Goal: Information Seeking & Learning: Learn about a topic

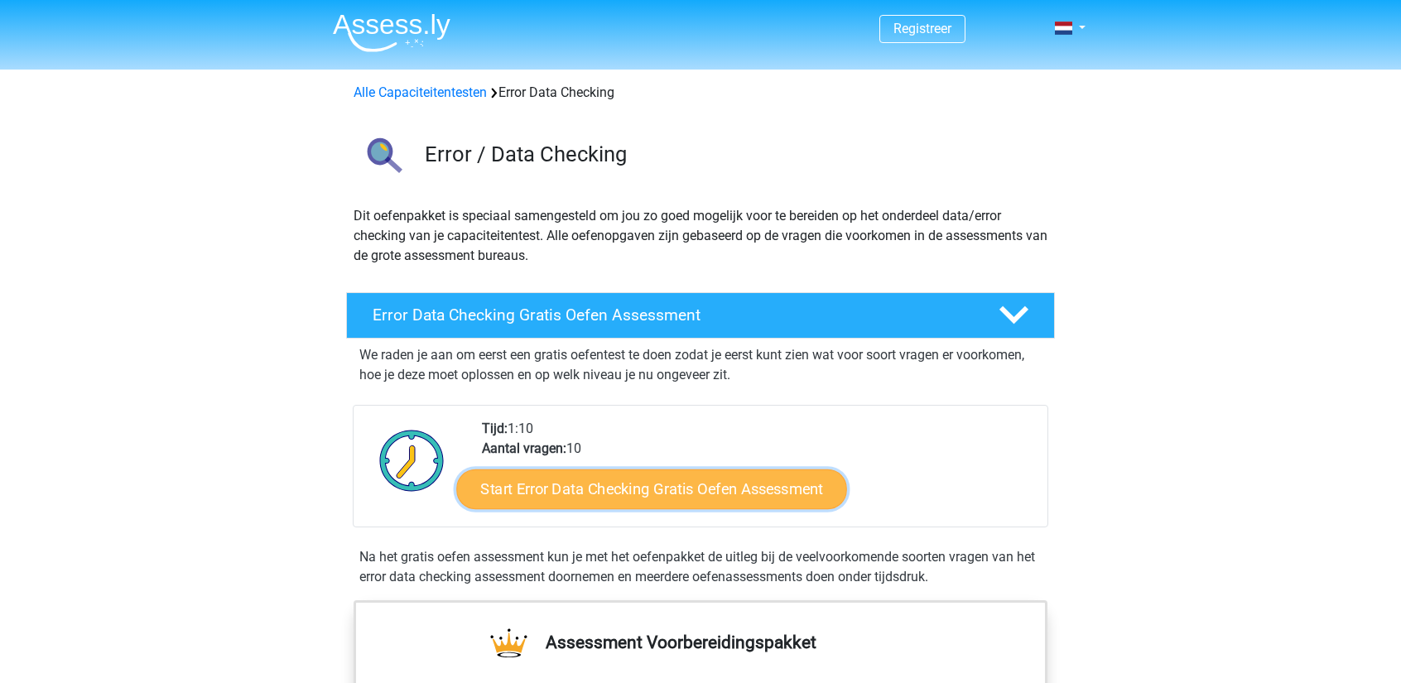
click at [606, 486] on link "Start Error Data Checking Gratis Oefen Assessment" at bounding box center [652, 489] width 391 height 40
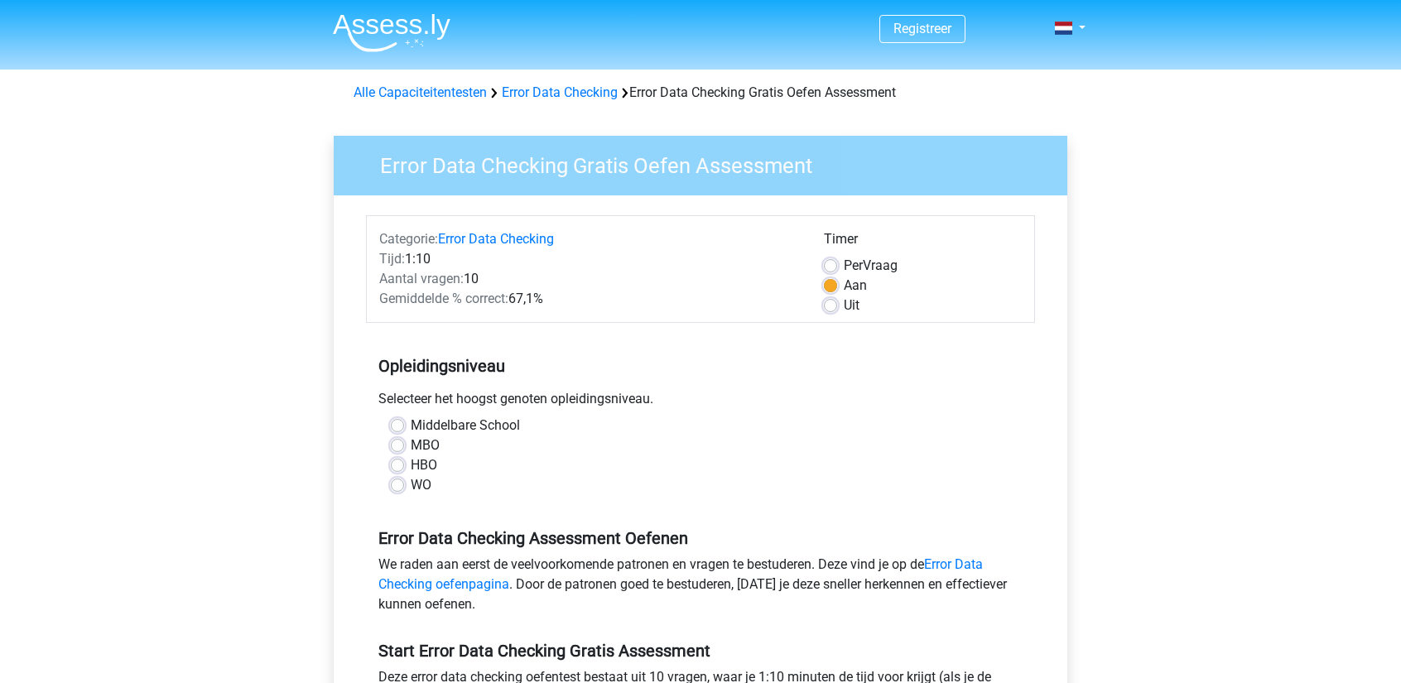
click at [411, 441] on label "MBO" at bounding box center [425, 445] width 29 height 20
click at [395, 441] on input "MBO" at bounding box center [397, 443] width 13 height 17
radio input "true"
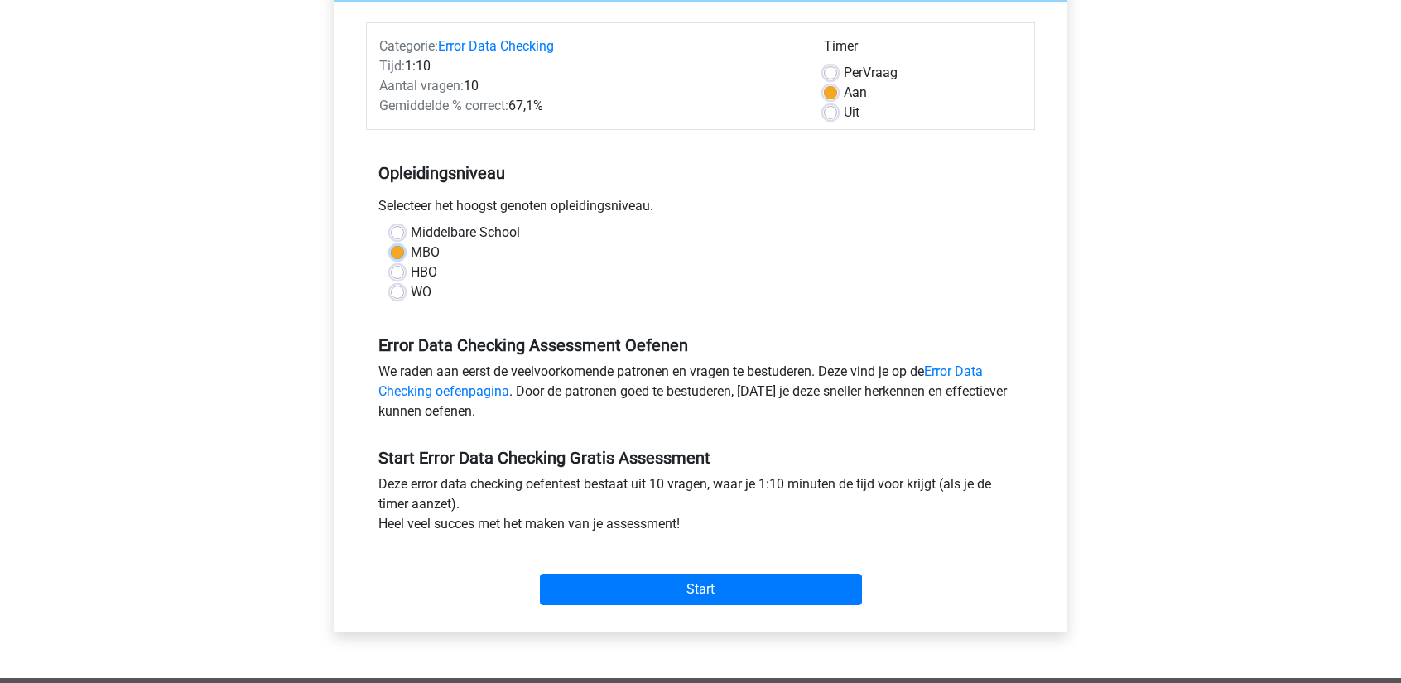
scroll to position [195, 0]
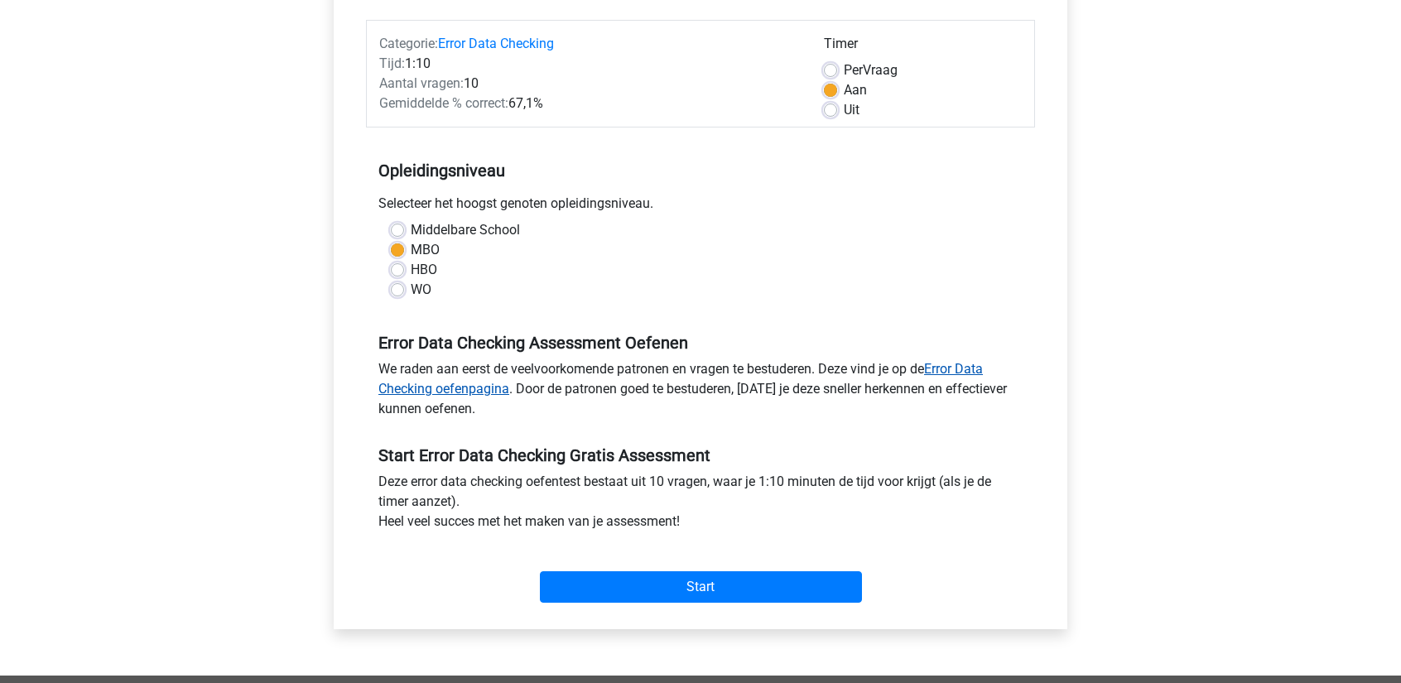
click at [429, 391] on link "Error Data Checking oefenpagina" at bounding box center [680, 379] width 604 height 36
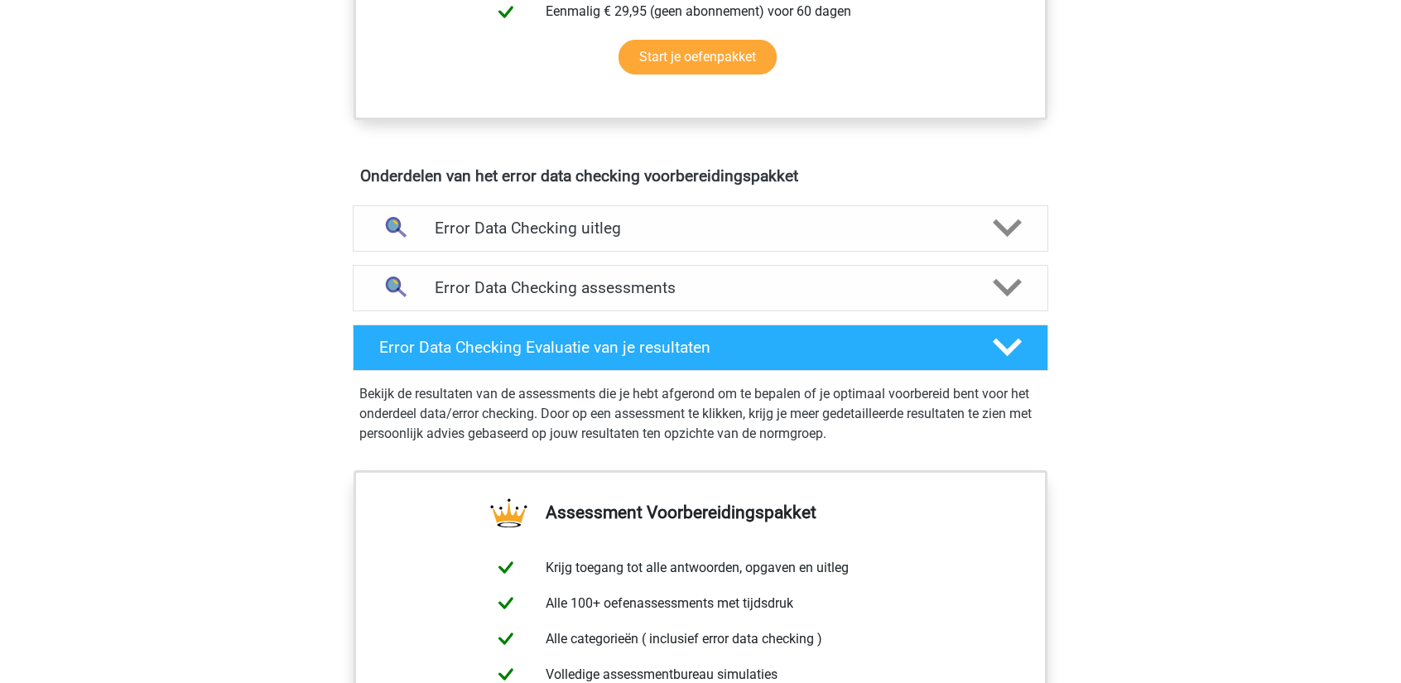
scroll to position [829, 0]
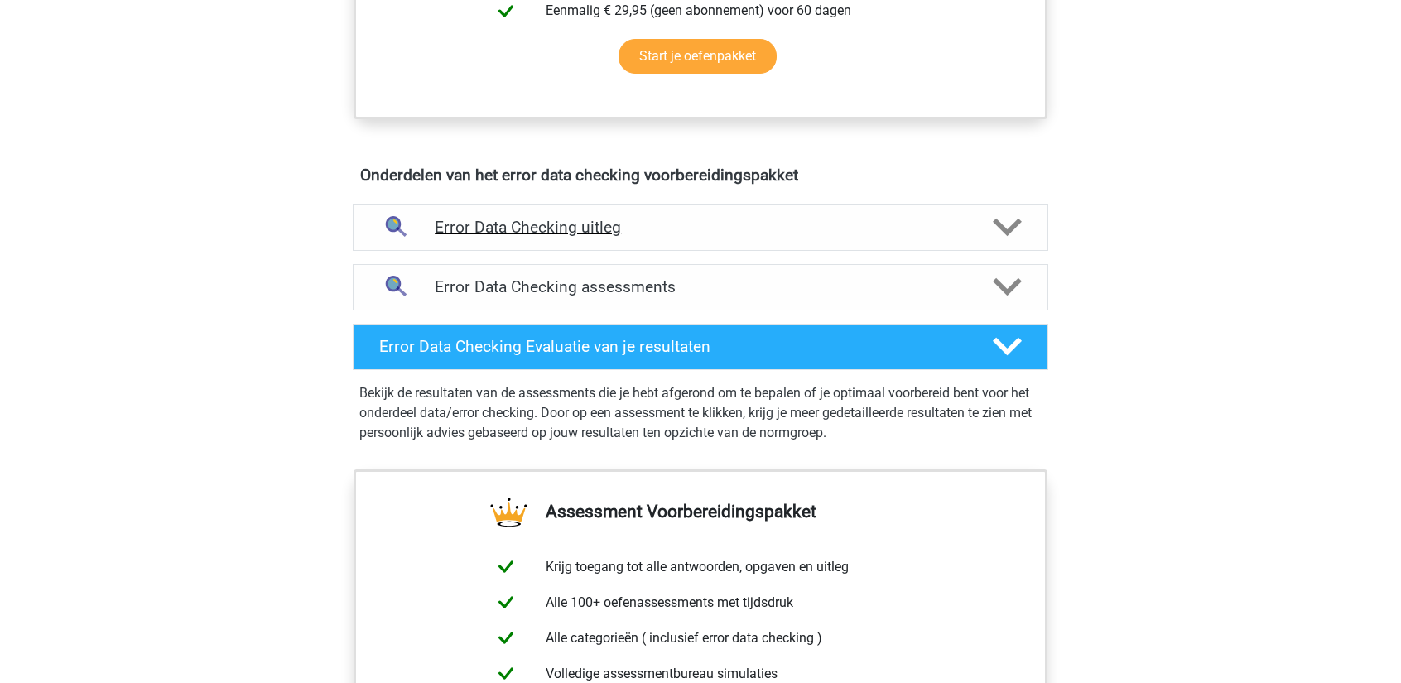
click at [542, 224] on h4 "Error Data Checking uitleg" at bounding box center [701, 227] width 532 height 19
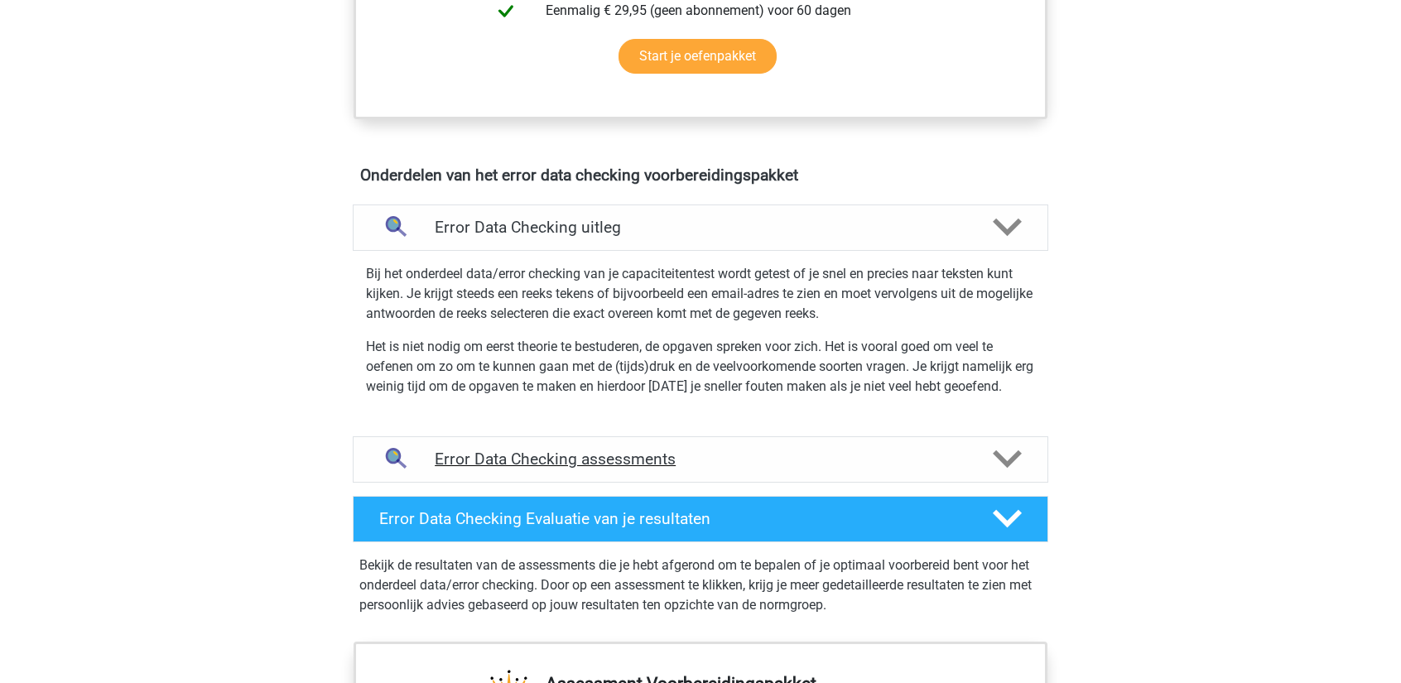
click at [580, 458] on h4 "Error Data Checking assessments" at bounding box center [701, 459] width 532 height 19
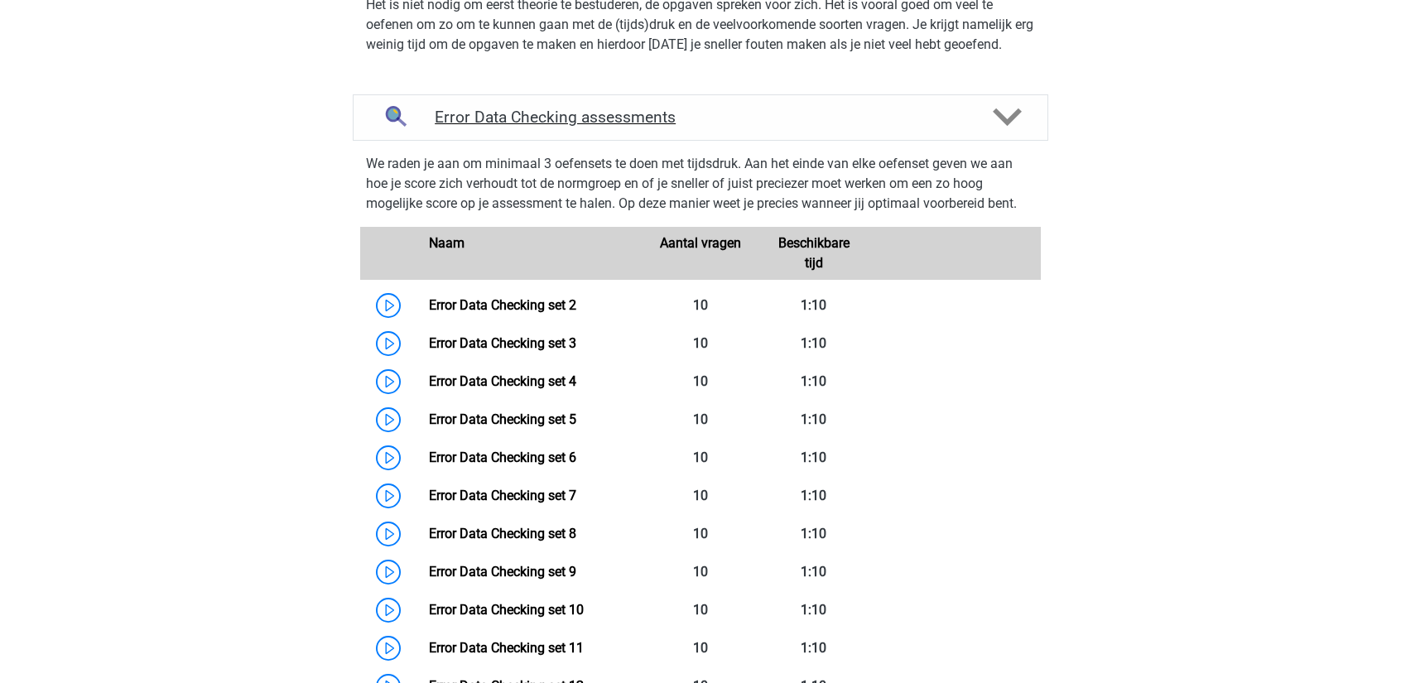
scroll to position [1174, 0]
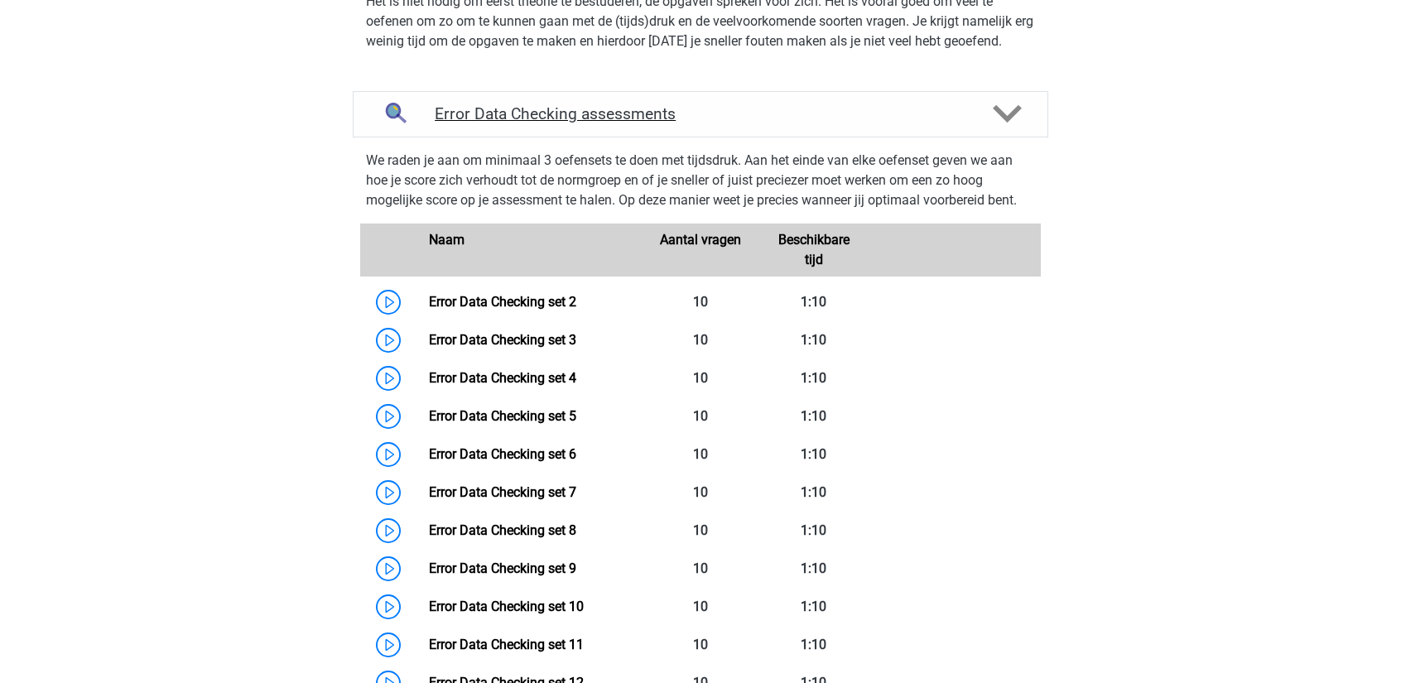
click at [515, 446] on link "Error Data Checking set 6" at bounding box center [502, 454] width 147 height 16
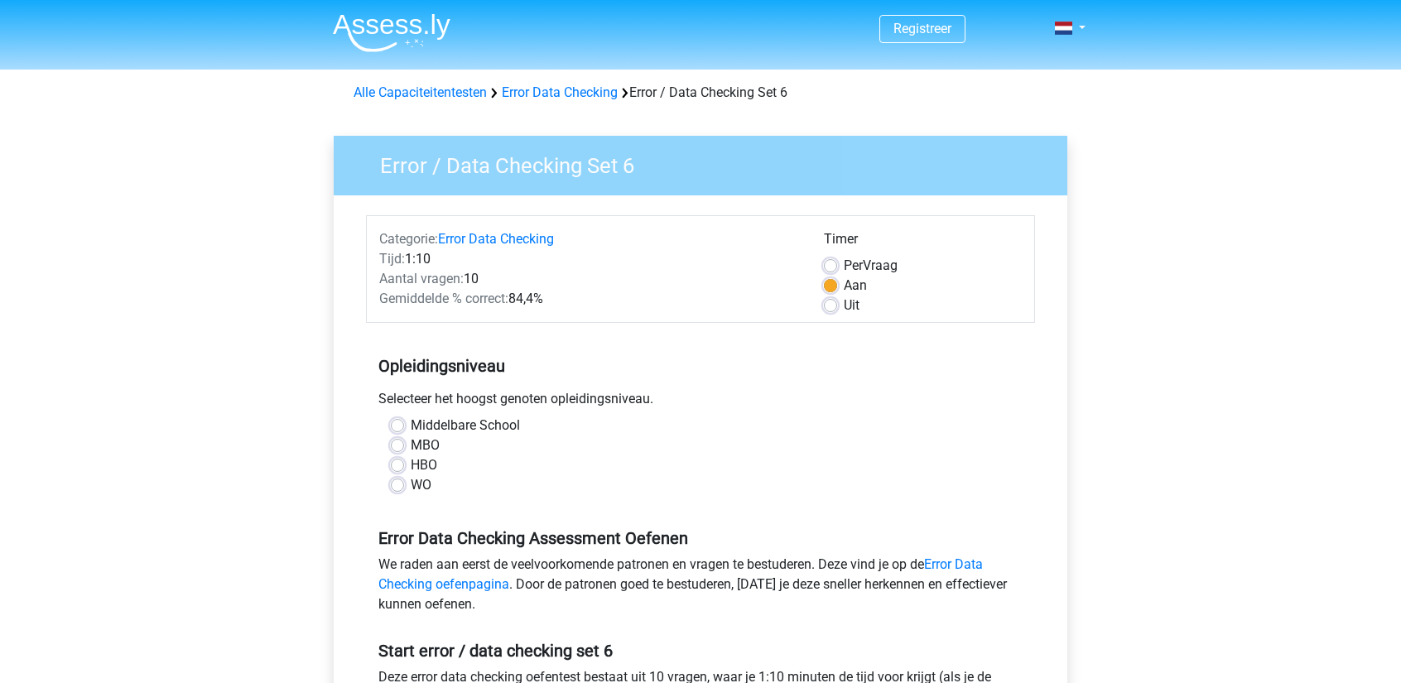
click at [411, 445] on label "MBO" at bounding box center [425, 445] width 29 height 20
click at [402, 445] on input "MBO" at bounding box center [397, 443] width 13 height 17
radio input "true"
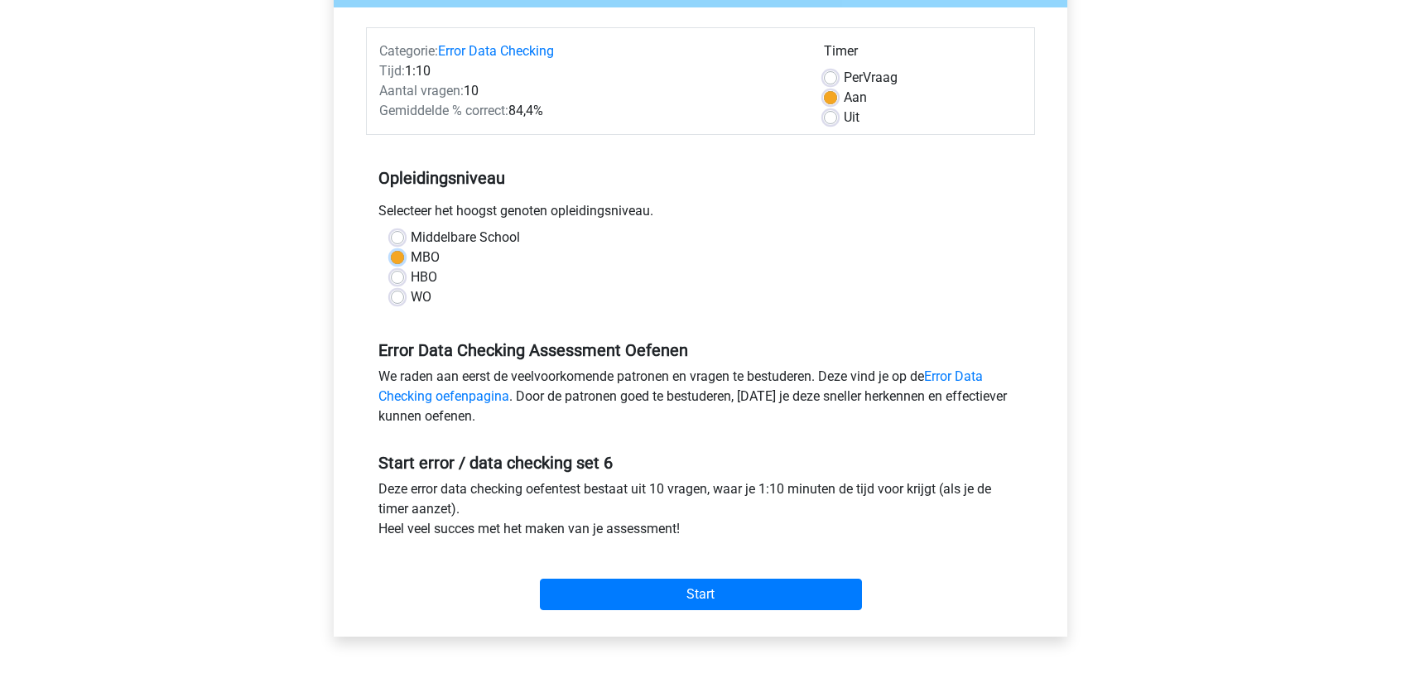
scroll to position [248, 0]
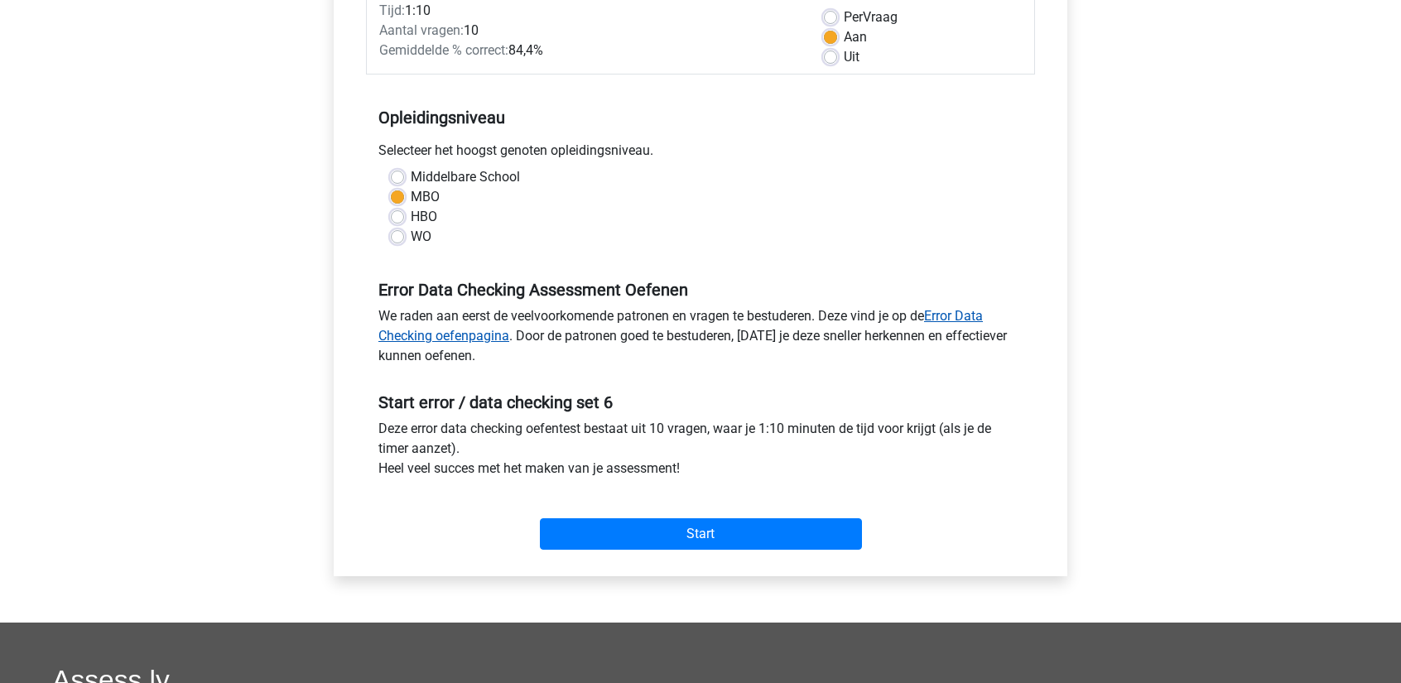
click at [474, 339] on link "Error Data Checking oefenpagina" at bounding box center [680, 326] width 604 height 36
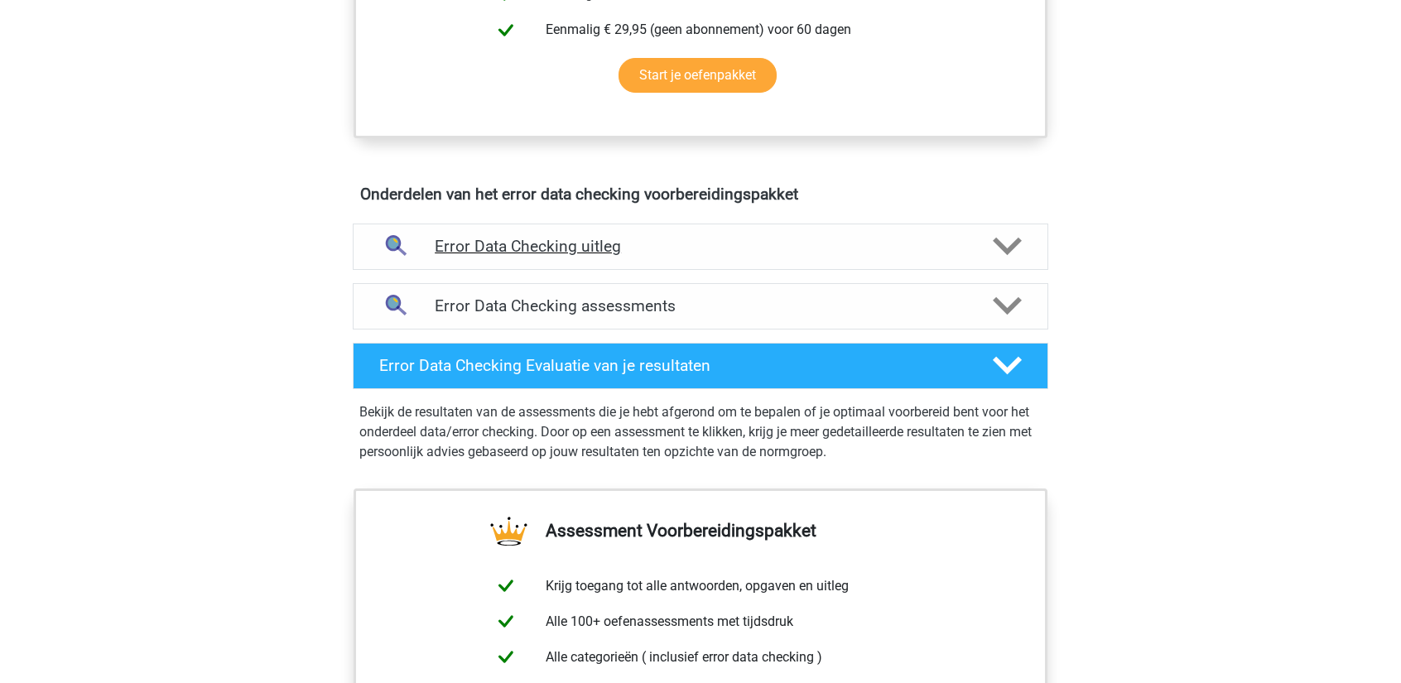
scroll to position [690, 0]
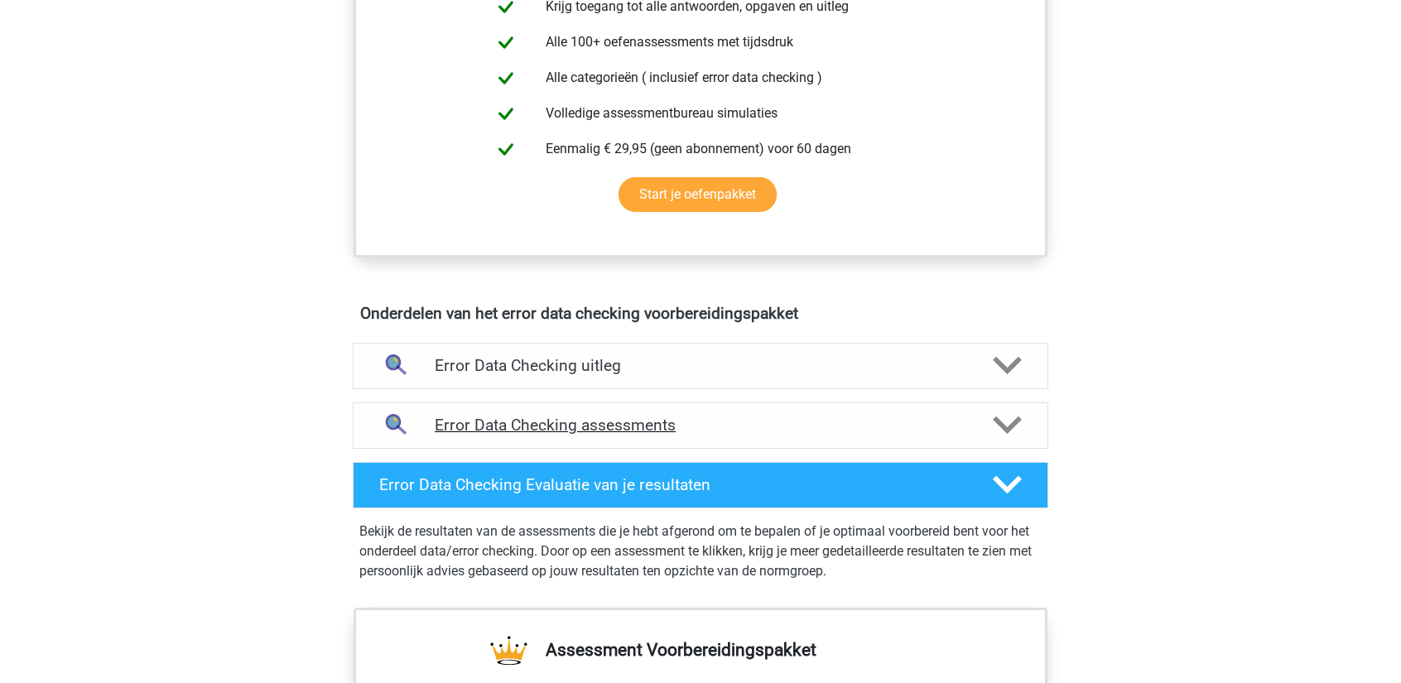
click at [574, 421] on h4 "Error Data Checking assessments" at bounding box center [701, 425] width 532 height 19
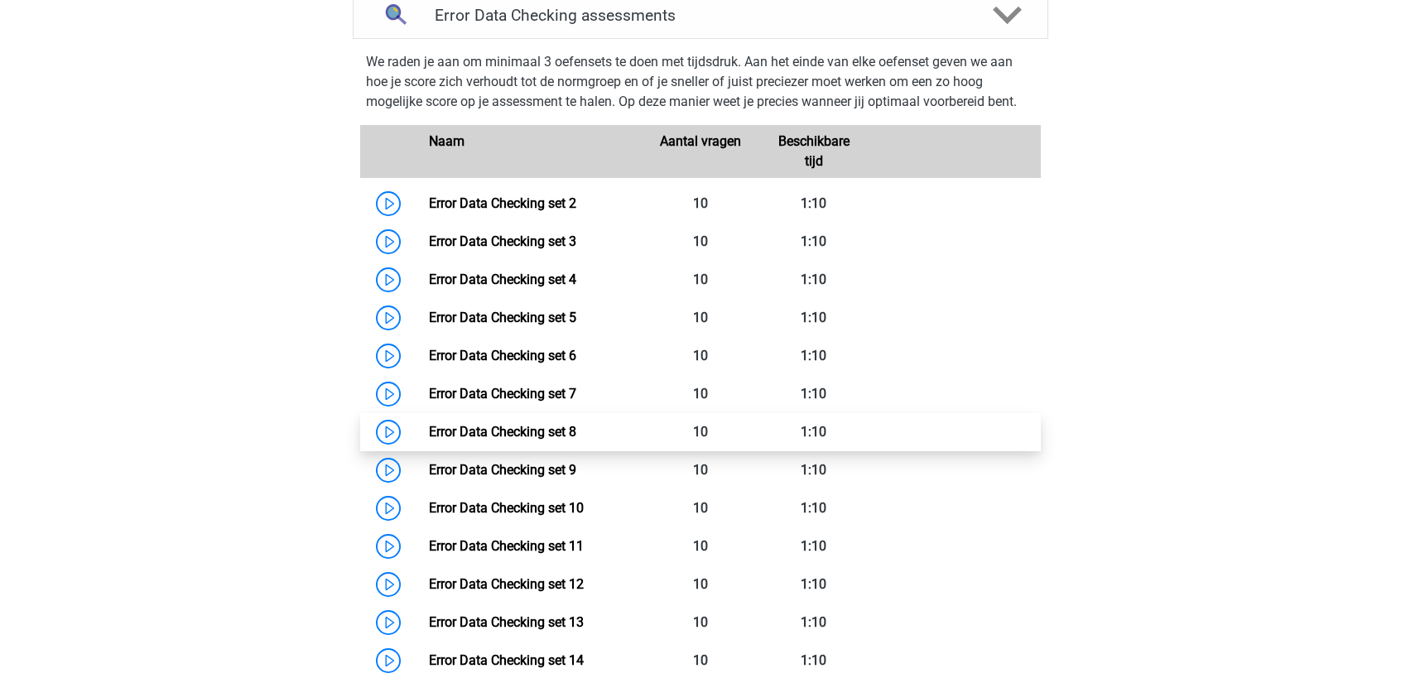
scroll to position [1104, 0]
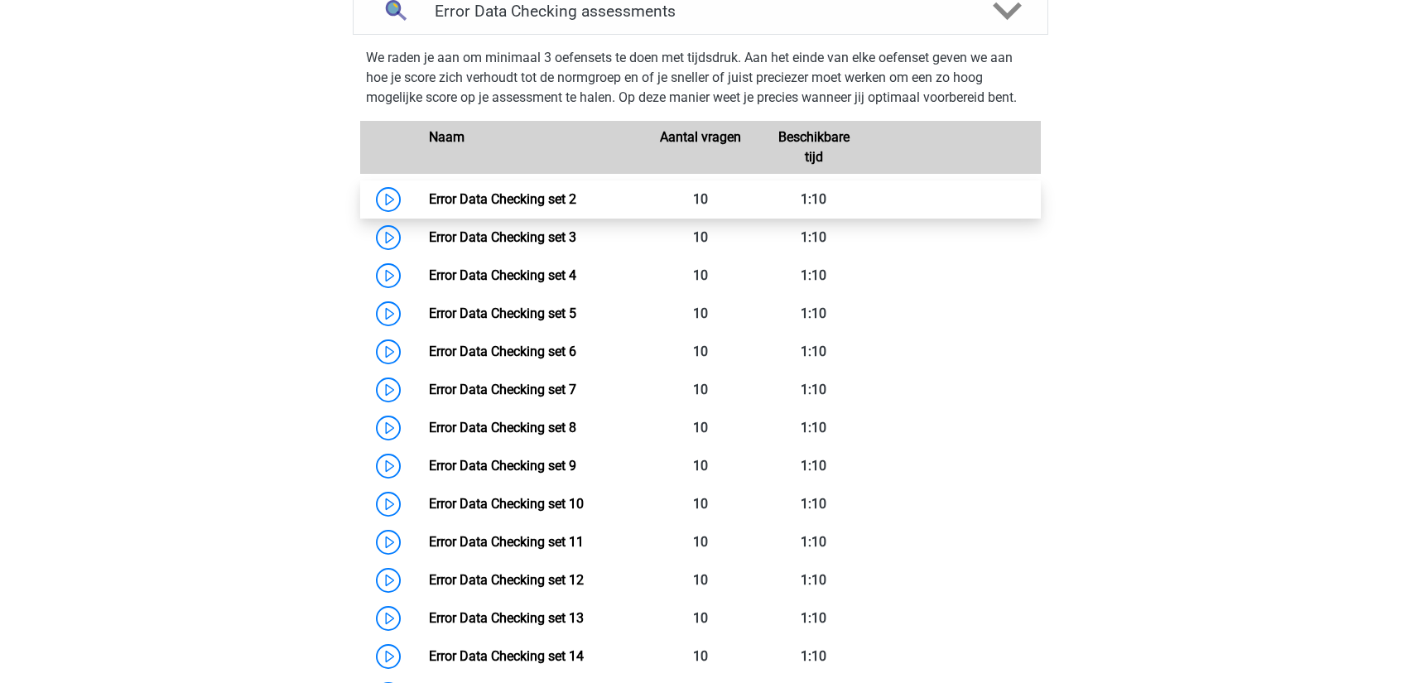
click at [499, 201] on link "Error Data Checking set 2" at bounding box center [502, 199] width 147 height 16
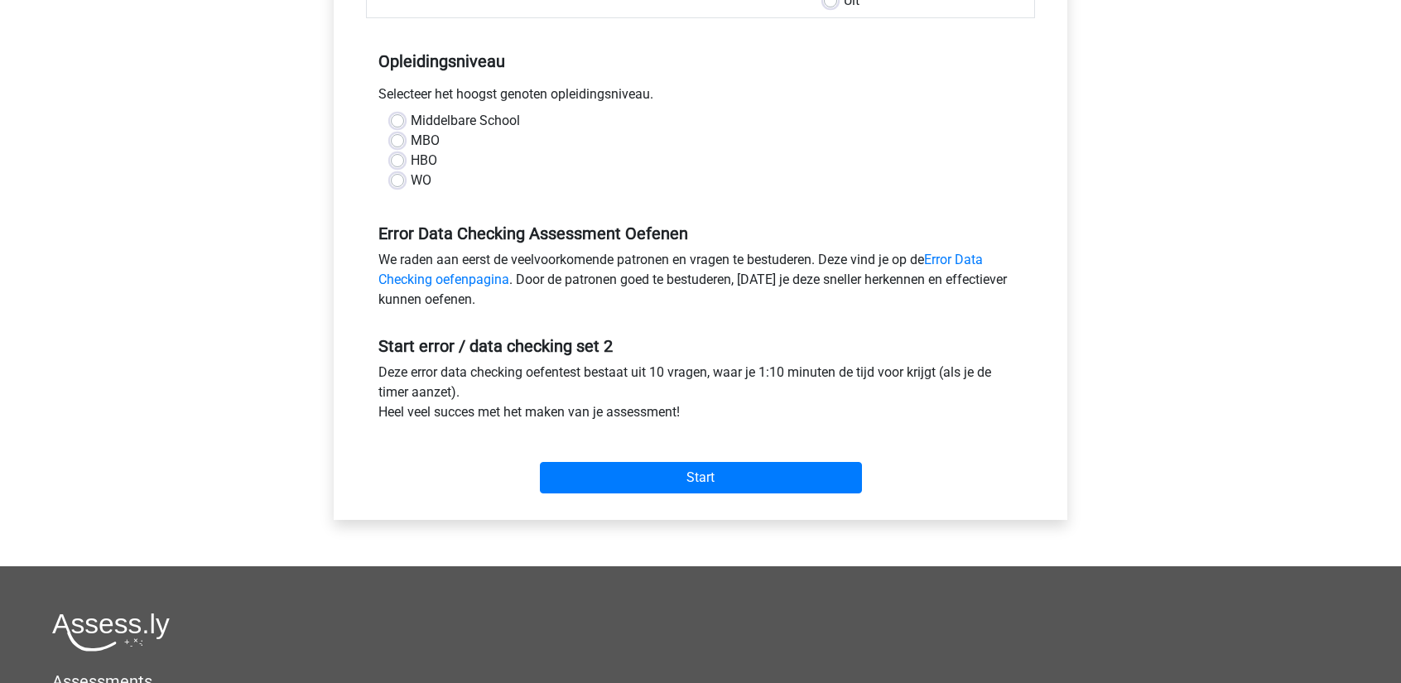
scroll to position [331, 0]
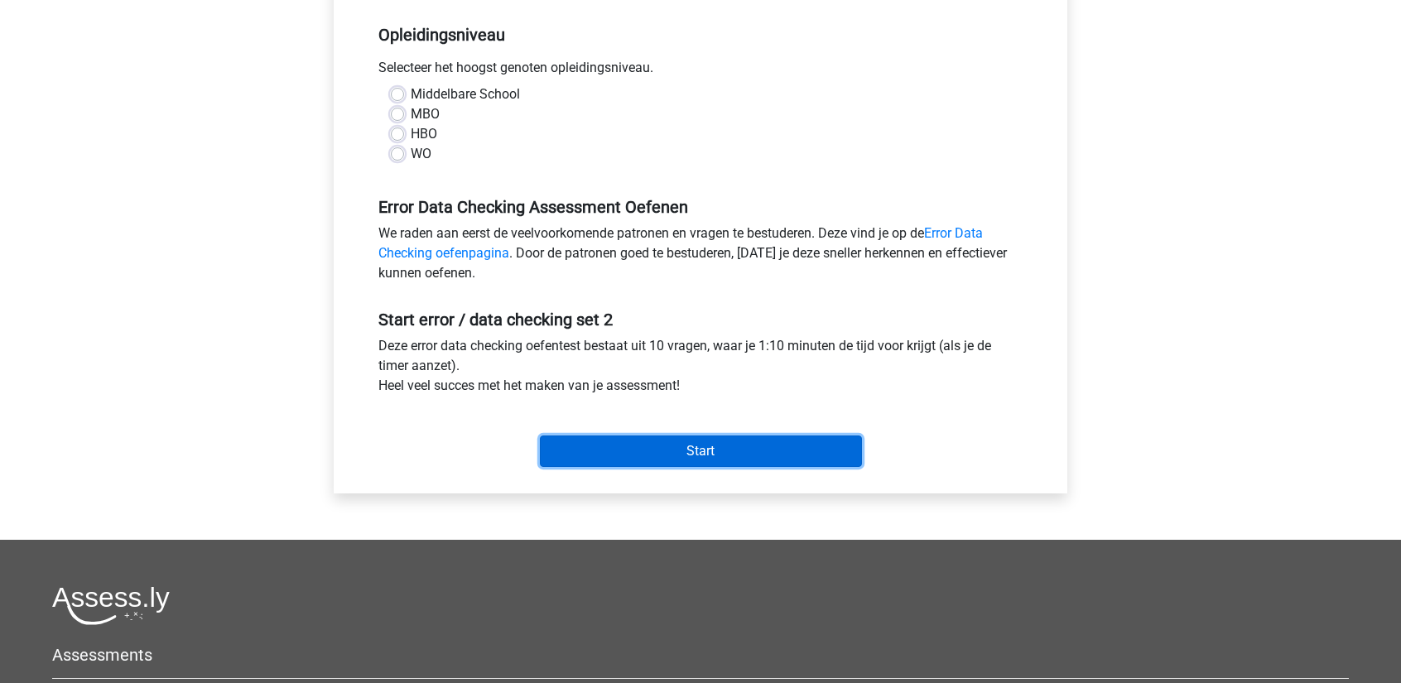
click at [648, 446] on input "Start" at bounding box center [701, 450] width 322 height 31
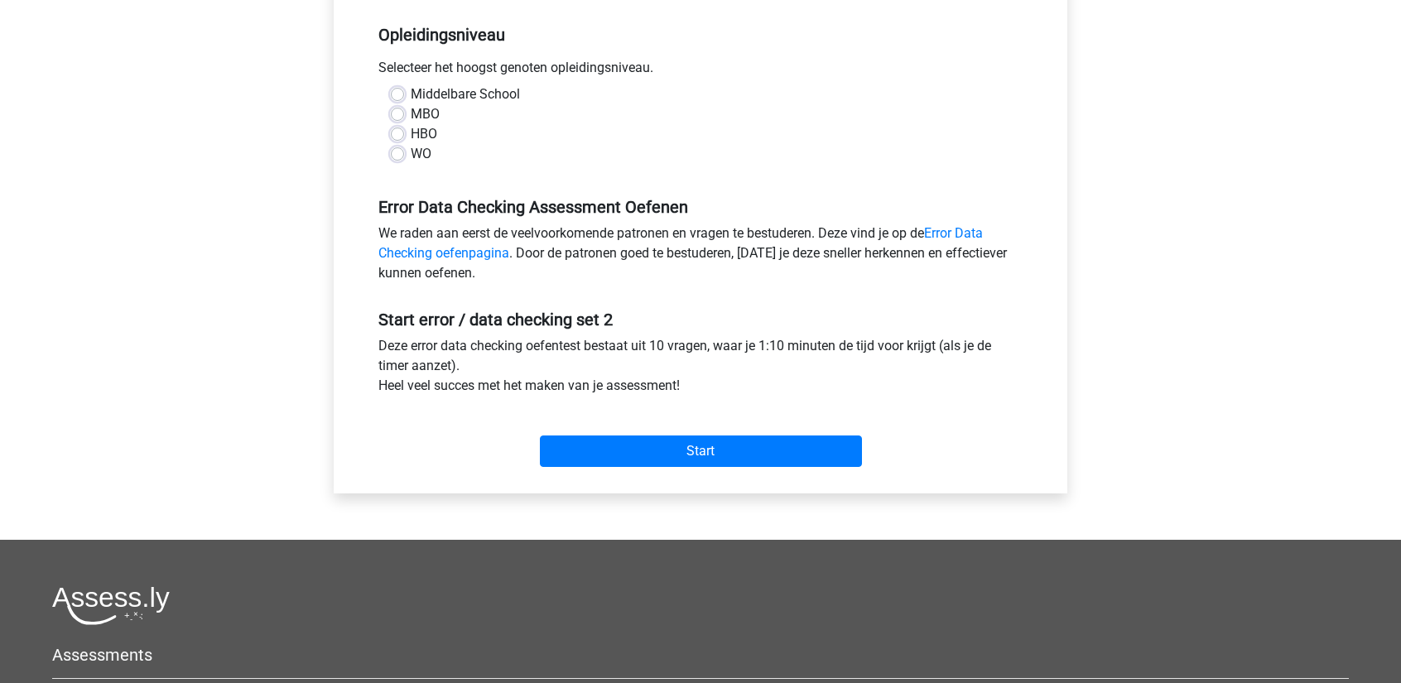
click at [538, 121] on div "MBO" at bounding box center [700, 114] width 619 height 20
click at [411, 111] on label "MBO" at bounding box center [425, 114] width 29 height 20
click at [401, 111] on input "MBO" at bounding box center [397, 112] width 13 height 17
radio input "true"
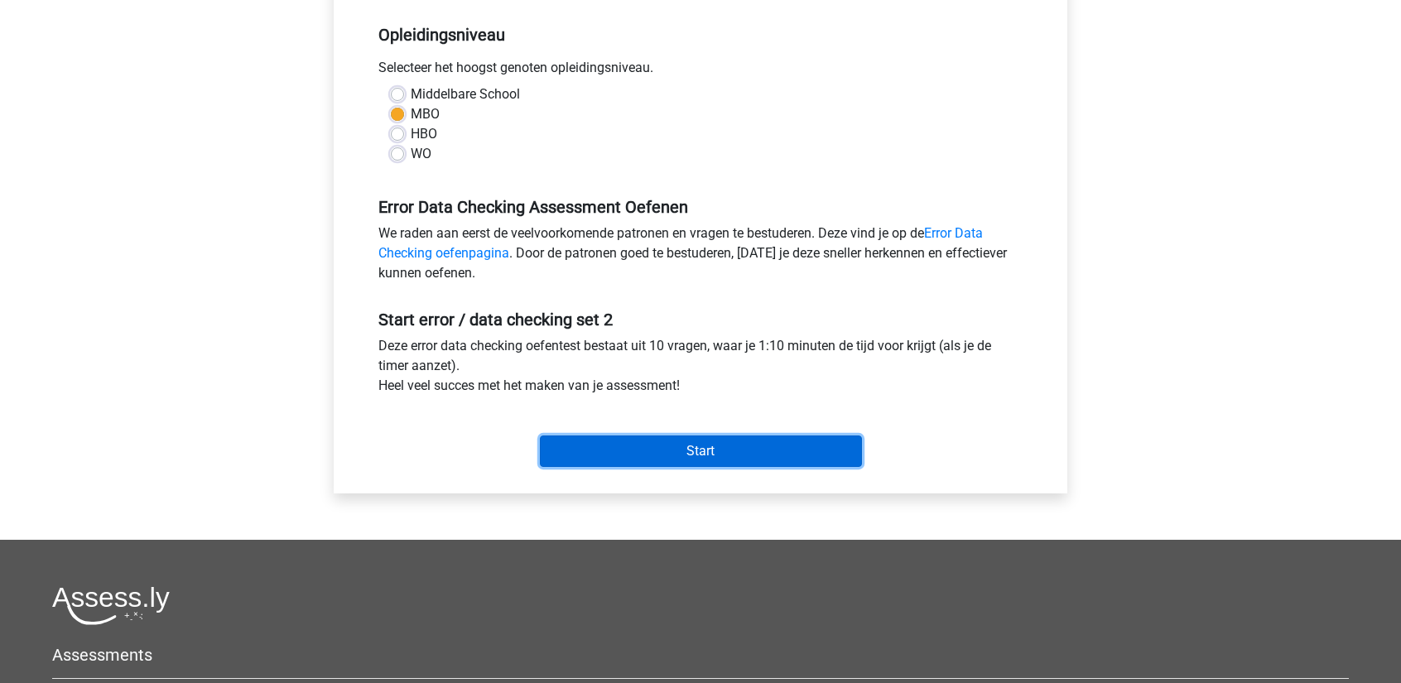
click at [692, 450] on input "Start" at bounding box center [701, 450] width 322 height 31
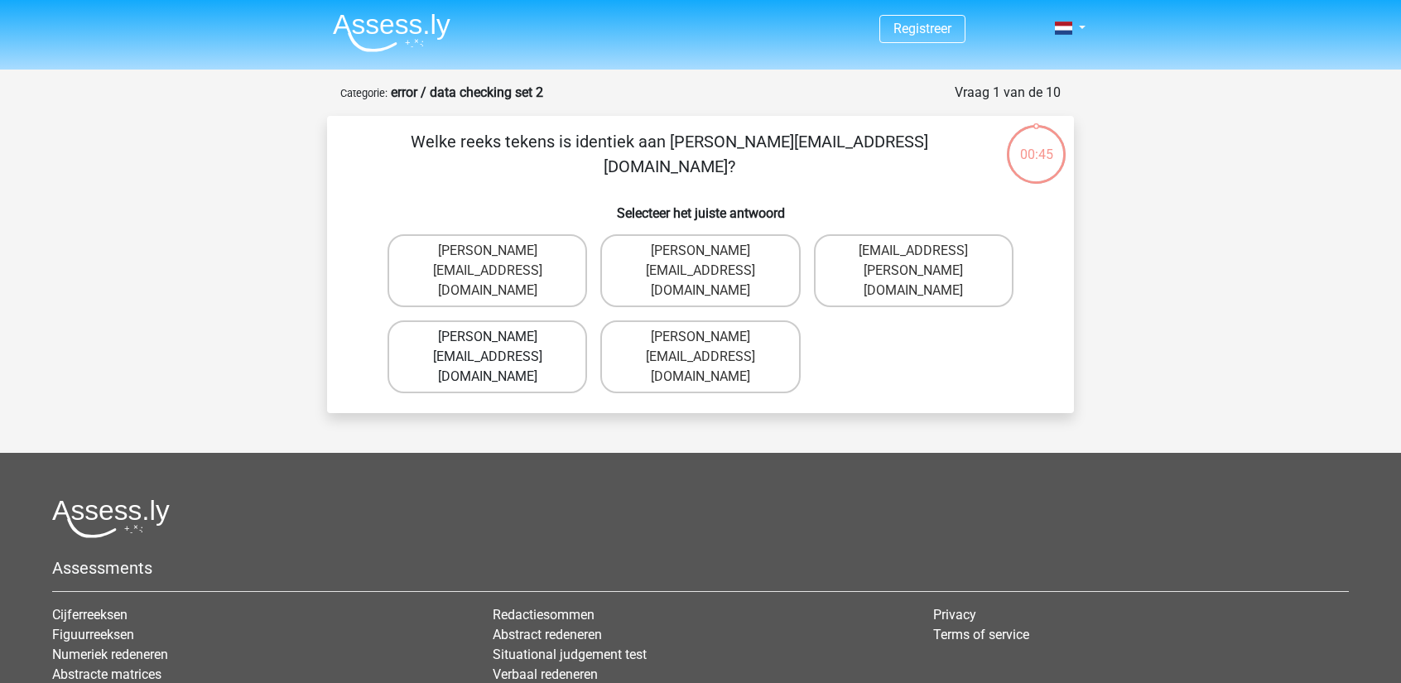
click at [467, 320] on label "Connor.Patterson@gmail.co.uk" at bounding box center [487, 356] width 200 height 73
click at [488, 337] on input "Connor.Patterson@gmail.co.uk" at bounding box center [493, 342] width 11 height 11
radio input "true"
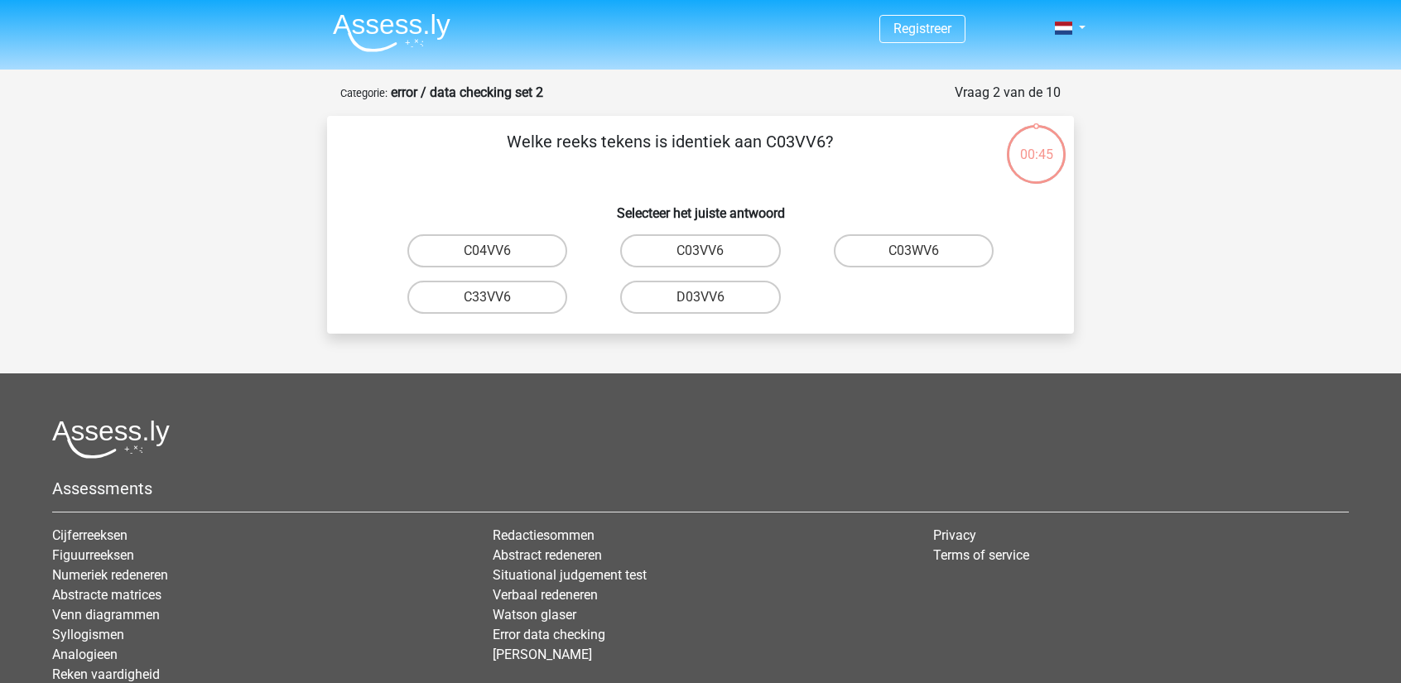
scroll to position [83, 0]
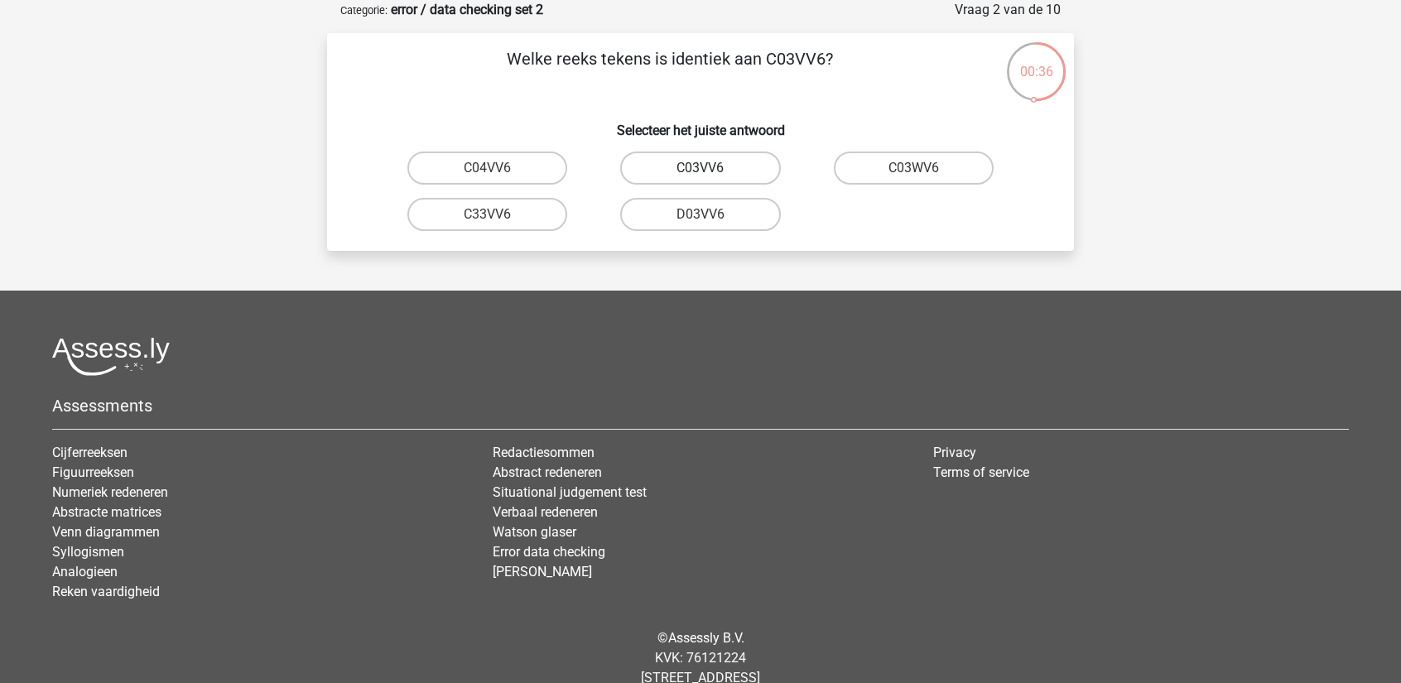
click at [678, 170] on label "C03VV6" at bounding box center [700, 168] width 160 height 33
click at [700, 170] on input "C03VV6" at bounding box center [705, 173] width 11 height 11
click at [517, 166] on label "jB03CO" at bounding box center [487, 168] width 160 height 33
click at [498, 168] on input "jB03CO" at bounding box center [493, 173] width 11 height 11
radio input "true"
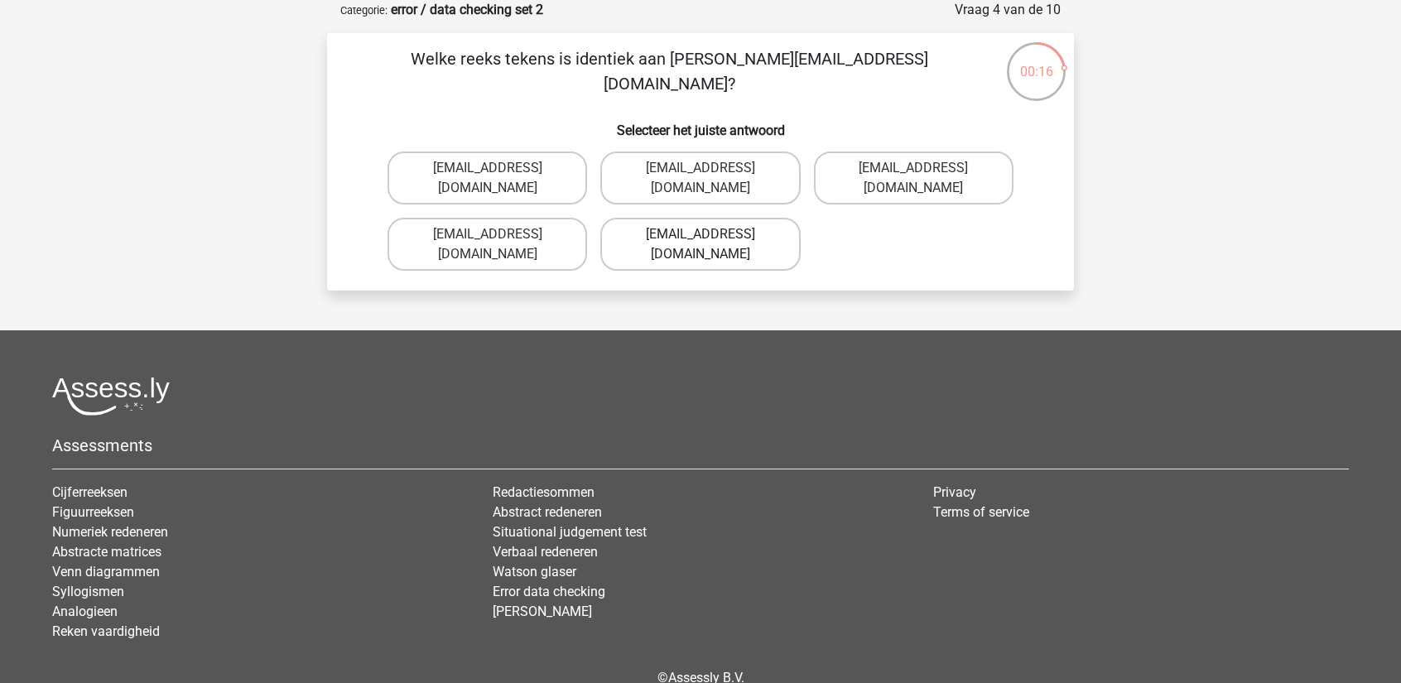
click at [674, 220] on label "Jack_Conley@hotmail.uk.com" at bounding box center [700, 244] width 200 height 53
click at [700, 234] on input "Jack_Conley@hotmail.uk.com" at bounding box center [705, 239] width 11 height 11
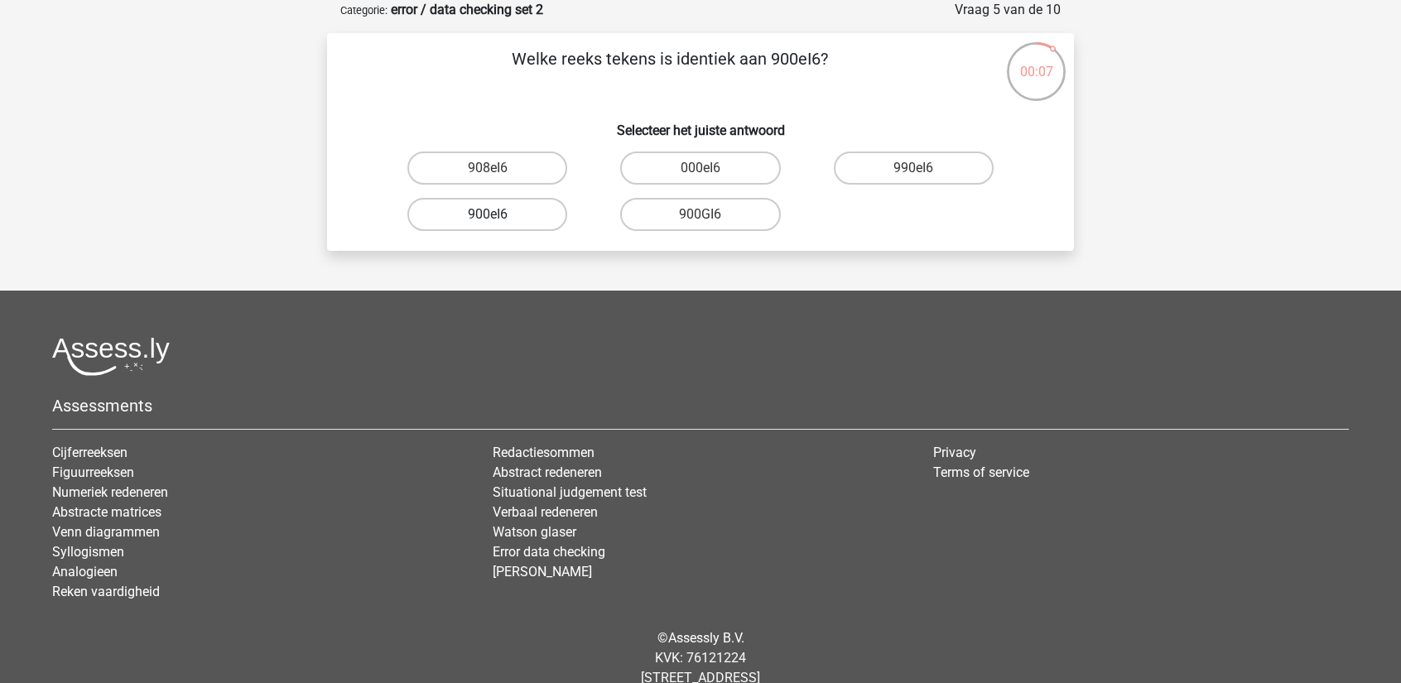
click at [520, 216] on label "900eI6" at bounding box center [487, 214] width 160 height 33
click at [498, 216] on input "900eI6" at bounding box center [493, 219] width 11 height 11
radio input "true"
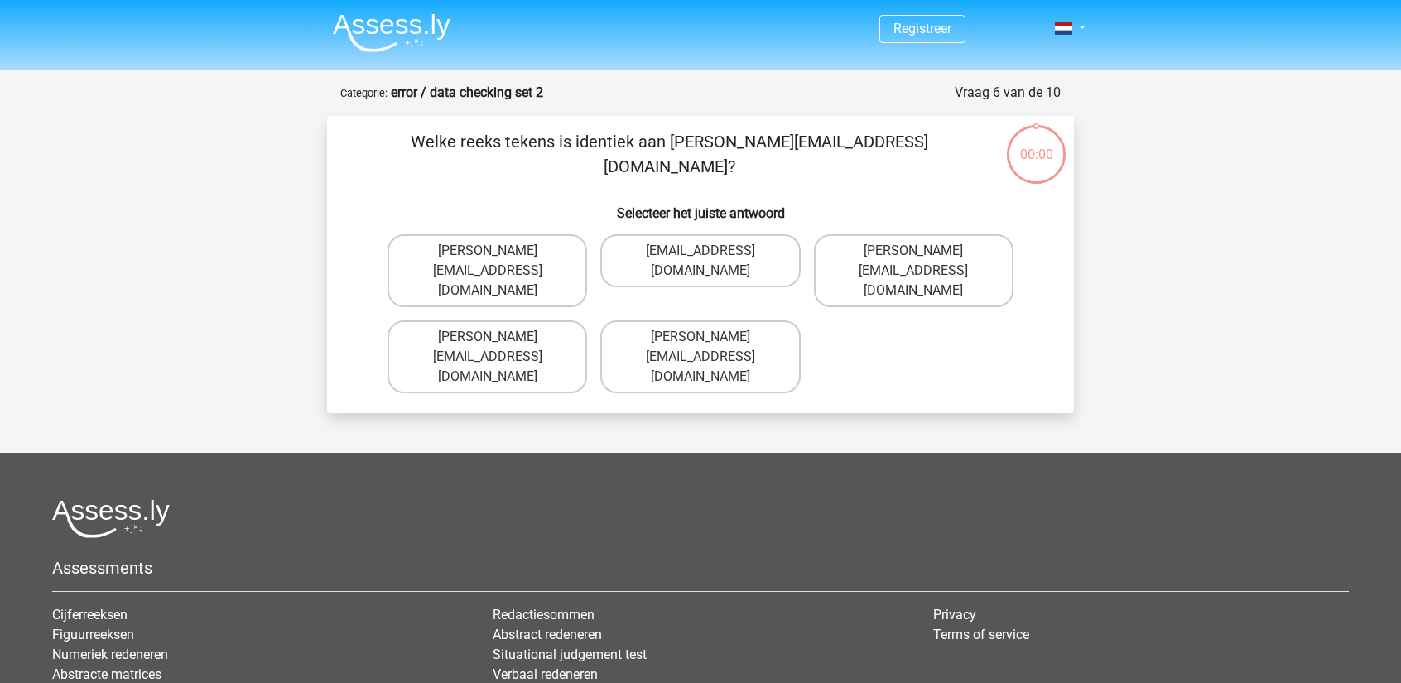
scroll to position [83, 0]
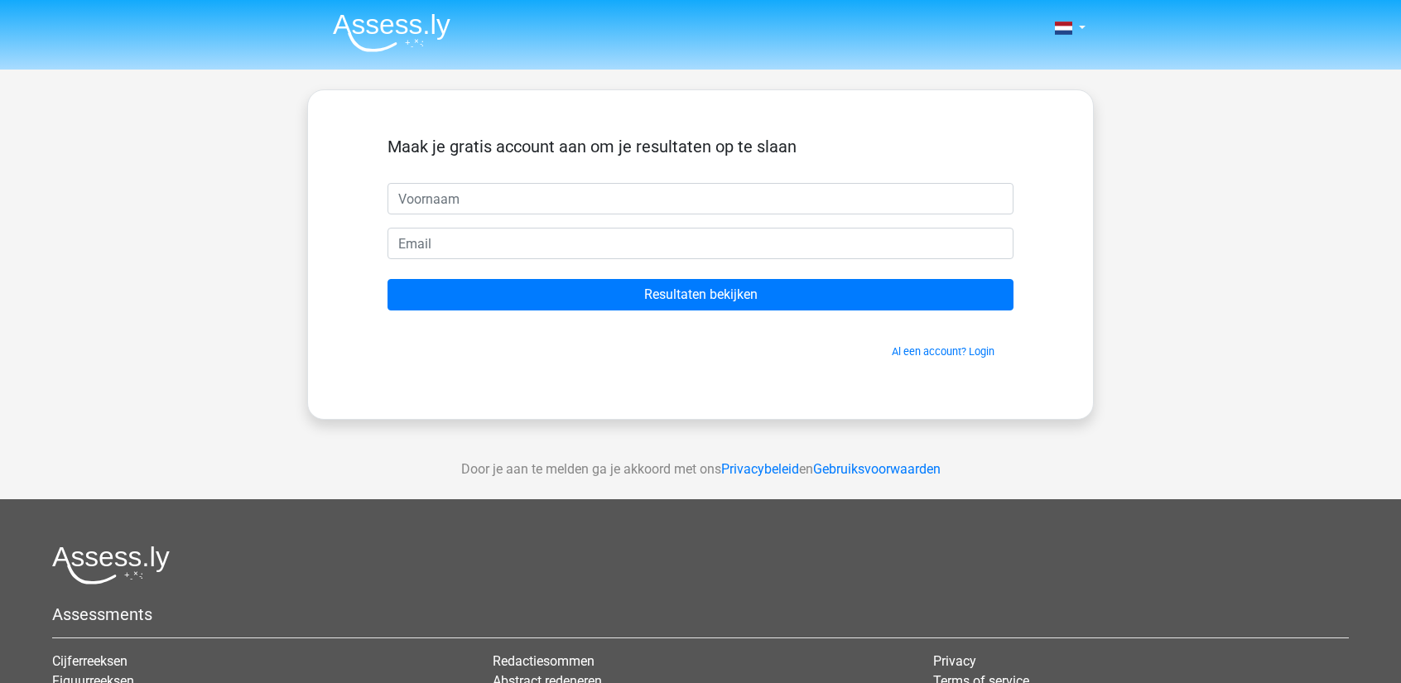
click at [462, 200] on input "text" at bounding box center [700, 198] width 626 height 31
type input "Mark"
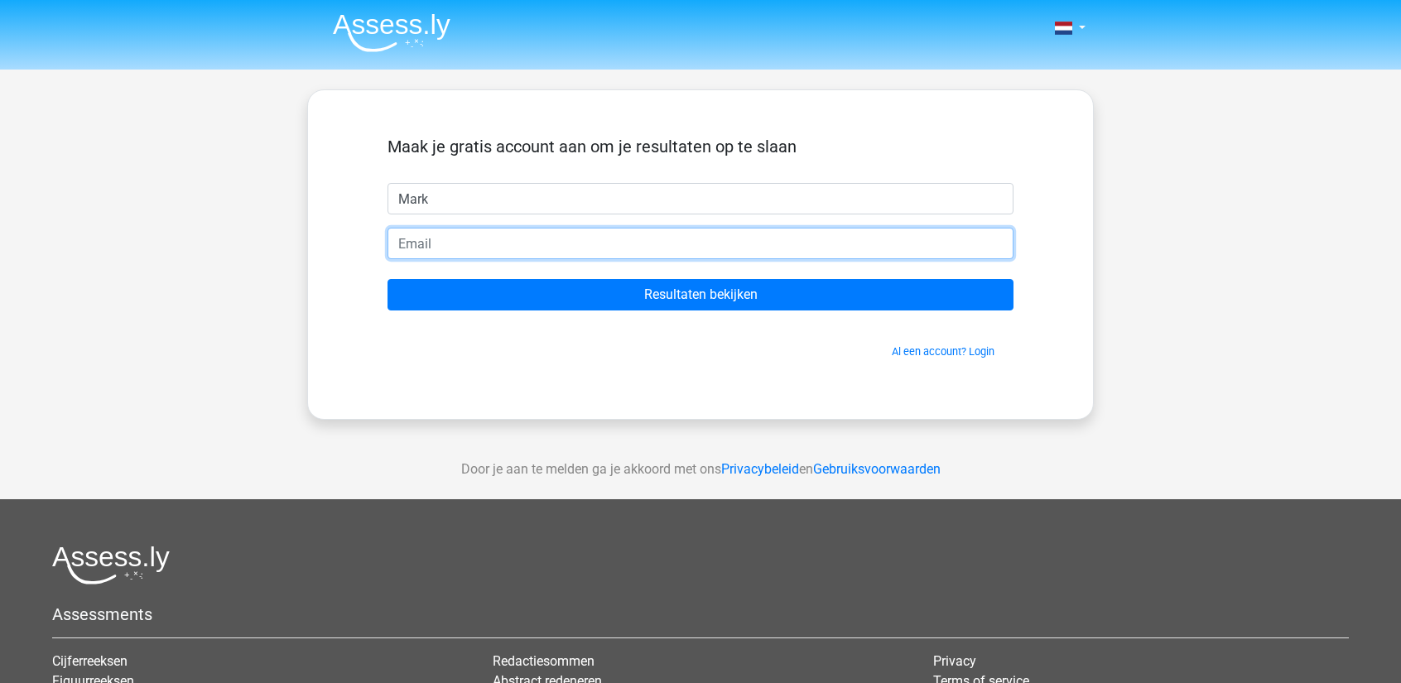
click at [463, 249] on input "email" at bounding box center [700, 243] width 626 height 31
type input "[EMAIL_ADDRESS][DOMAIN_NAME]"
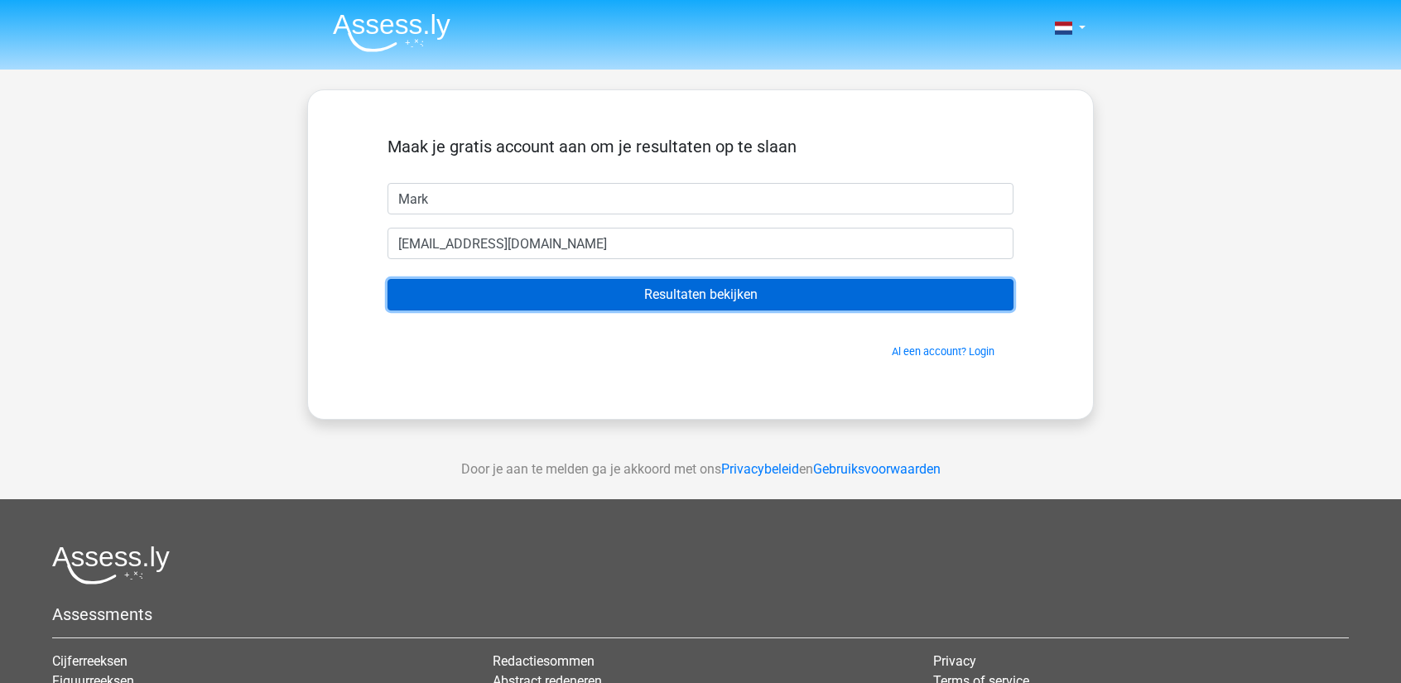
click at [593, 297] on input "Resultaten bekijken" at bounding box center [700, 294] width 626 height 31
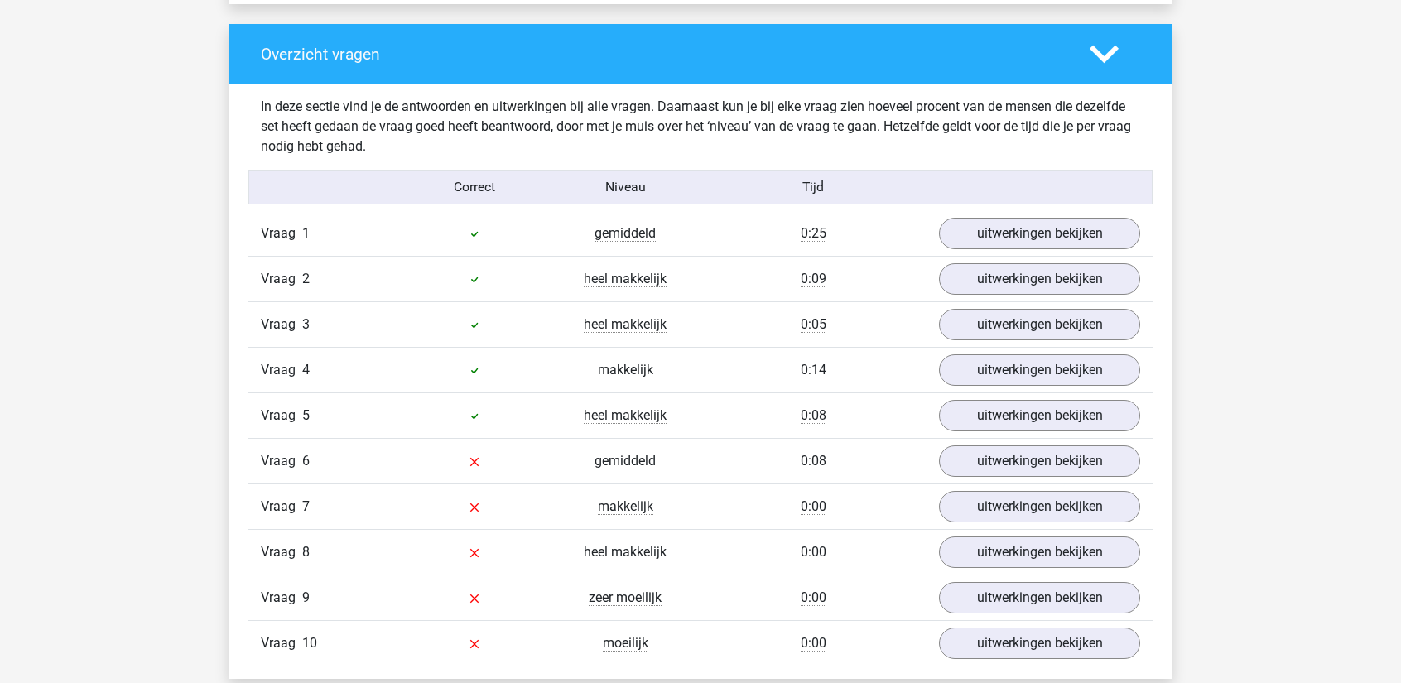
scroll to position [1242, 0]
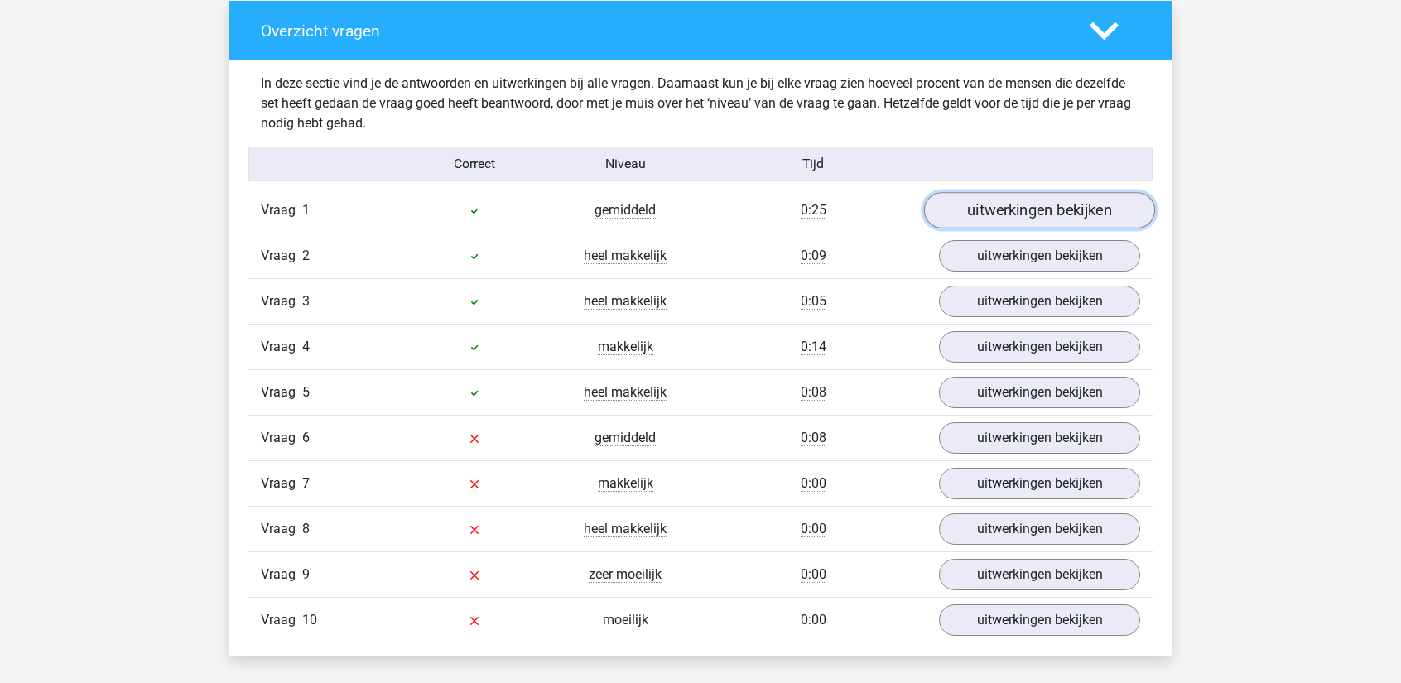
click at [1009, 217] on link "uitwerkingen bekijken" at bounding box center [1039, 210] width 231 height 36
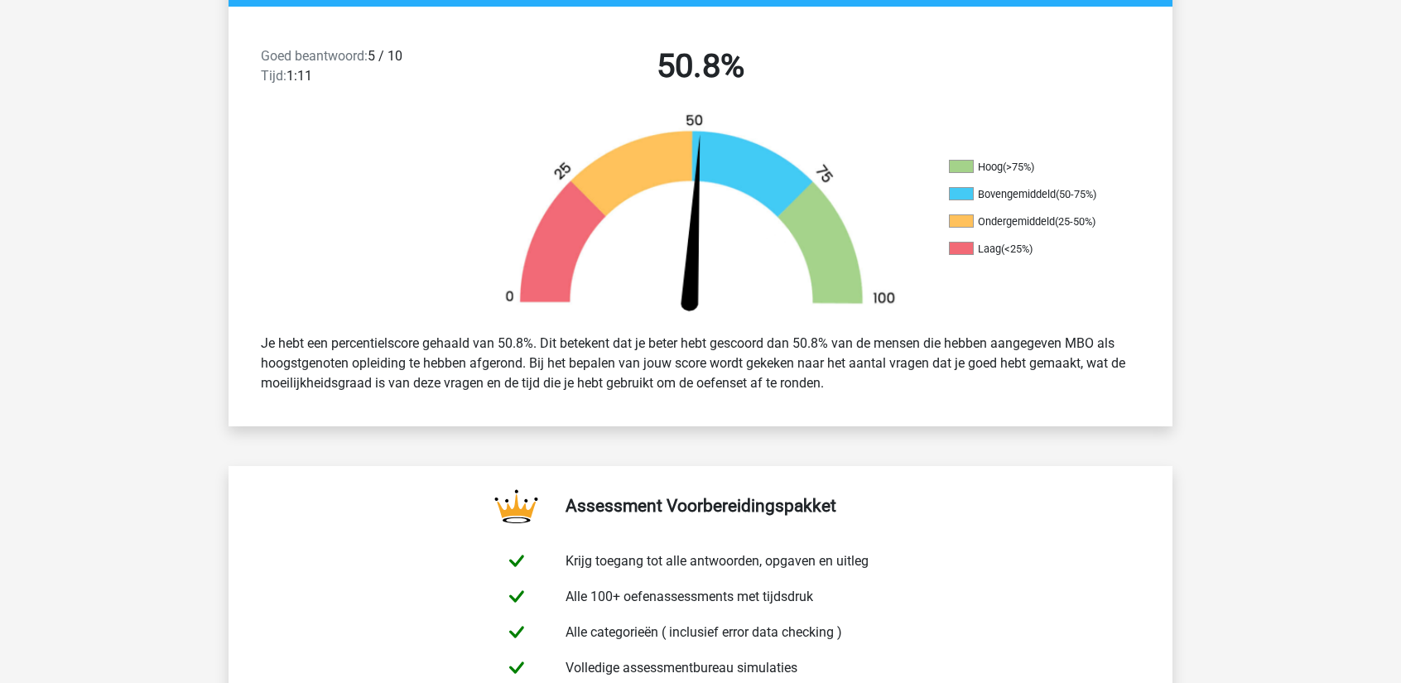
scroll to position [0, 0]
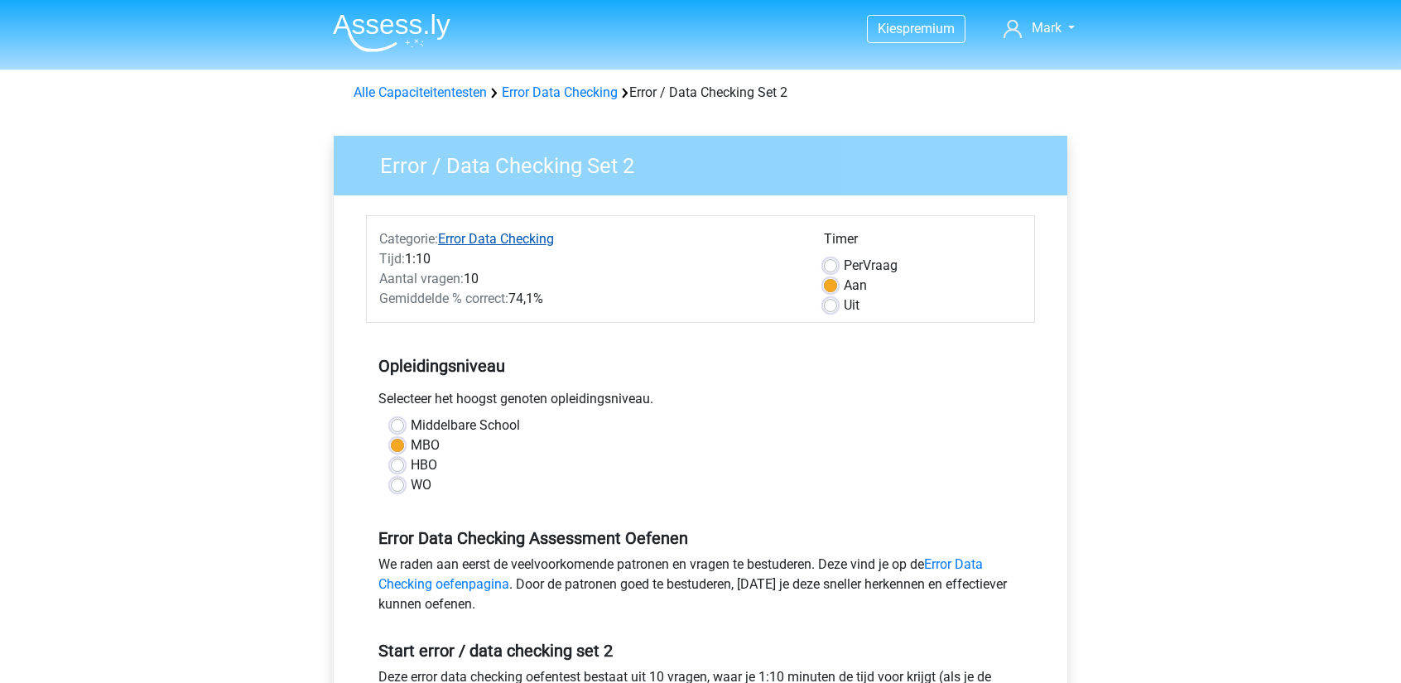
click at [505, 243] on link "Error Data Checking" at bounding box center [496, 239] width 116 height 16
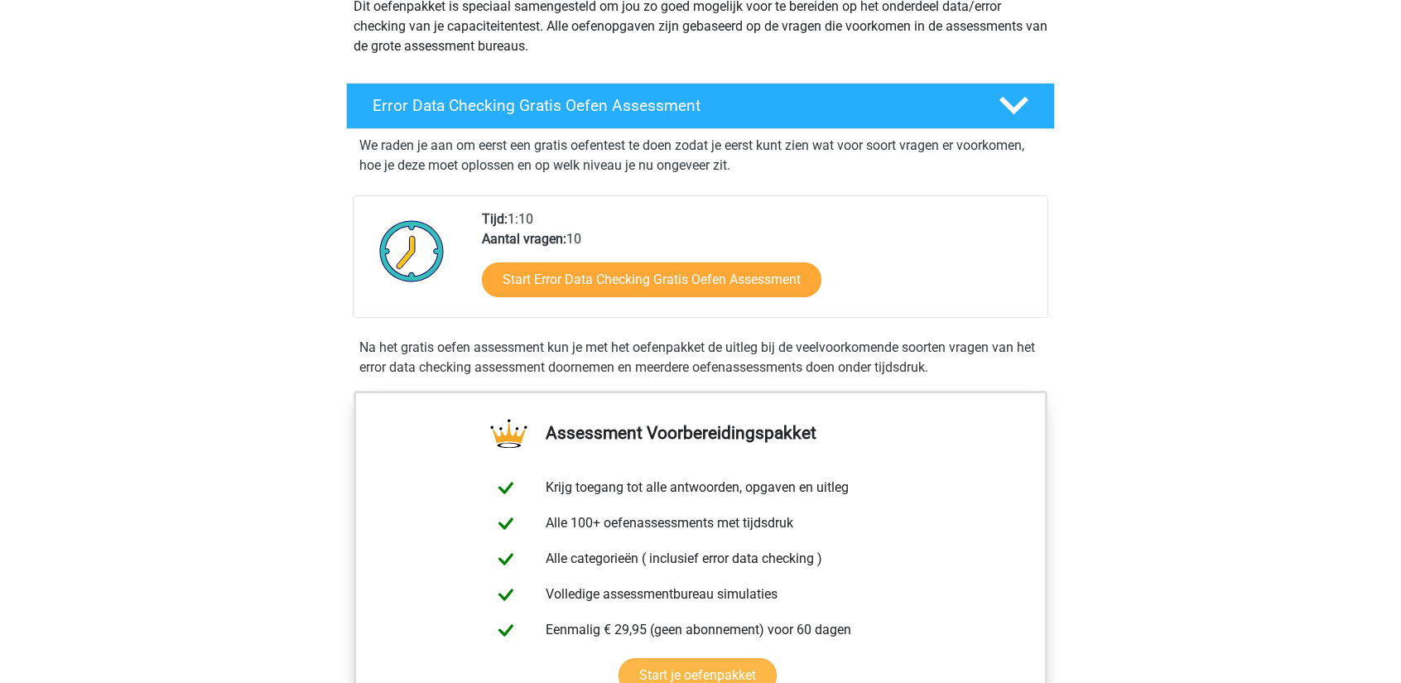
scroll to position [414, 0]
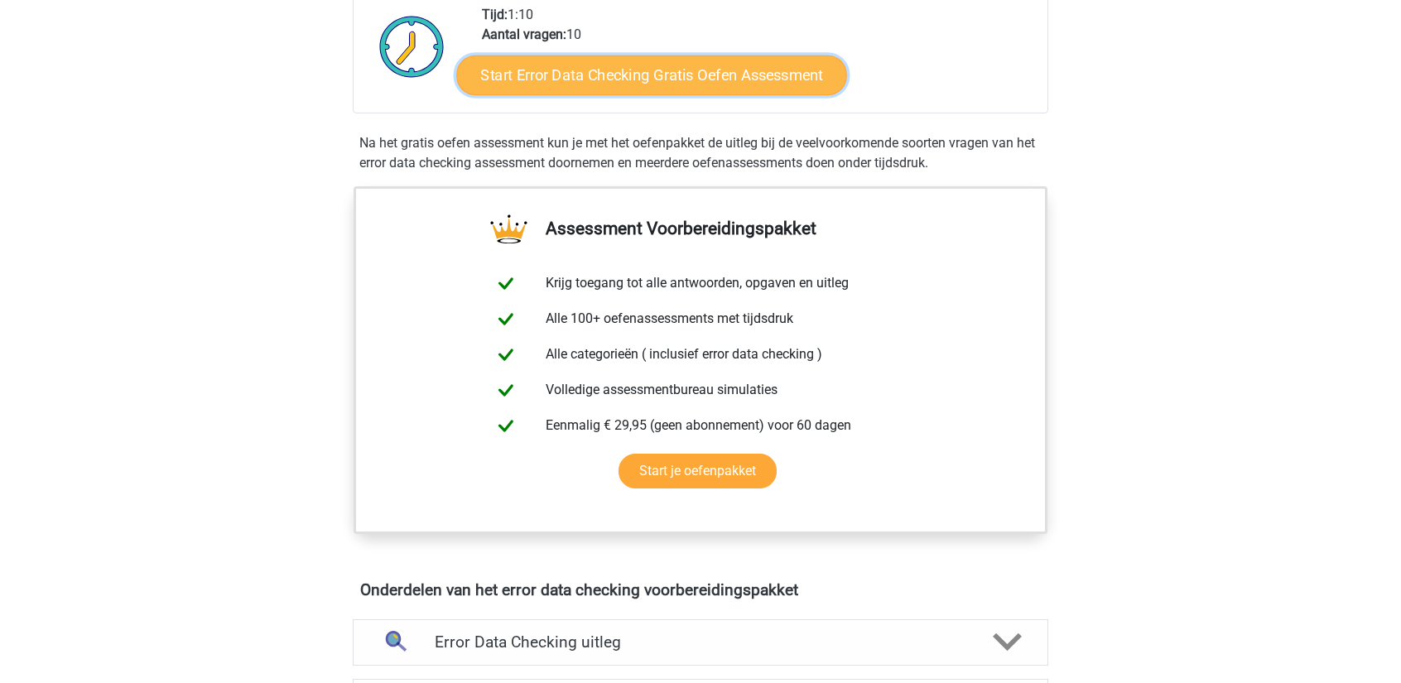
click at [554, 75] on link "Start Error Data Checking Gratis Oefen Assessment" at bounding box center [652, 75] width 391 height 40
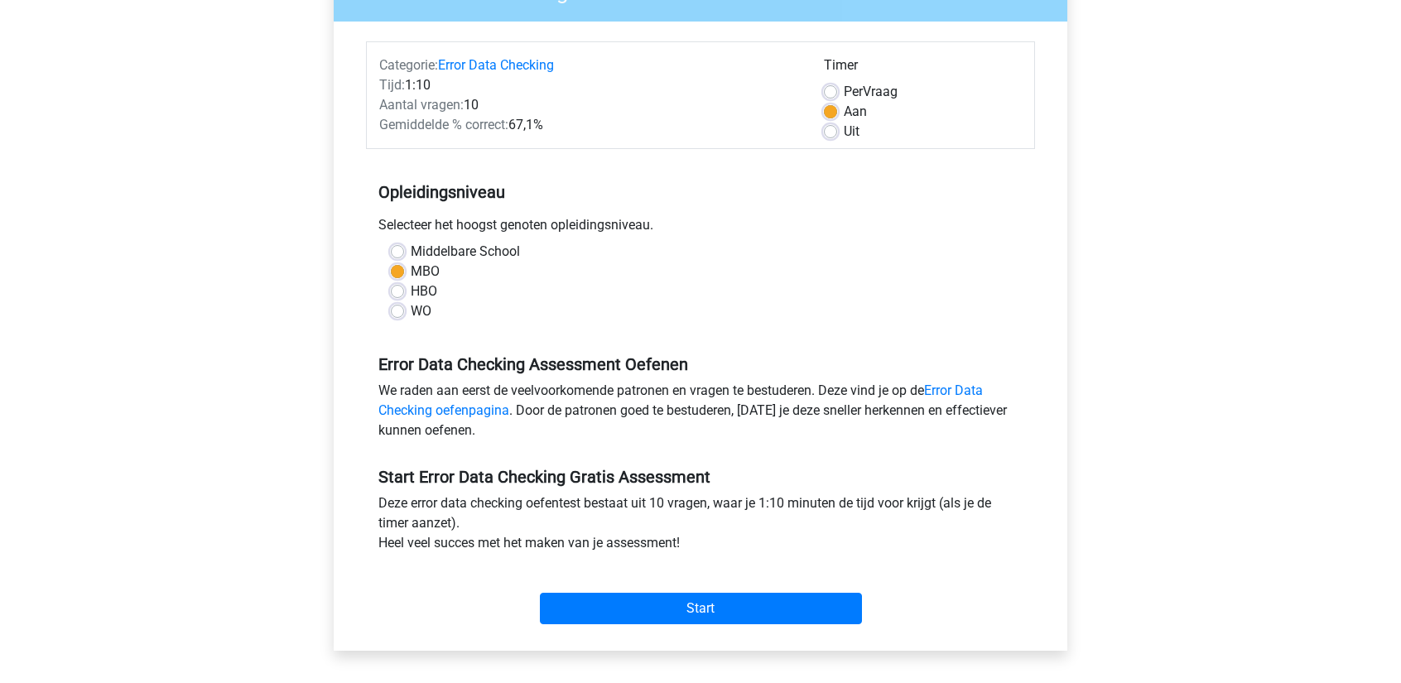
scroll to position [331, 0]
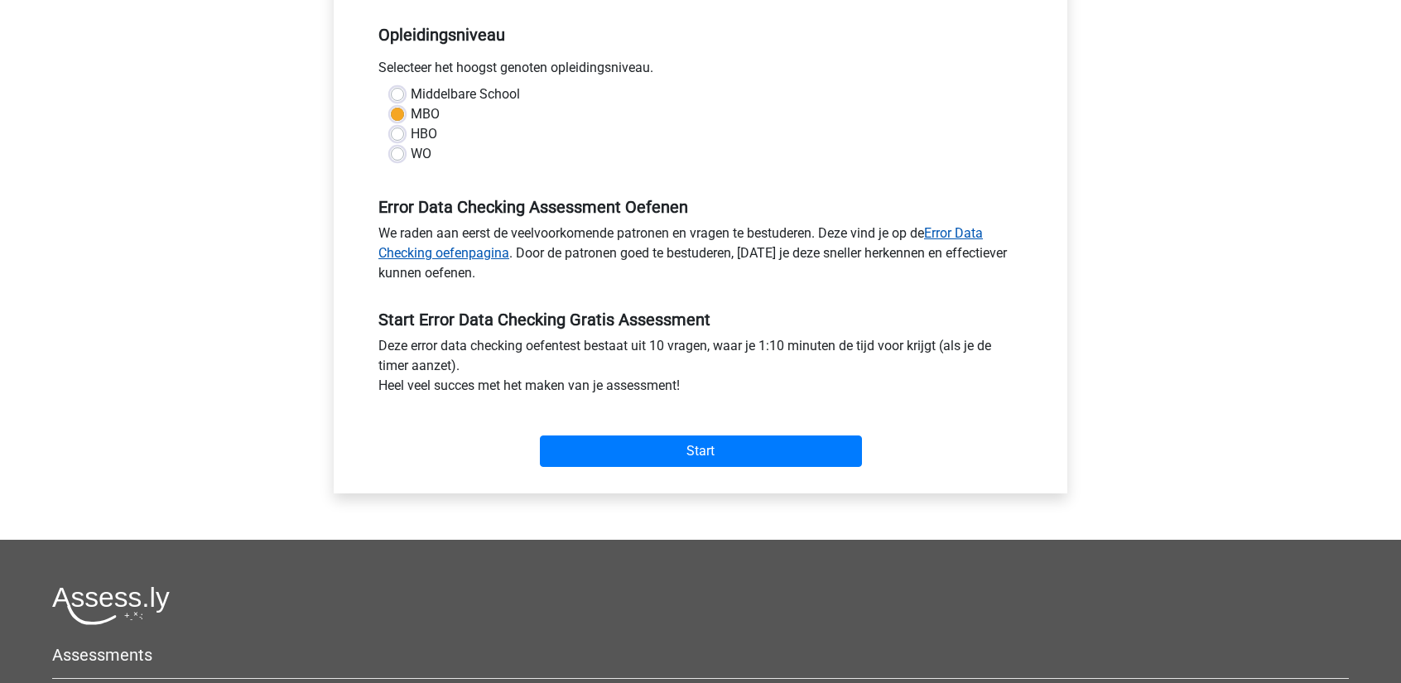
click at [451, 251] on link "Error Data Checking oefenpagina" at bounding box center [680, 243] width 604 height 36
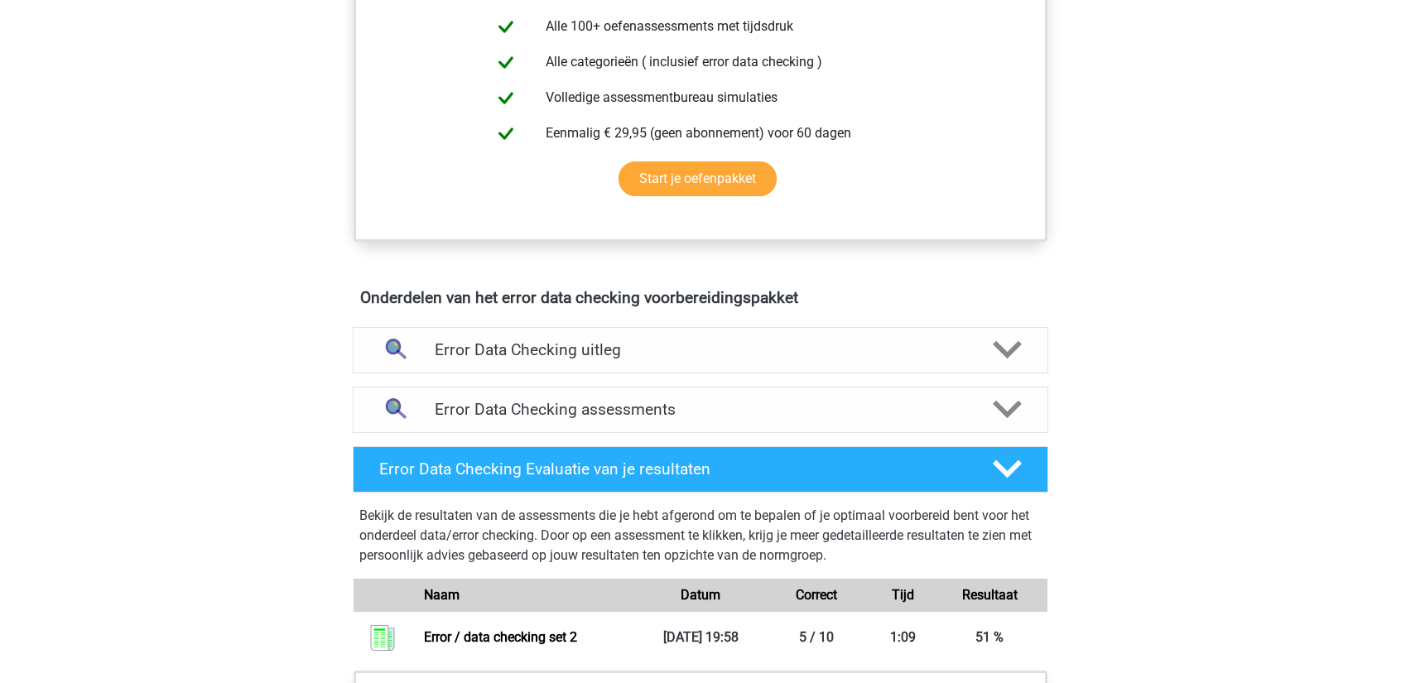
scroll to position [911, 0]
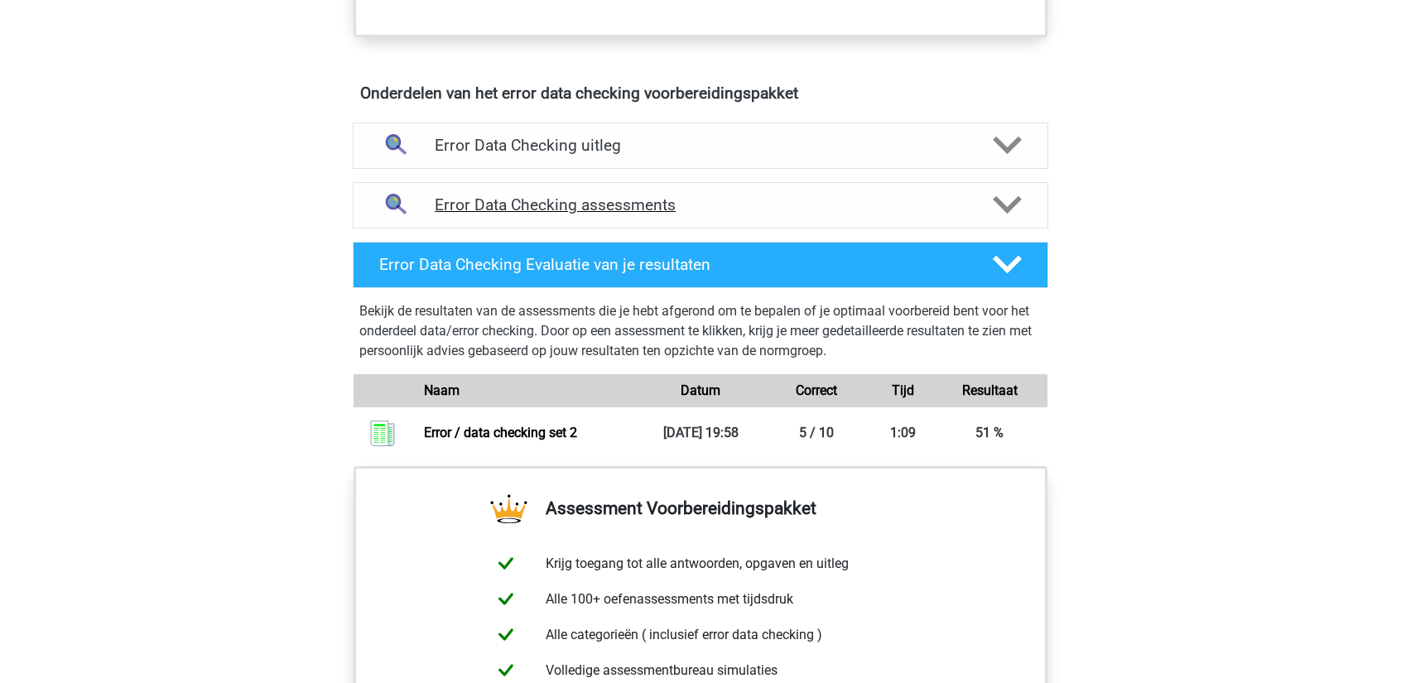
click at [565, 204] on h4 "Error Data Checking assessments" at bounding box center [701, 204] width 532 height 19
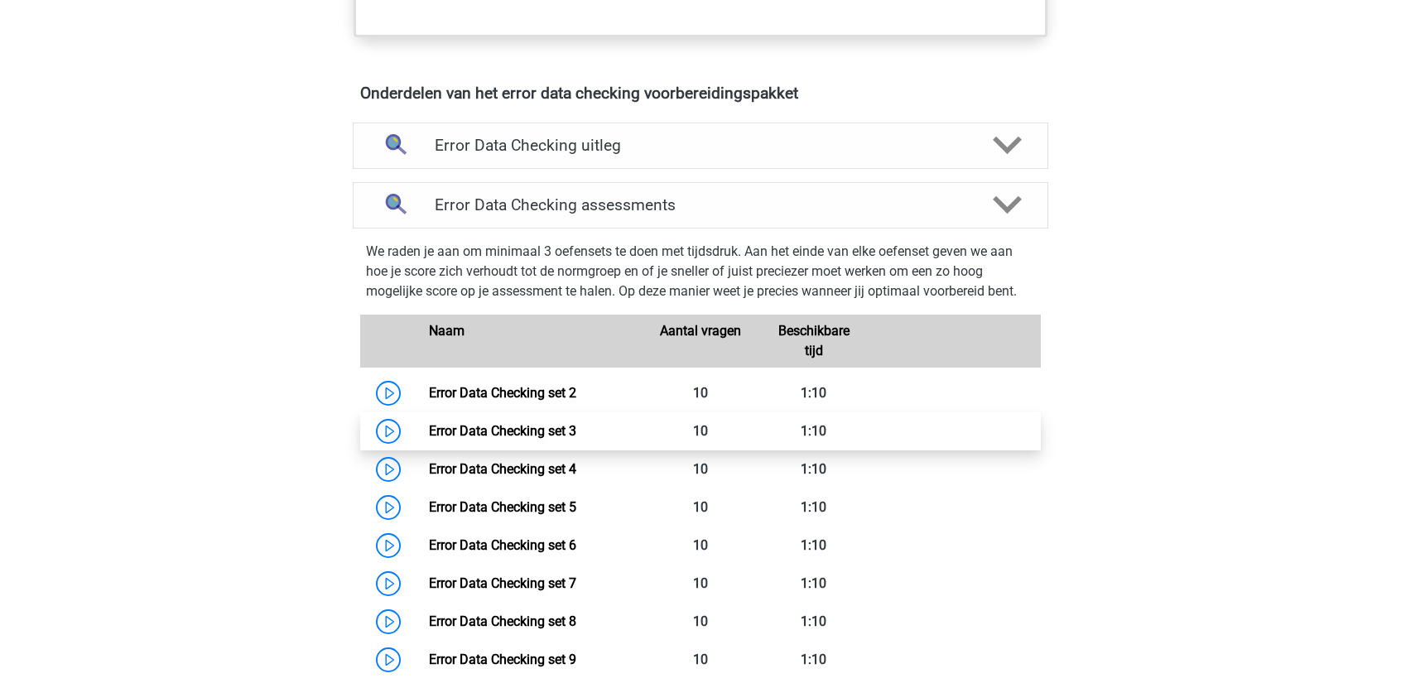
click at [546, 439] on link "Error Data Checking set 3" at bounding box center [502, 431] width 147 height 16
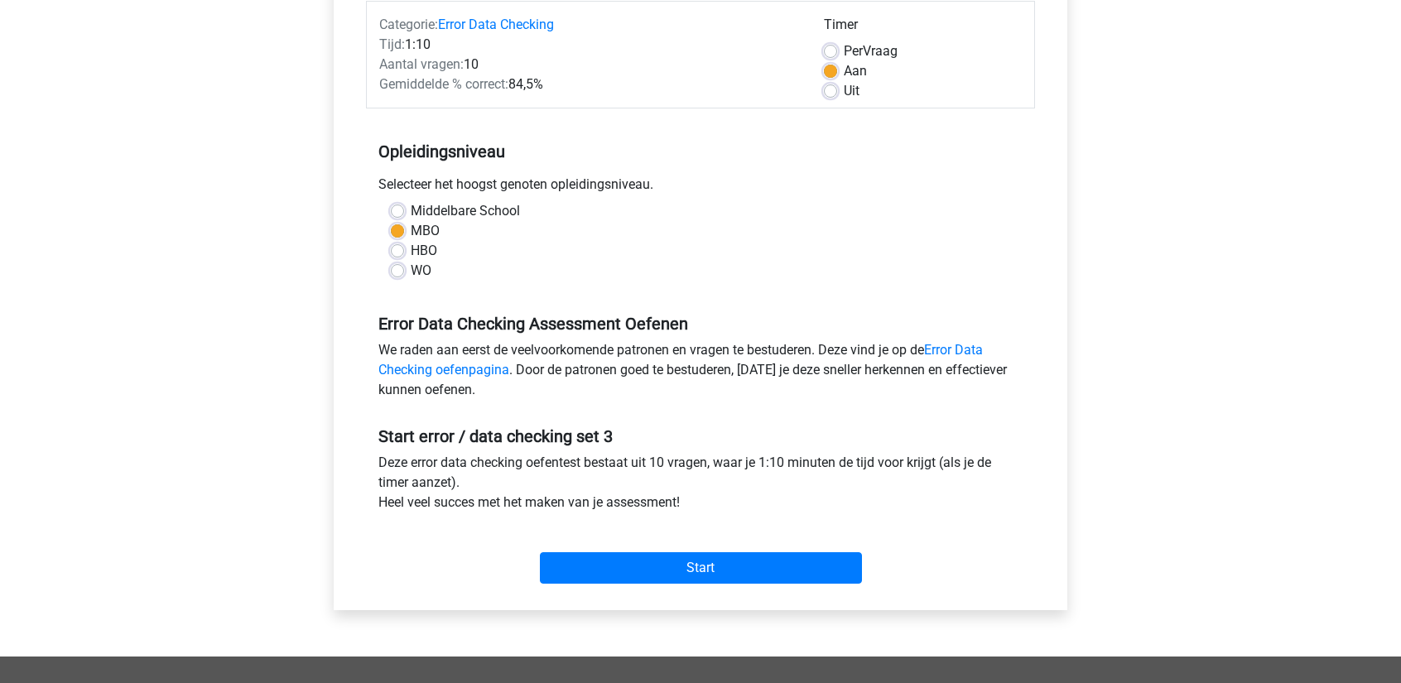
scroll to position [414, 0]
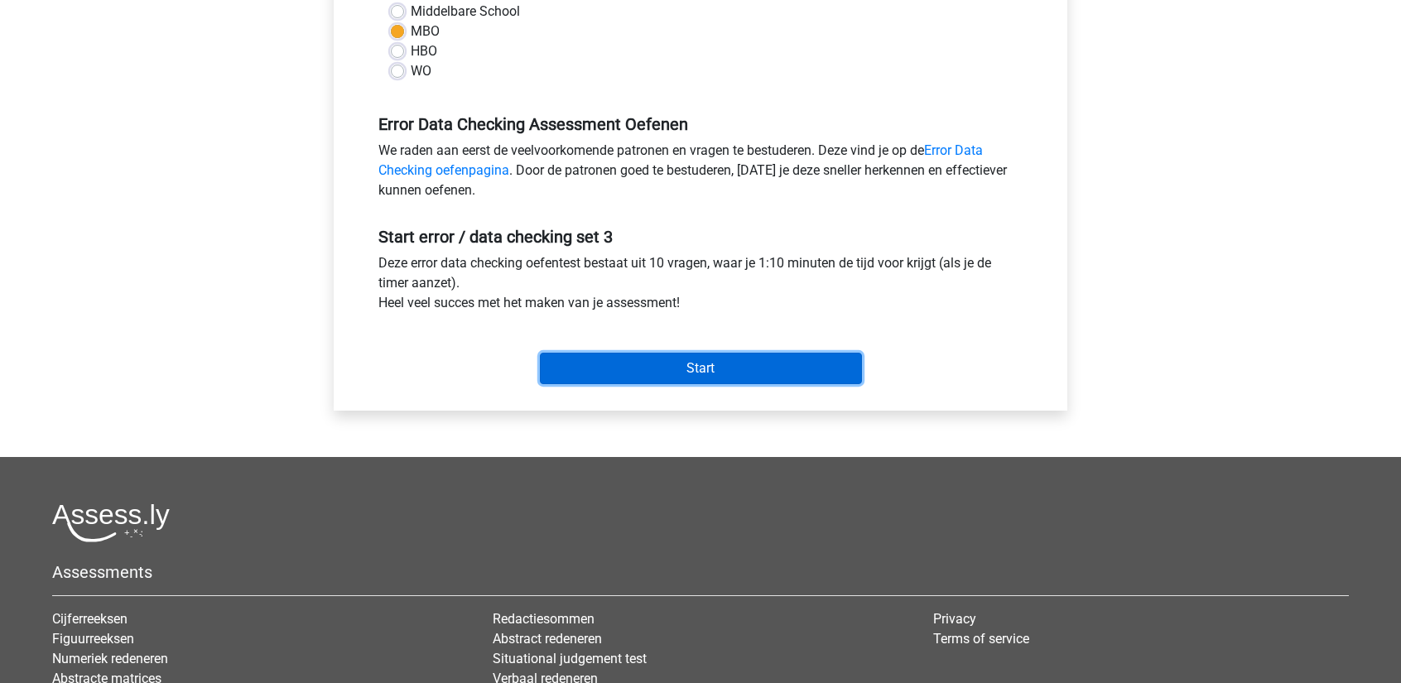
click at [561, 372] on input "Start" at bounding box center [701, 368] width 322 height 31
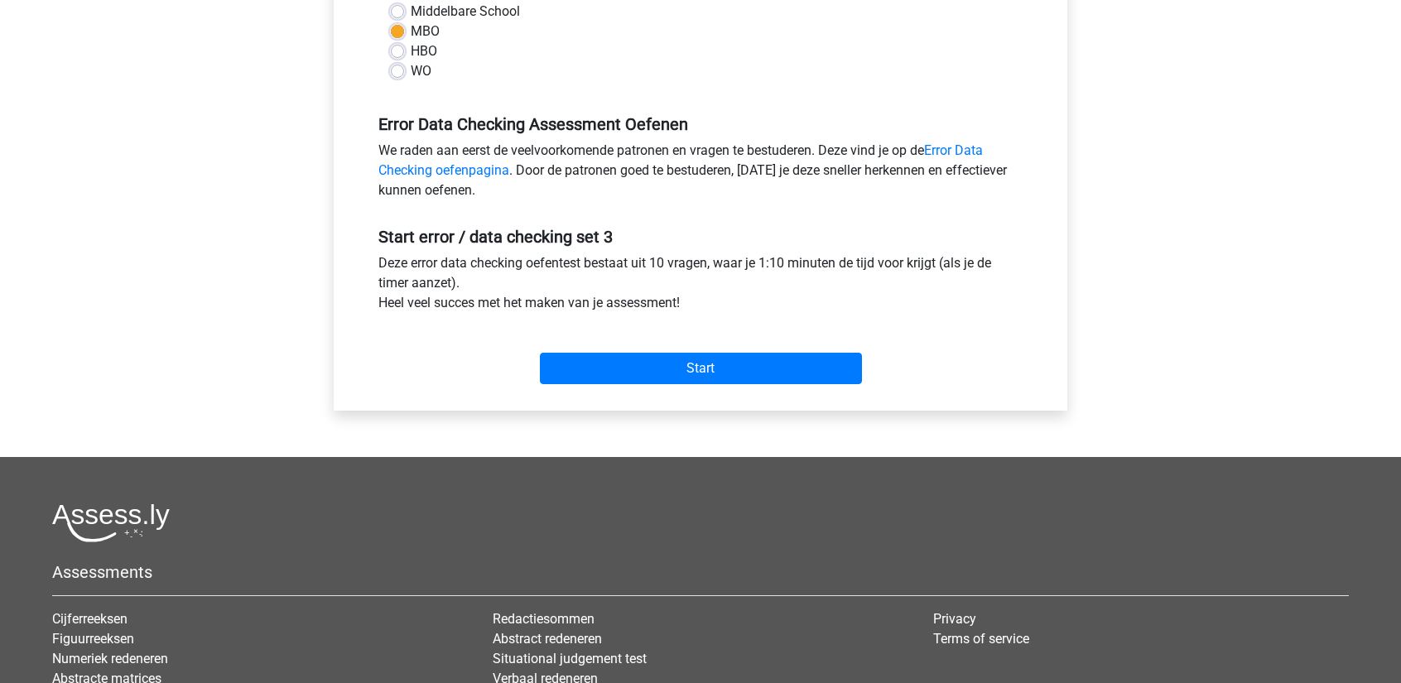
scroll to position [166, 0]
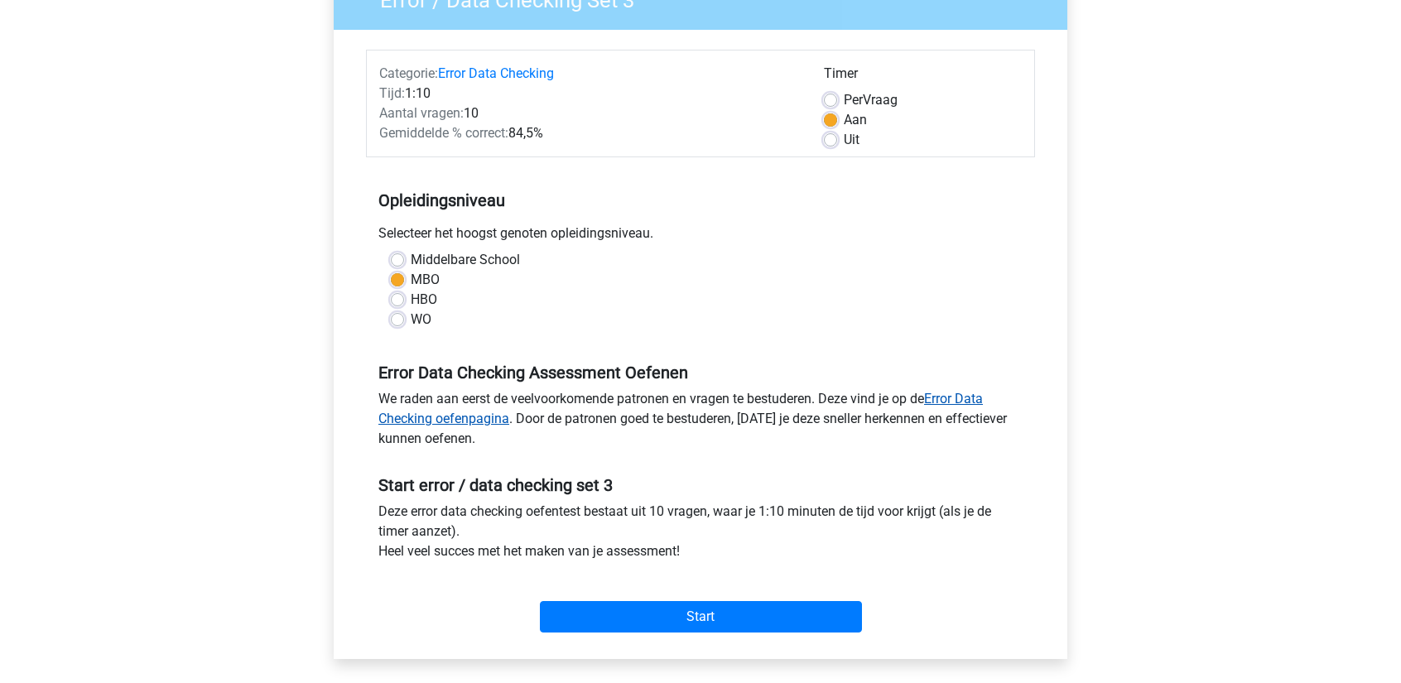
click at [479, 421] on link "Error Data Checking oefenpagina" at bounding box center [680, 409] width 604 height 36
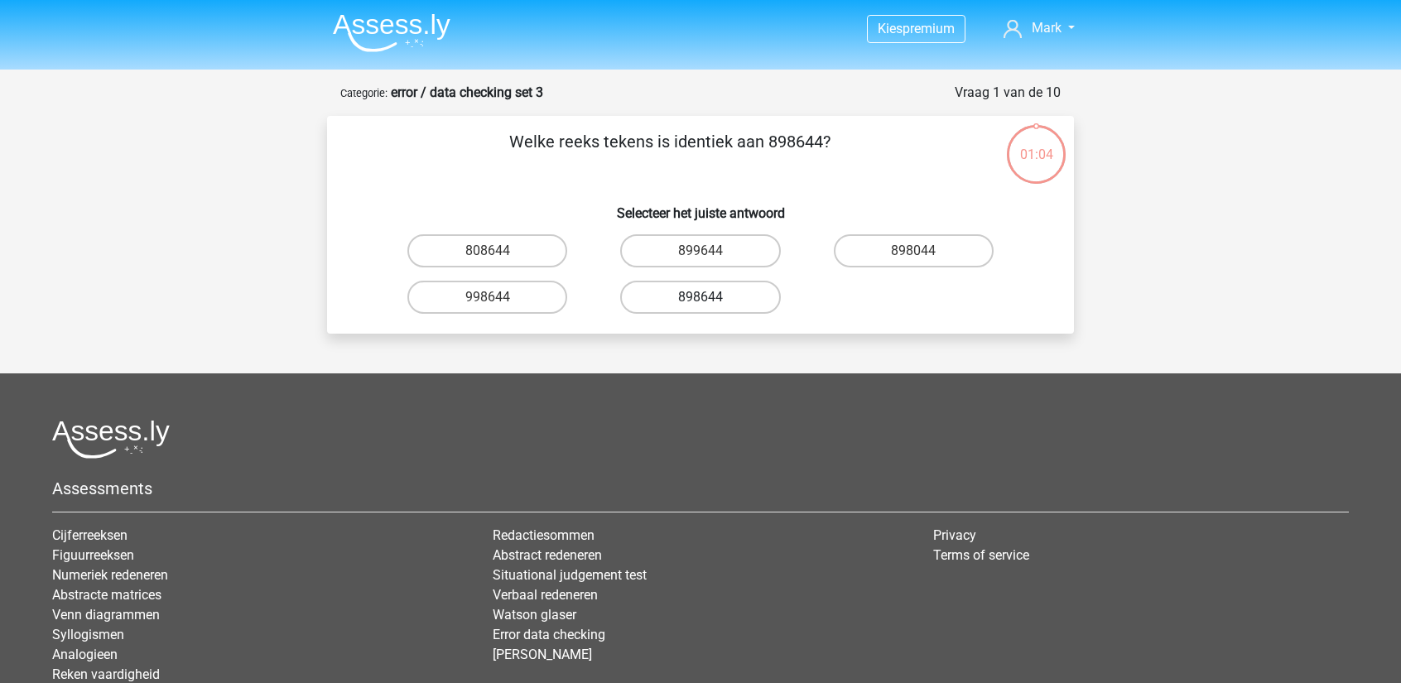
click at [717, 301] on label "898644" at bounding box center [700, 297] width 160 height 33
click at [711, 301] on input "898644" at bounding box center [705, 302] width 11 height 11
radio input "true"
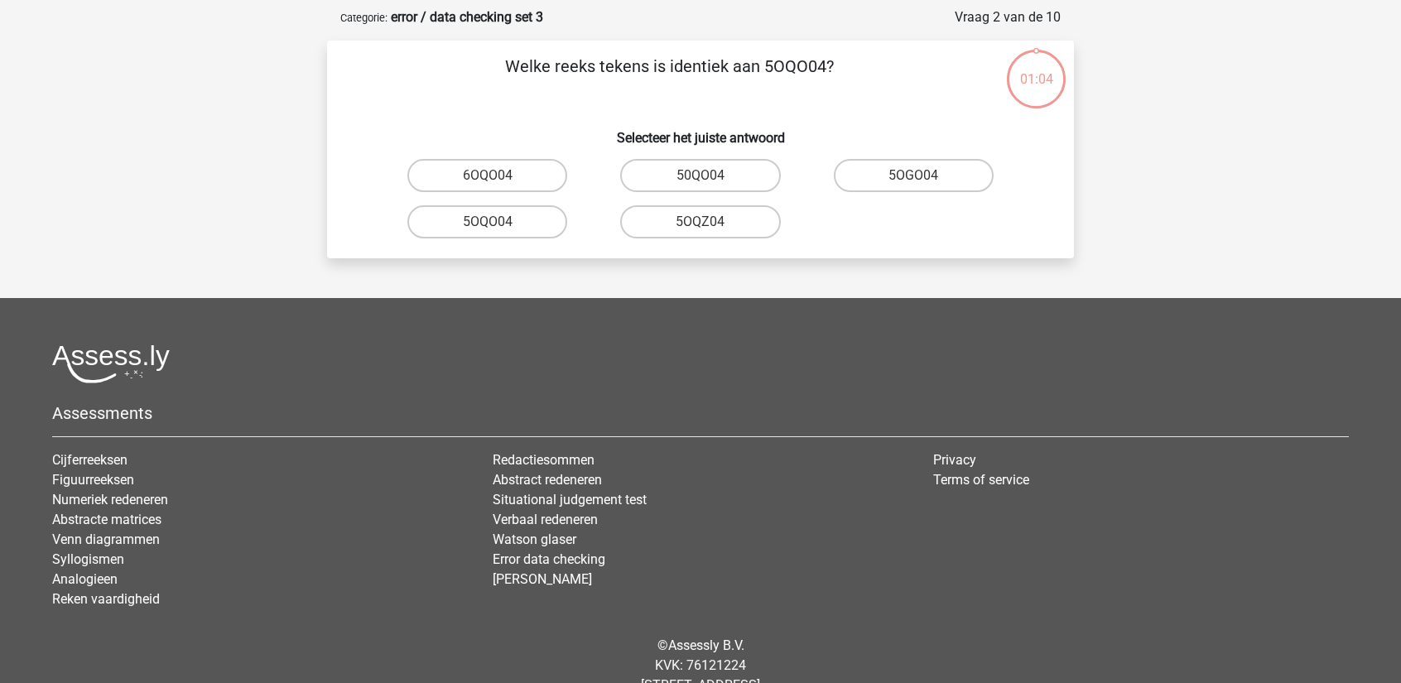
scroll to position [83, 0]
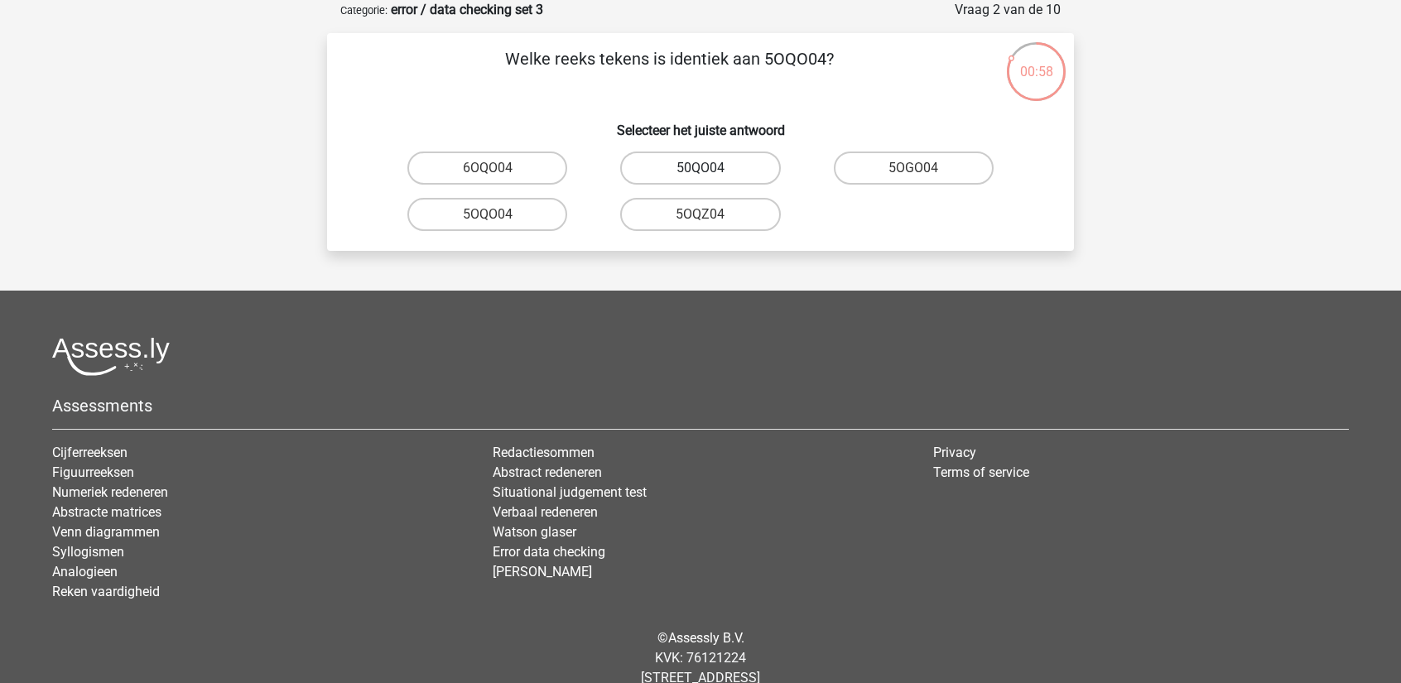
click at [687, 170] on label "50QO04" at bounding box center [700, 168] width 160 height 33
click at [700, 170] on input "50QO04" at bounding box center [705, 173] width 11 height 11
radio input "true"
click at [866, 158] on label "NV9Z80" at bounding box center [914, 168] width 160 height 33
click at [913, 168] on input "NV9Z80" at bounding box center [918, 173] width 11 height 11
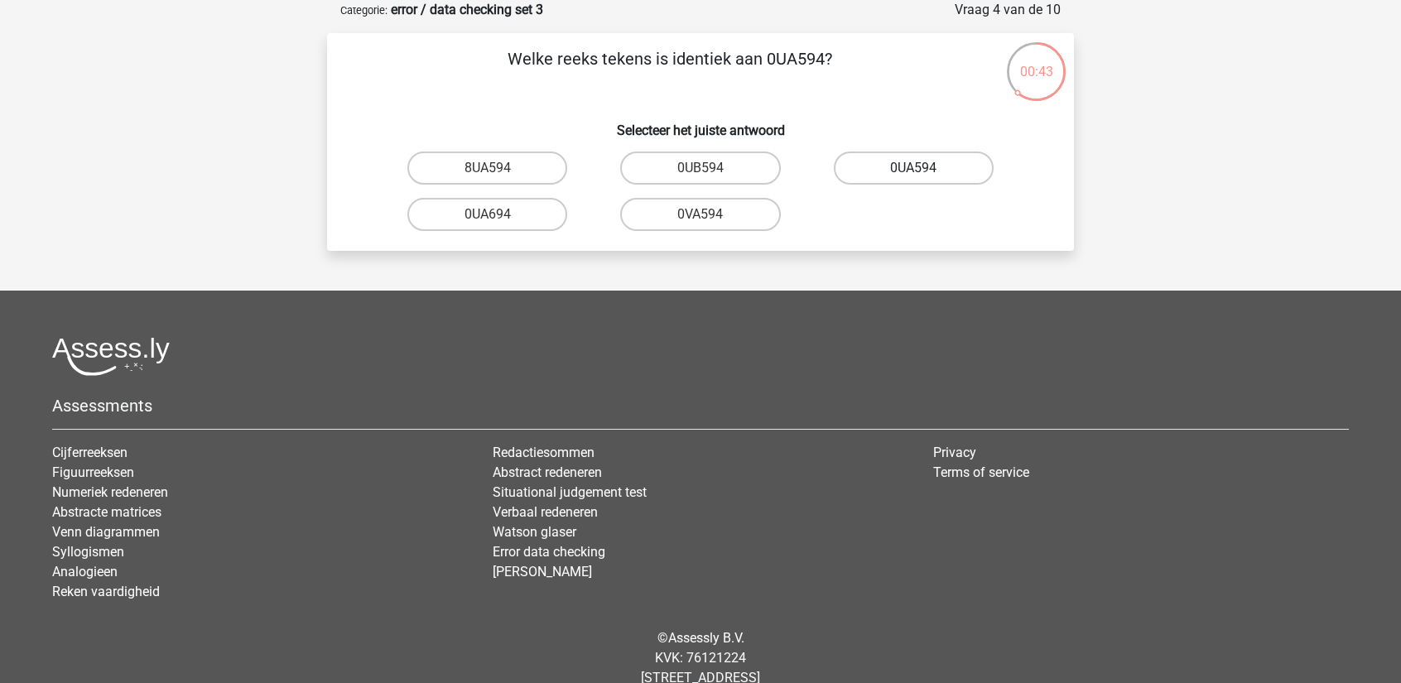
click at [893, 161] on label "0UA594" at bounding box center [914, 168] width 160 height 33
click at [913, 168] on input "0UA594" at bounding box center [918, 173] width 11 height 11
radio input "true"
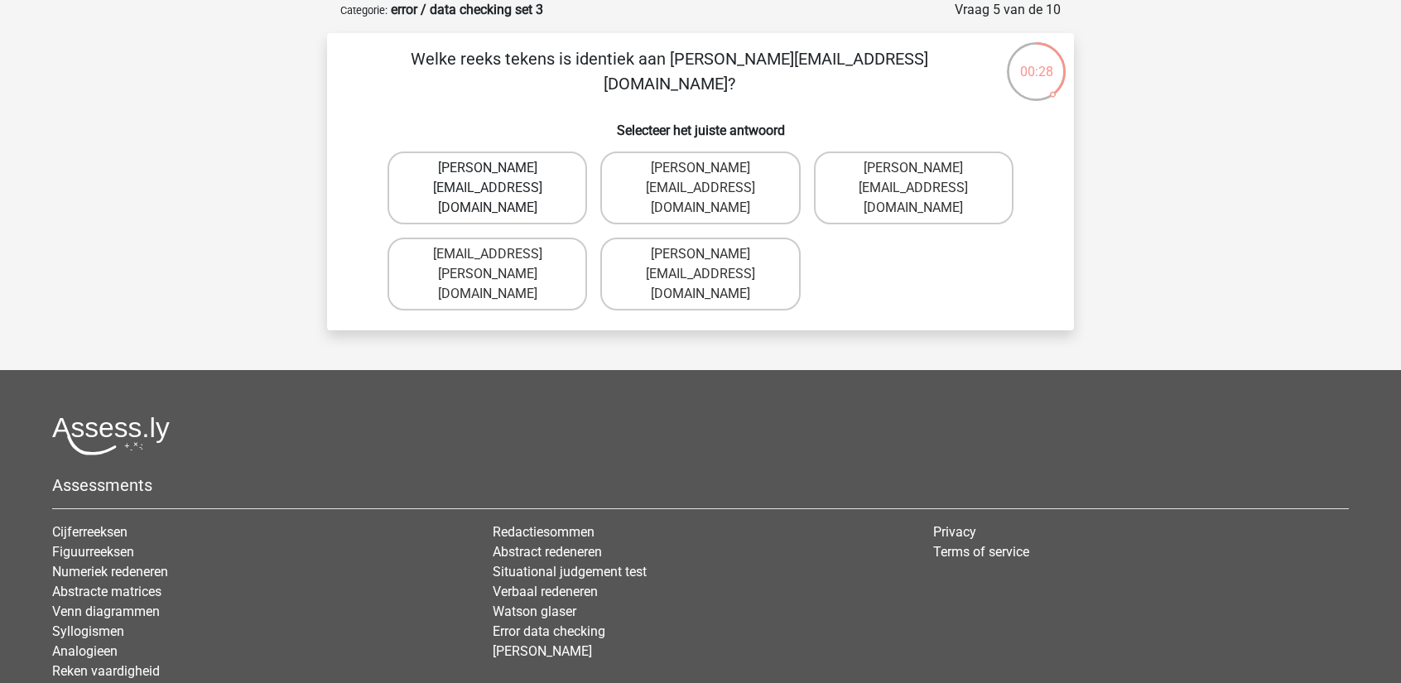
click at [551, 171] on label "Noah+Patterson@joymail.gr" at bounding box center [487, 188] width 200 height 73
click at [498, 171] on input "Noah+Patterson@joymail.gr" at bounding box center [493, 173] width 11 height 11
radio input "true"
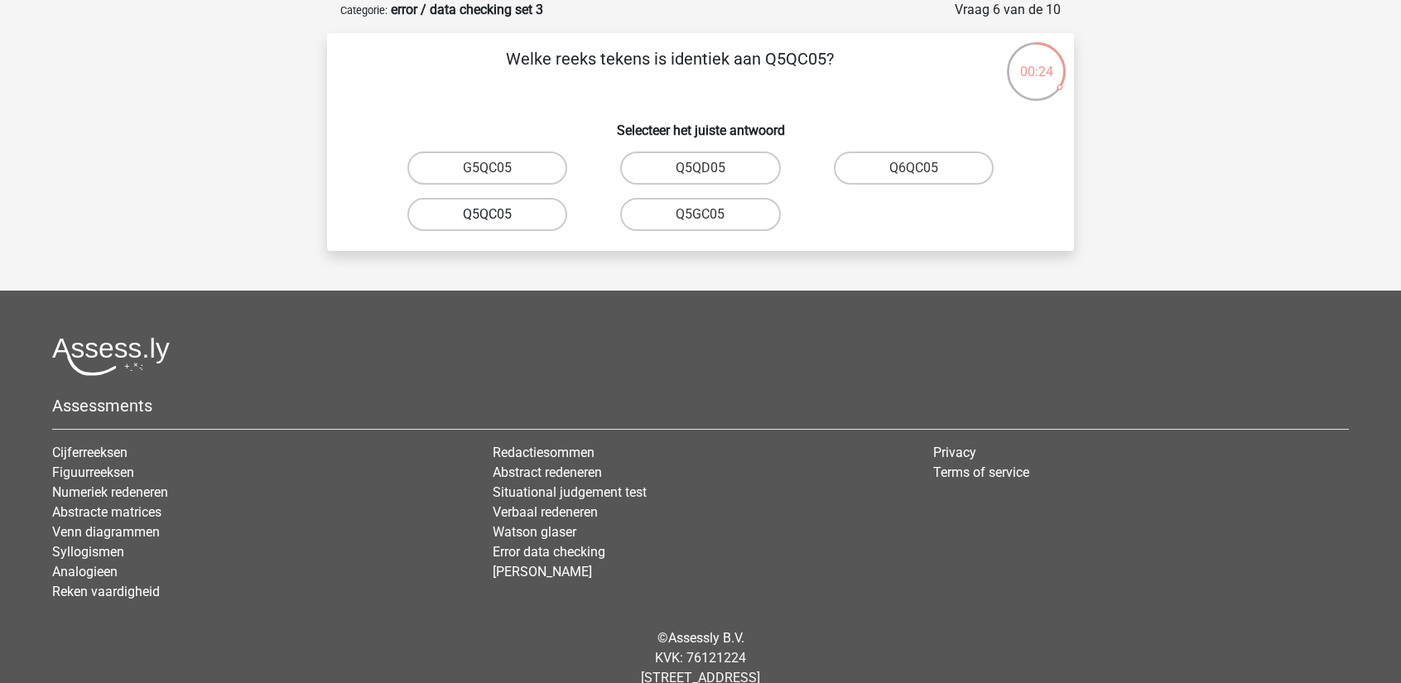
click at [513, 213] on label "Q5QC05" at bounding box center [487, 214] width 160 height 33
click at [498, 214] on input "Q5QC05" at bounding box center [493, 219] width 11 height 11
radio input "true"
click at [916, 172] on input "08WZS5" at bounding box center [918, 173] width 11 height 11
radio input "true"
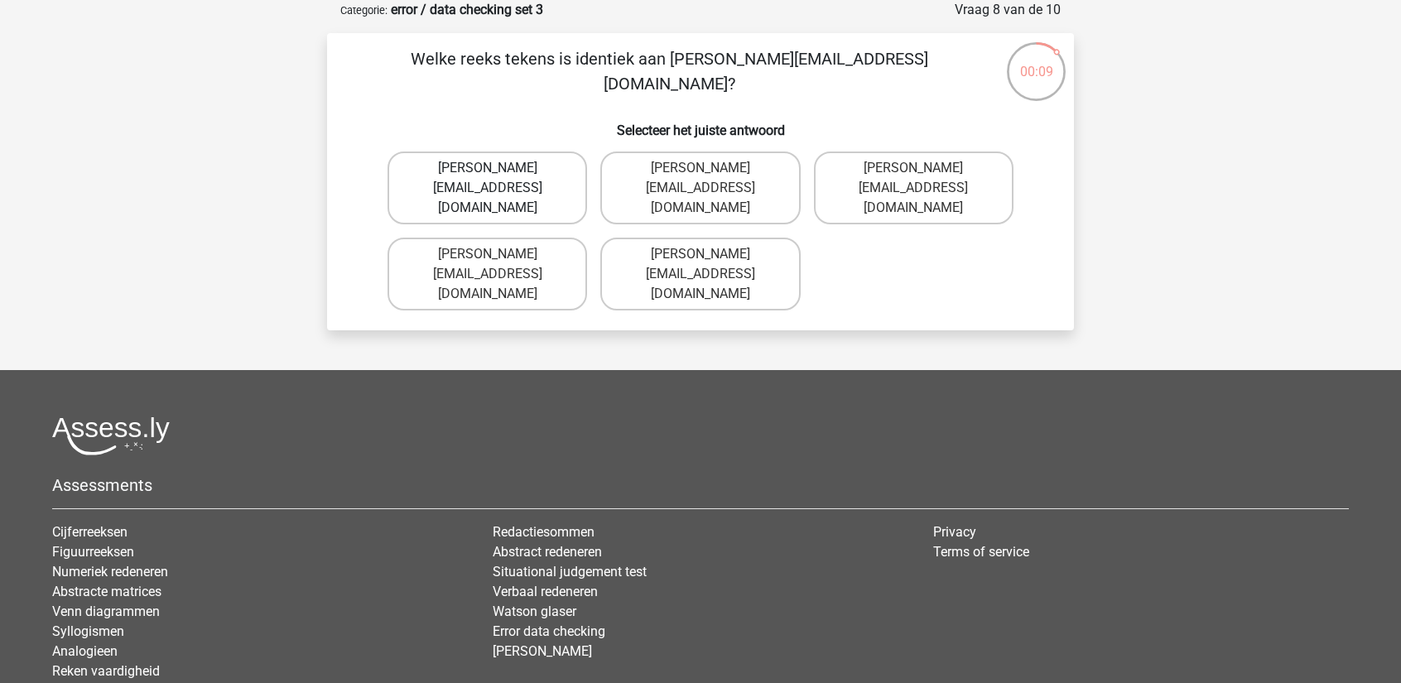
click at [533, 187] on label "Edward-Mead@joinmail.co.uk" at bounding box center [487, 188] width 200 height 73
click at [498, 179] on input "Edward-Mead@joinmail.co.uk" at bounding box center [493, 173] width 11 height 11
radio input "true"
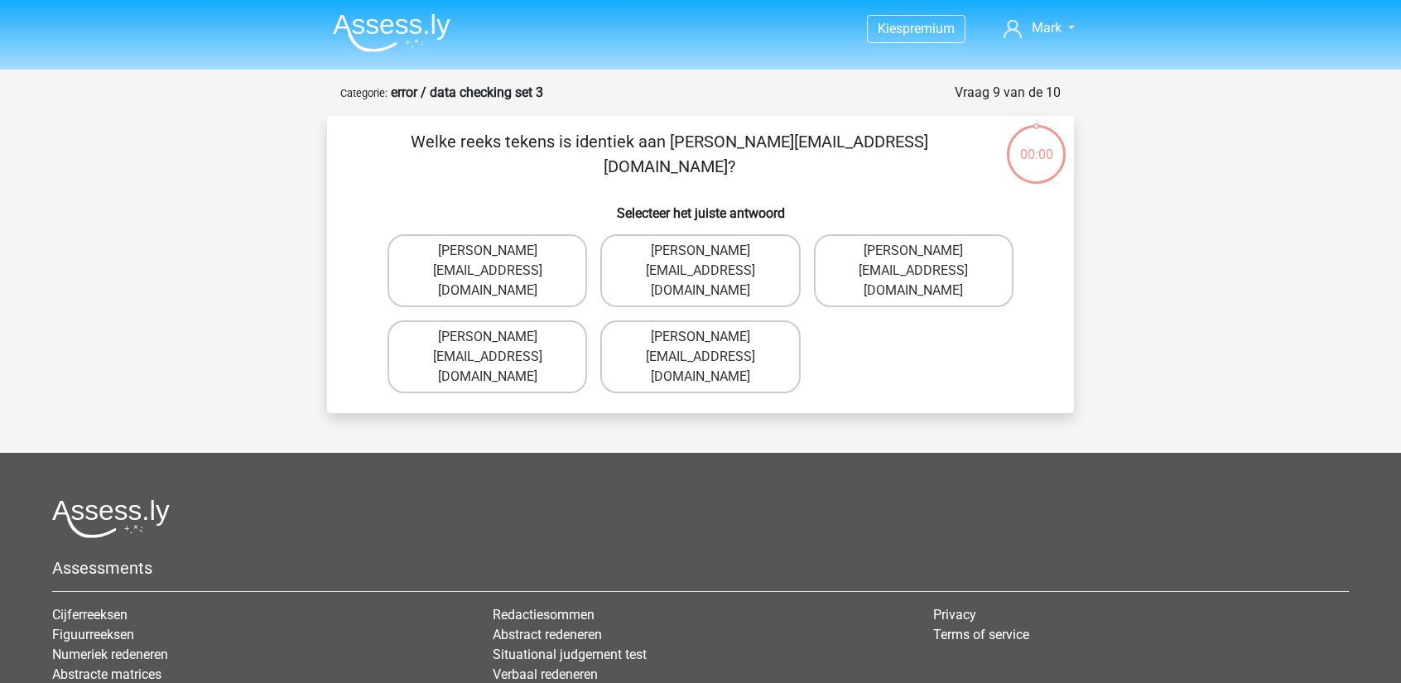
scroll to position [83, 0]
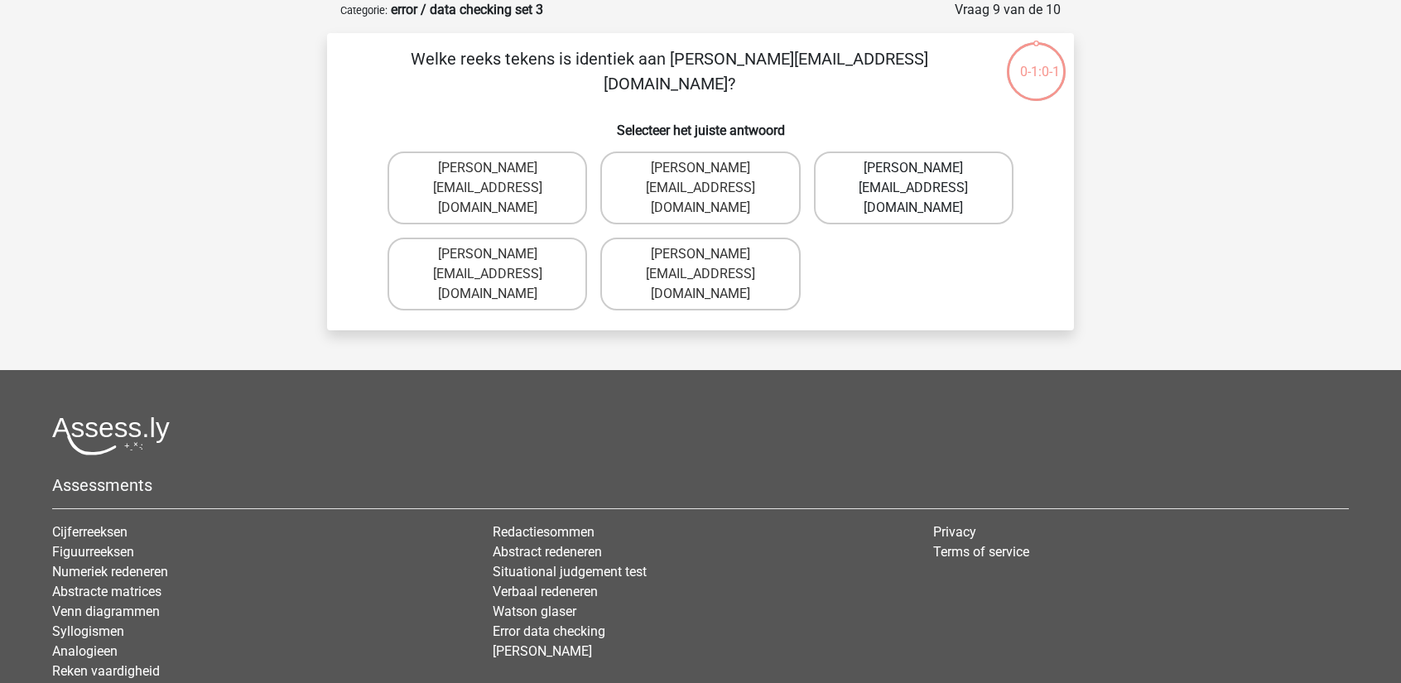
click at [929, 170] on label "[PERSON_NAME][EMAIL_ADDRESS][DOMAIN_NAME]" at bounding box center [914, 188] width 200 height 73
click at [924, 170] on input "[PERSON_NAME][EMAIL_ADDRESS][DOMAIN_NAME]" at bounding box center [918, 173] width 11 height 11
radio input "true"
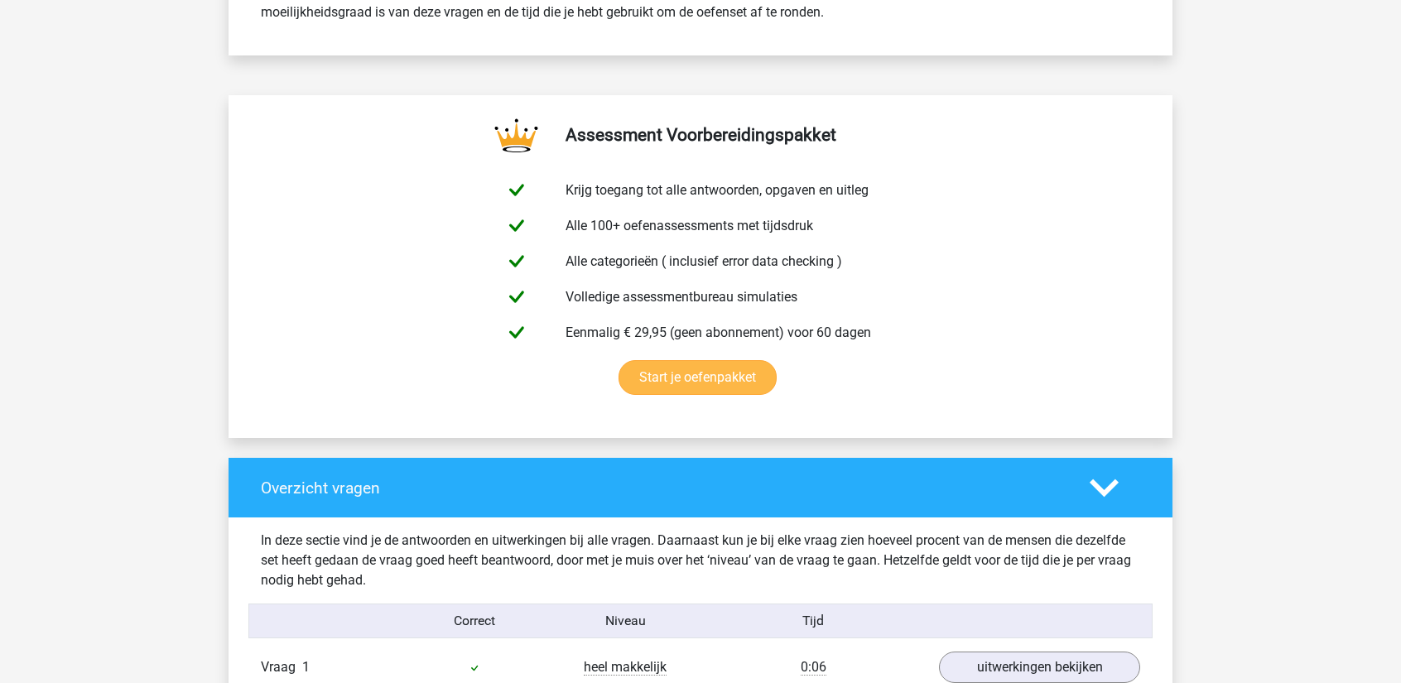
scroll to position [580, 0]
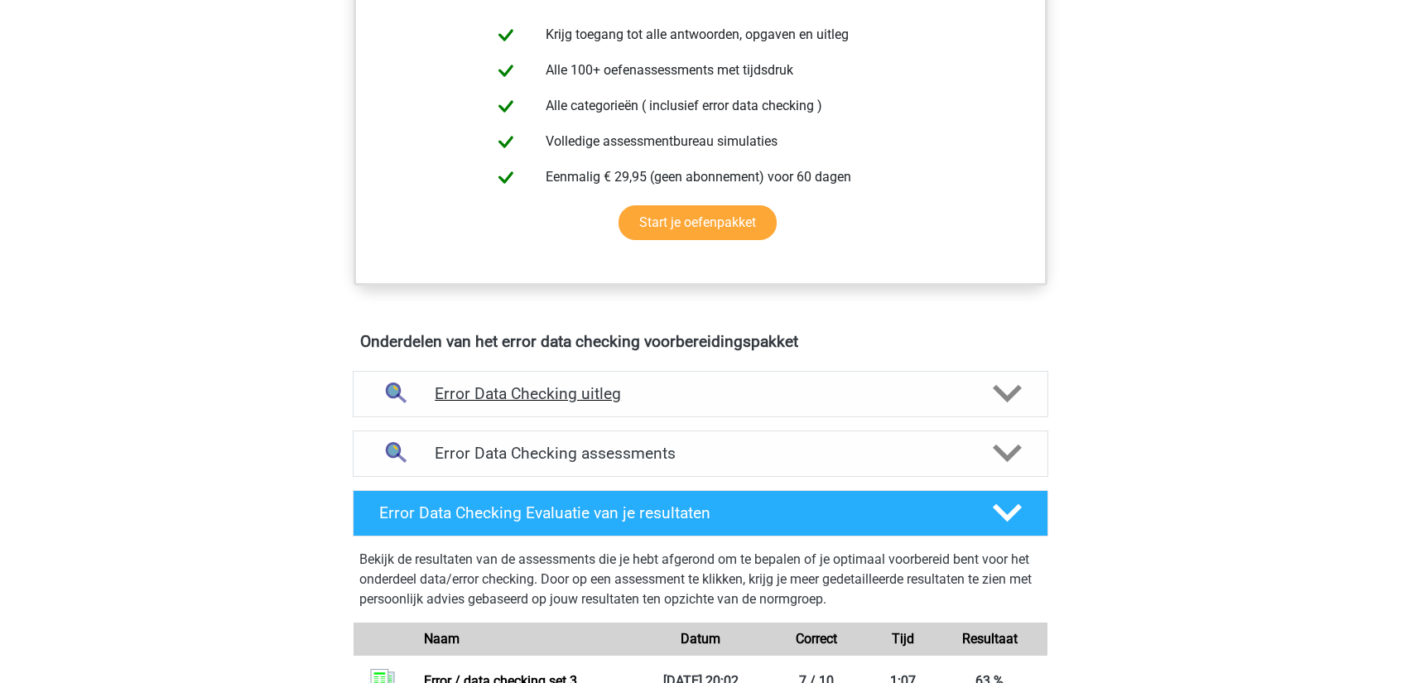
scroll to position [911, 0]
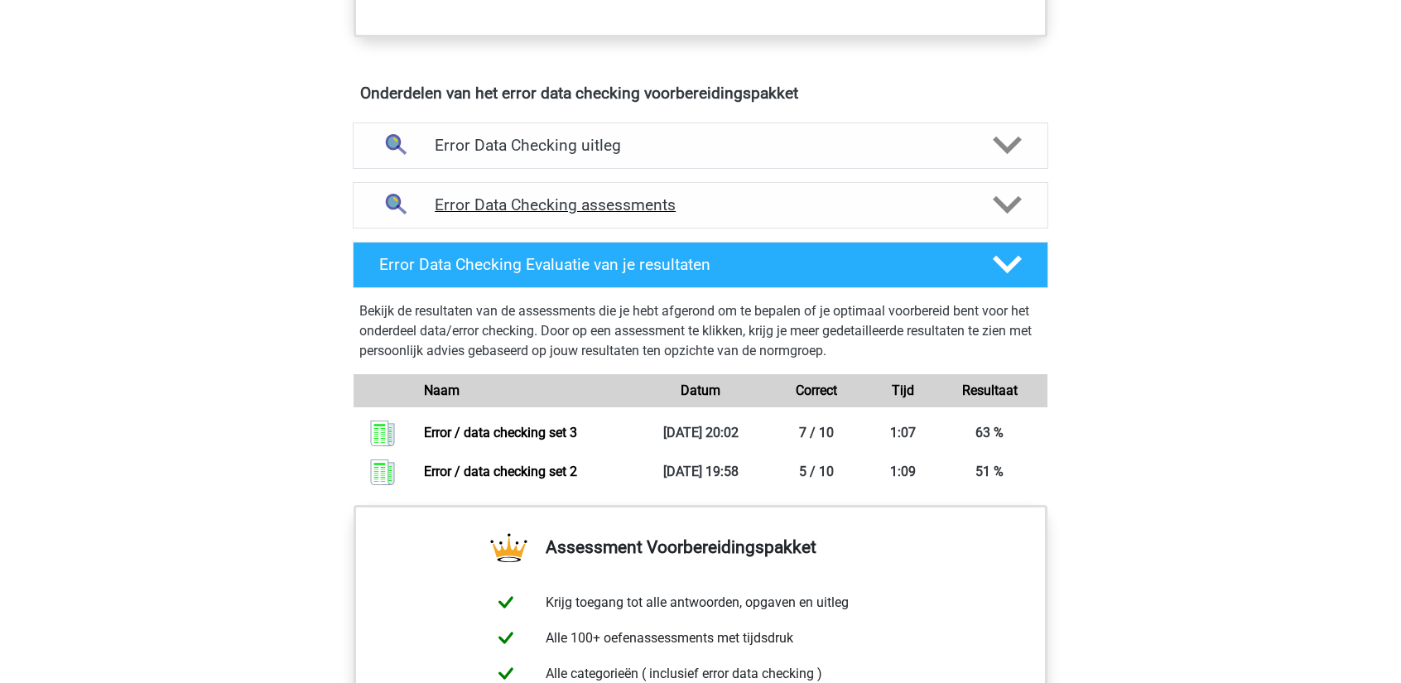
click at [530, 218] on div "Error Data Checking assessments" at bounding box center [700, 205] width 695 height 46
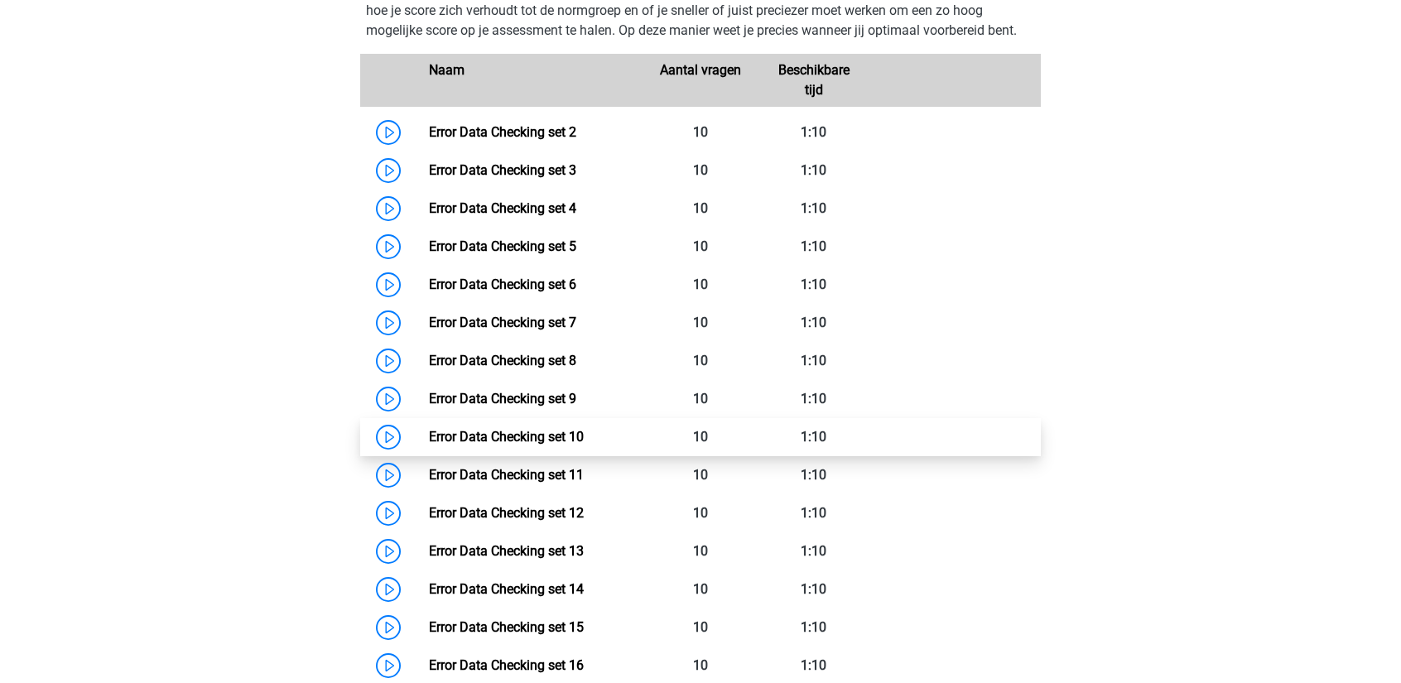
scroll to position [1159, 0]
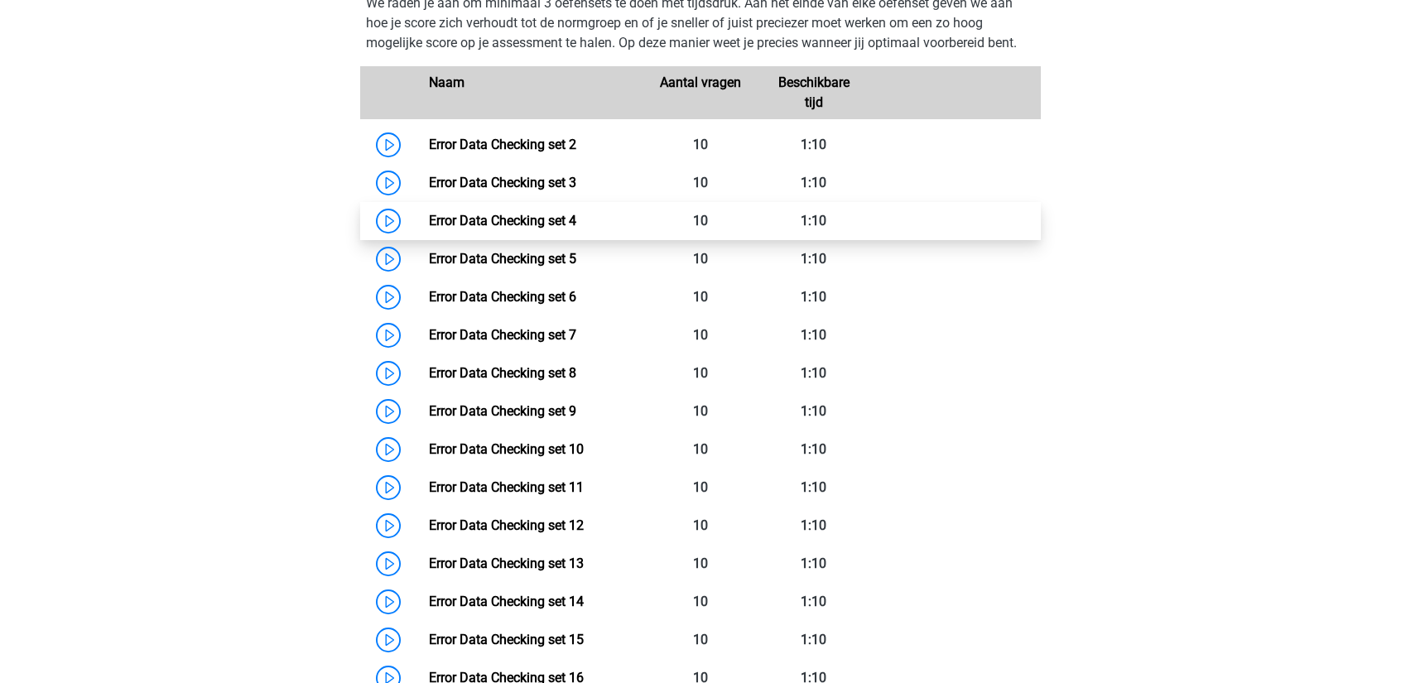
click at [463, 221] on link "Error Data Checking set 4" at bounding box center [502, 221] width 147 height 16
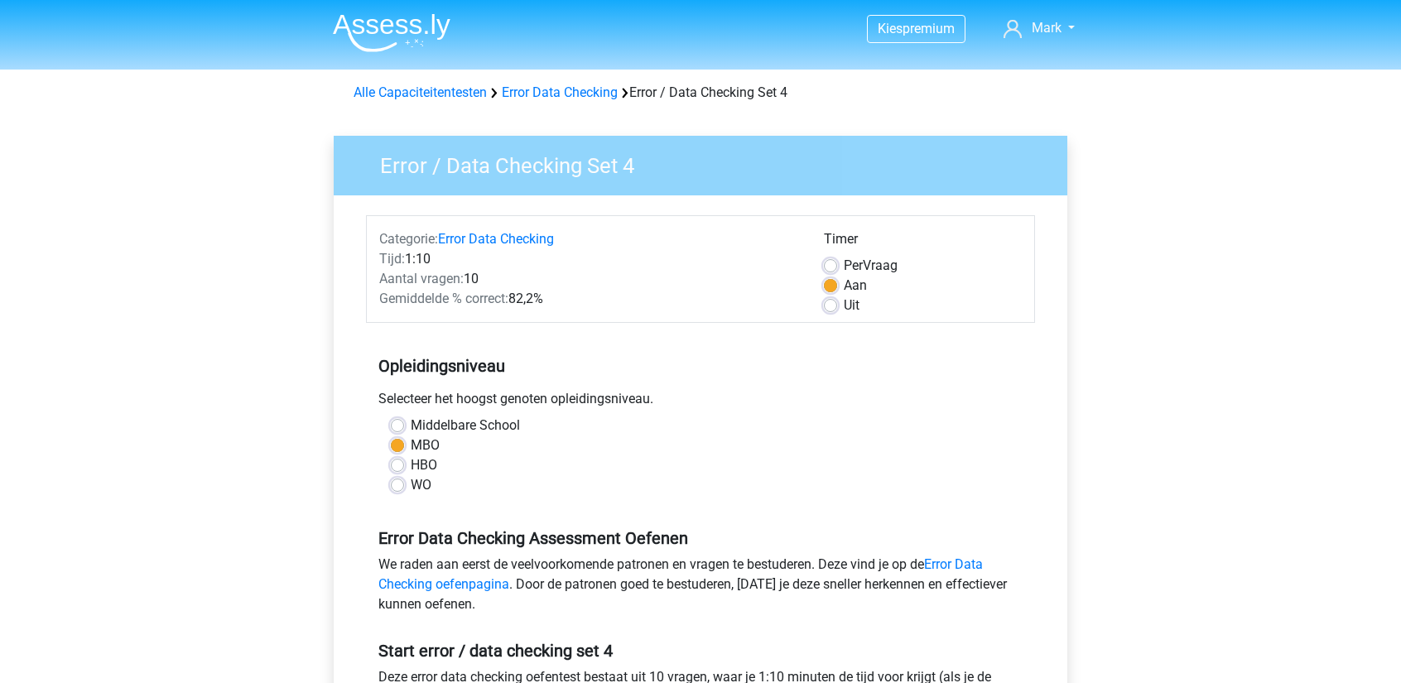
scroll to position [580, 0]
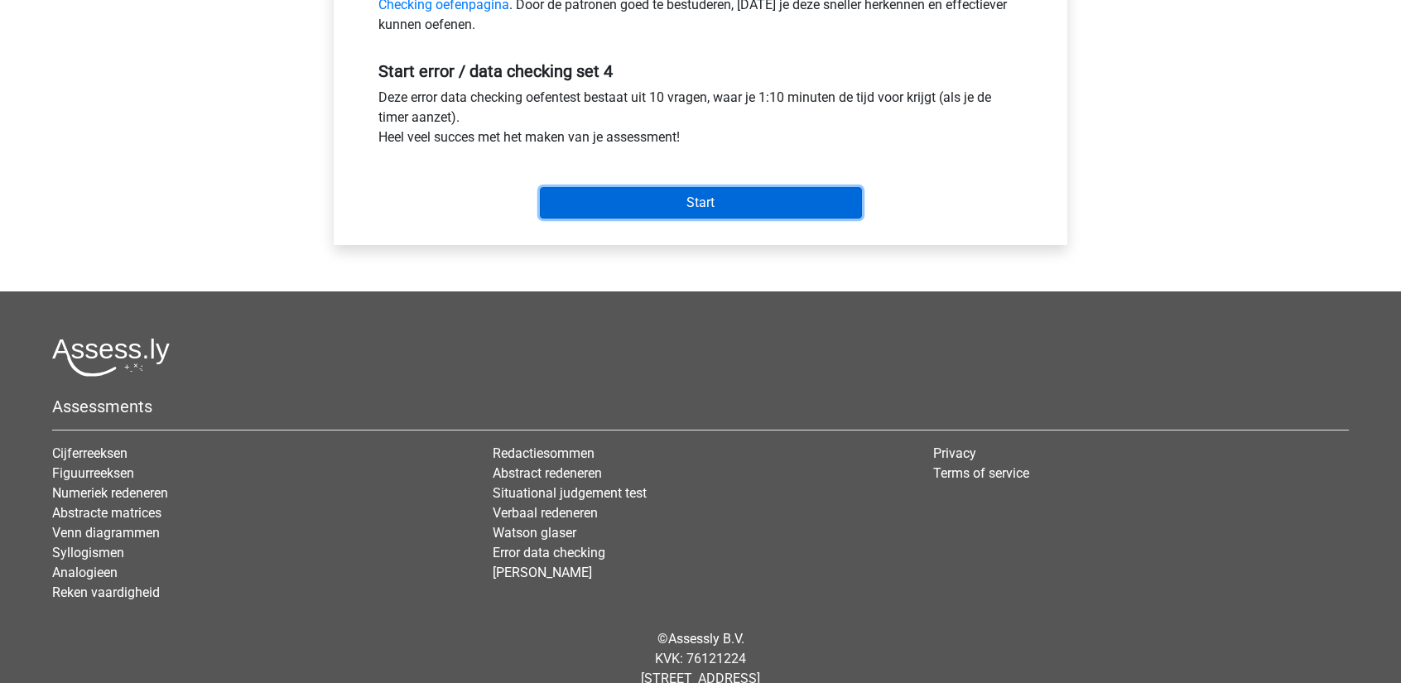
click at [666, 187] on input "Start" at bounding box center [701, 202] width 322 height 31
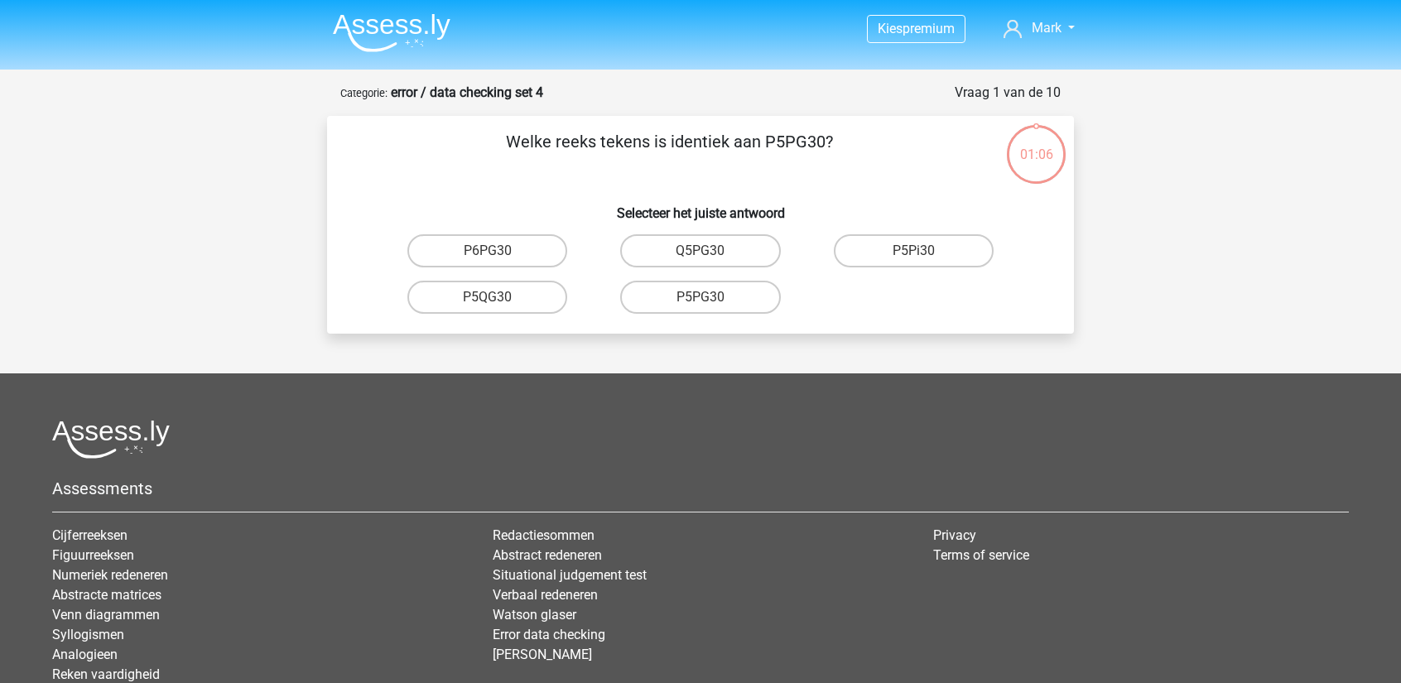
click at [710, 301] on input "P5PG30" at bounding box center [705, 302] width 11 height 11
radio input "true"
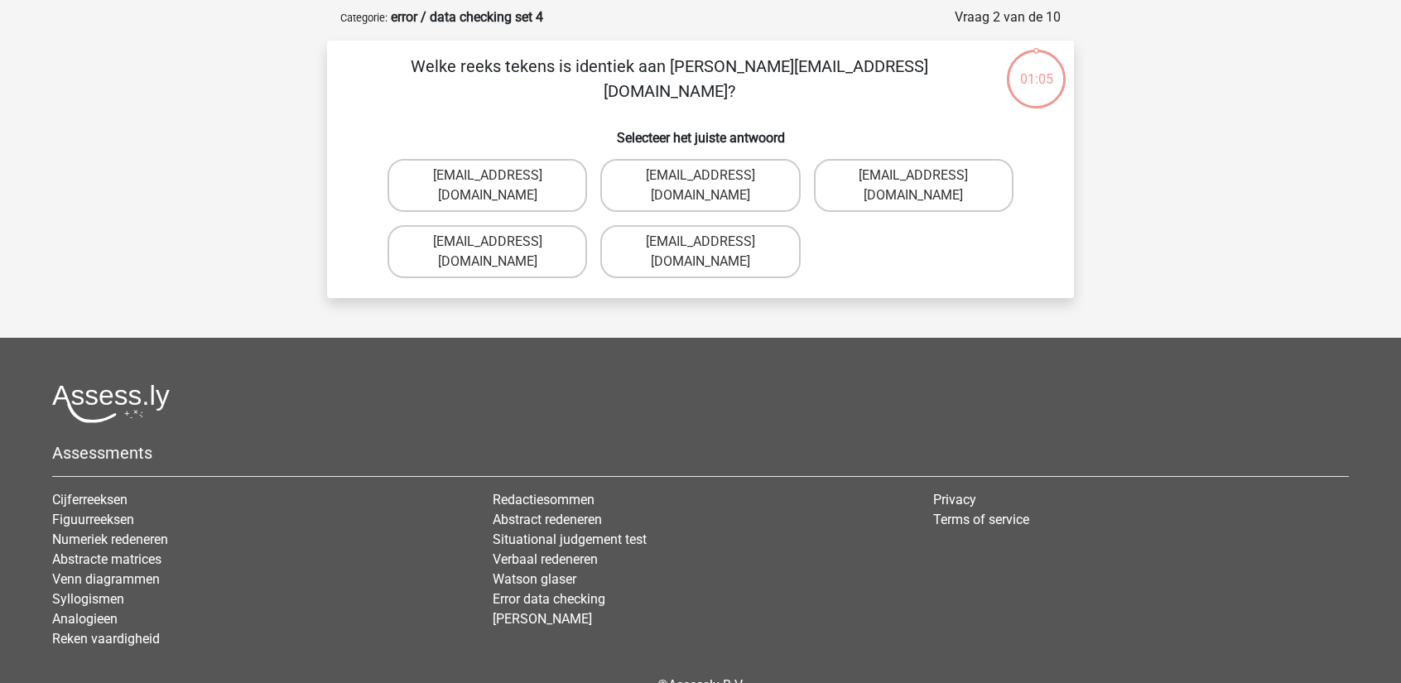
scroll to position [83, 0]
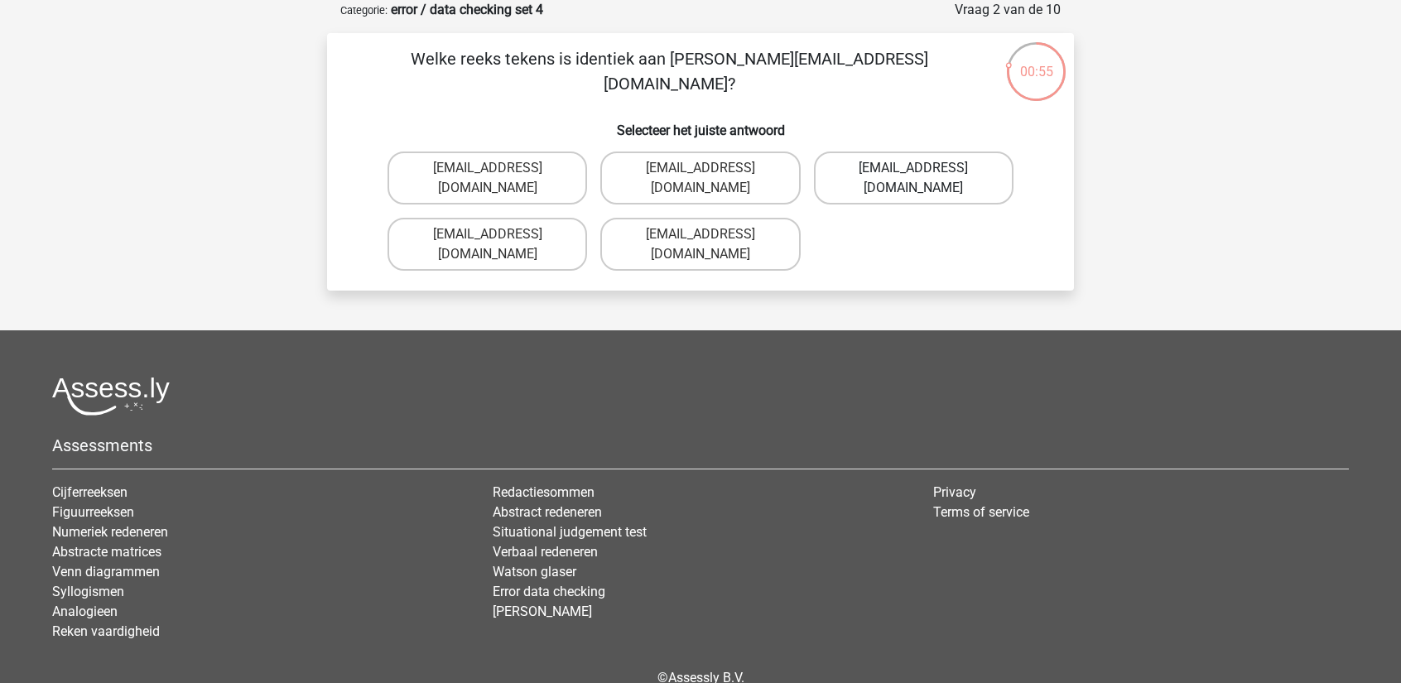
click at [868, 163] on label "Evie+Pierson@hotmail.co.com" at bounding box center [914, 178] width 200 height 53
click at [913, 168] on input "Evie+Pierson@hotmail.co.com" at bounding box center [918, 173] width 11 height 11
radio input "true"
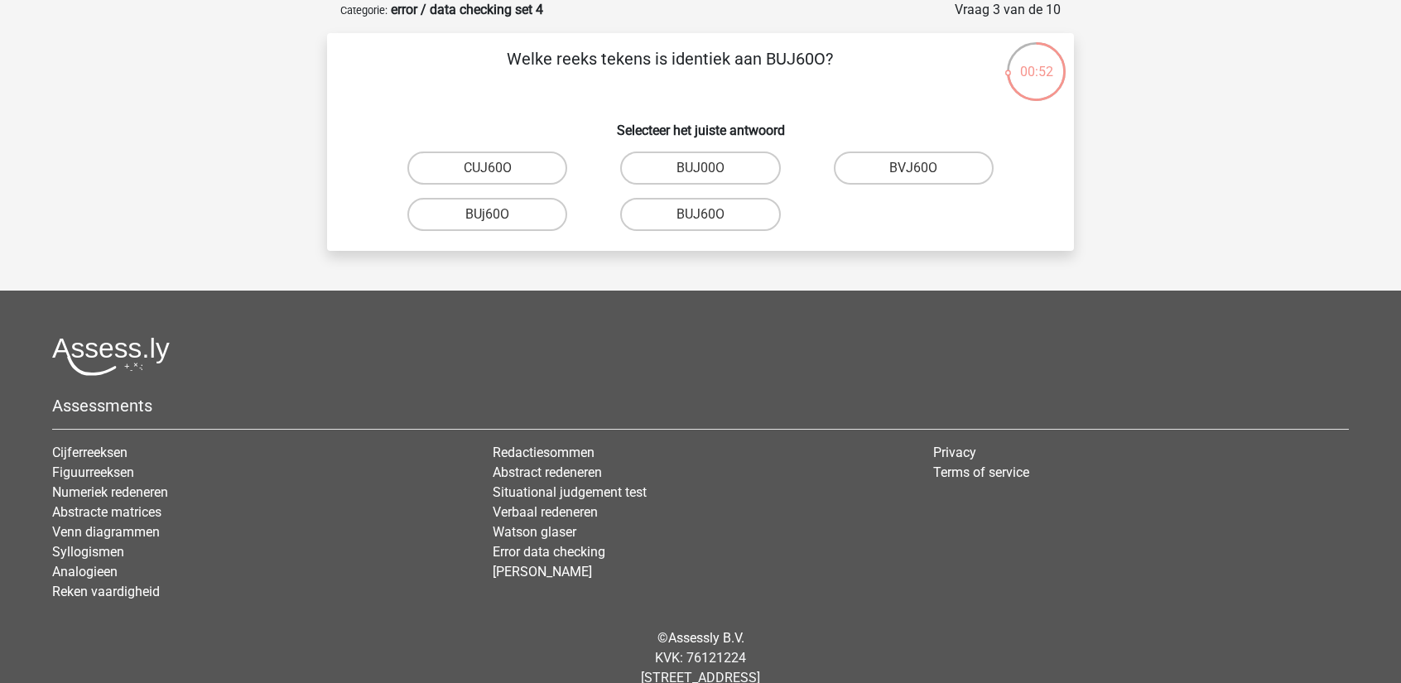
click at [705, 214] on input "BUJ60O" at bounding box center [705, 219] width 11 height 11
radio input "true"
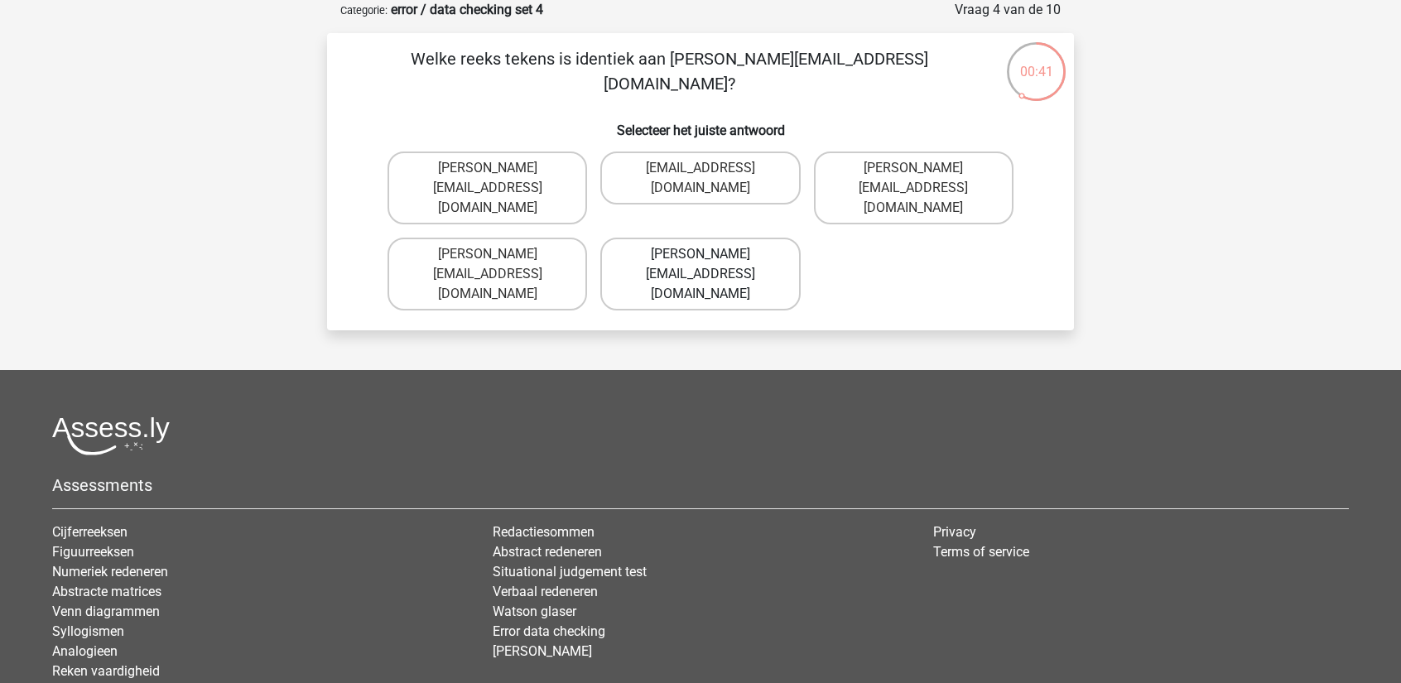
click at [691, 238] on label "Sophia.Vanderbilt@joymail.uk.com" at bounding box center [700, 274] width 200 height 73
click at [700, 254] on input "Sophia.Vanderbilt@joymail.uk.com" at bounding box center [705, 259] width 11 height 11
radio input "true"
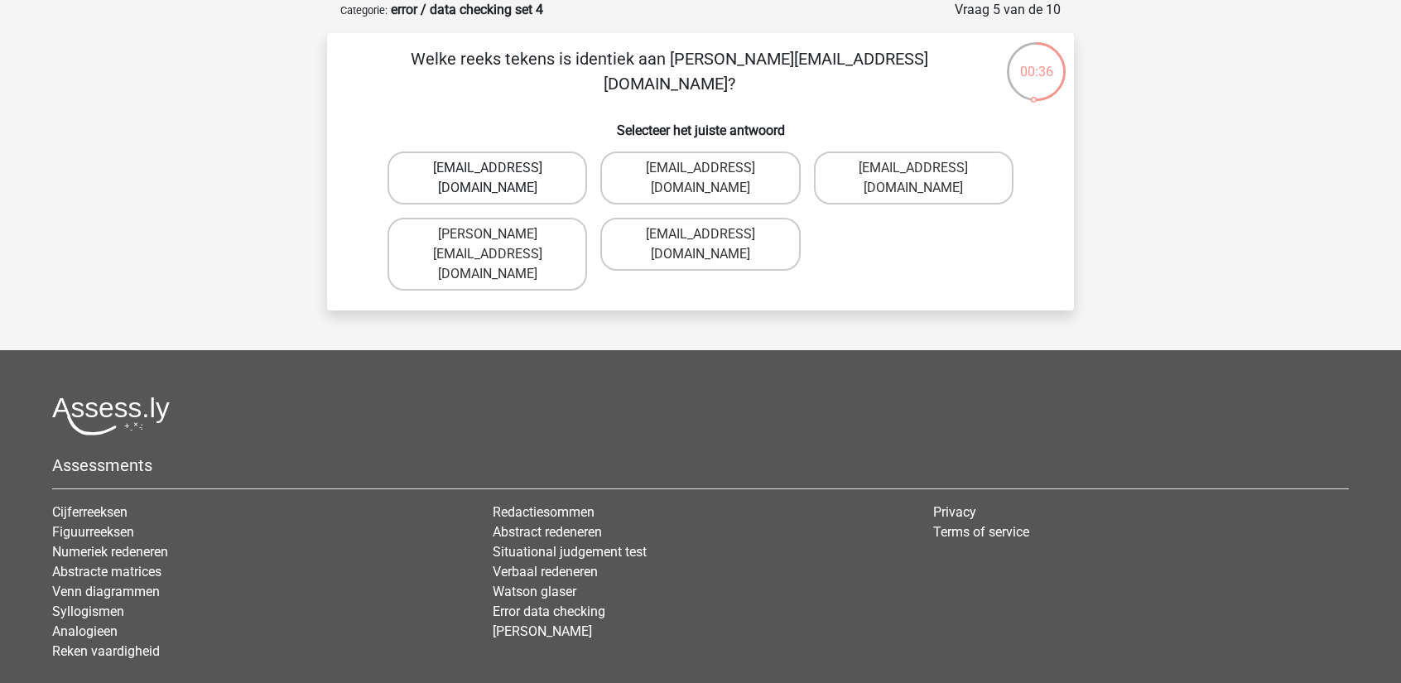
click at [535, 174] on label "Oscar+Adams@hotmail.br" at bounding box center [487, 178] width 200 height 53
click at [498, 174] on input "Oscar+Adams@hotmail.br" at bounding box center [493, 173] width 11 height 11
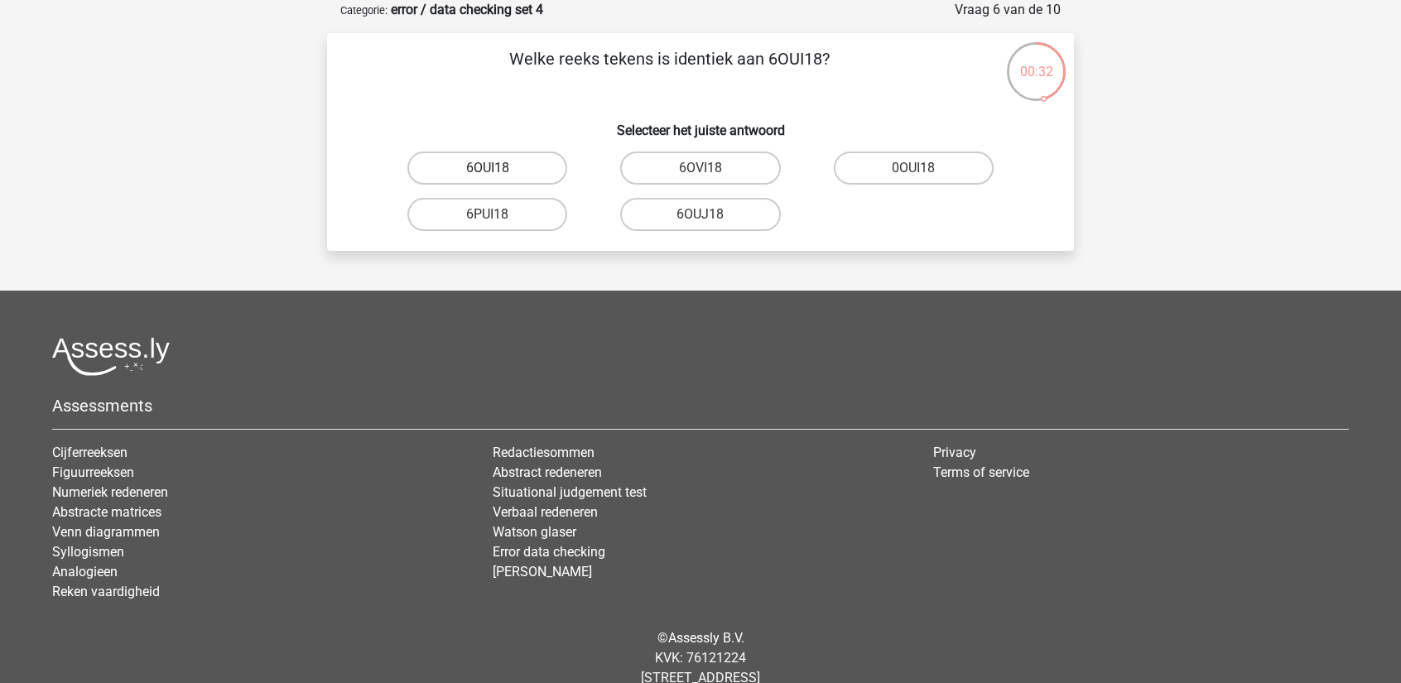
click at [504, 167] on label "6OUI18" at bounding box center [487, 168] width 160 height 33
click at [498, 168] on input "6OUI18" at bounding box center [493, 173] width 11 height 11
radio input "true"
click at [502, 213] on label "15030T" at bounding box center [487, 214] width 160 height 33
click at [498, 214] on input "15030T" at bounding box center [493, 219] width 11 height 11
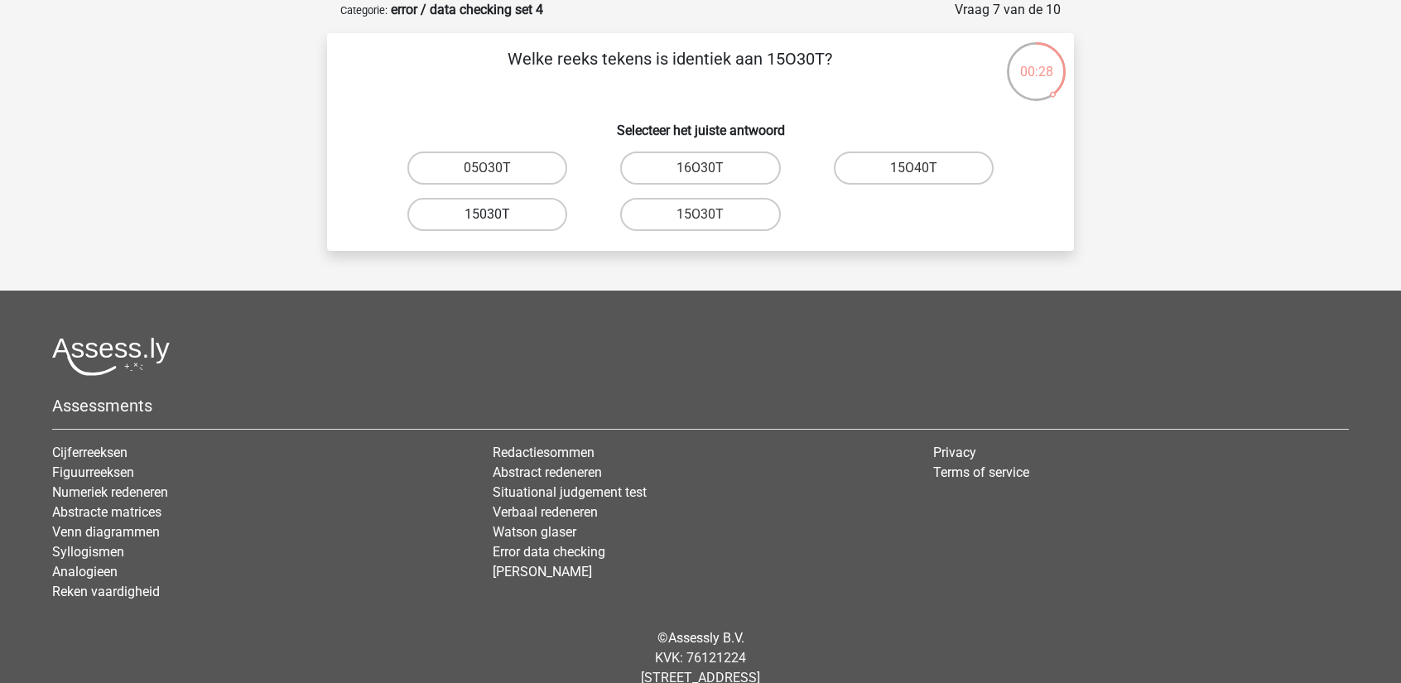
radio input "true"
click at [510, 165] on label "4Z45G0" at bounding box center [487, 168] width 160 height 33
click at [498, 168] on input "4Z45G0" at bounding box center [493, 173] width 11 height 11
radio input "true"
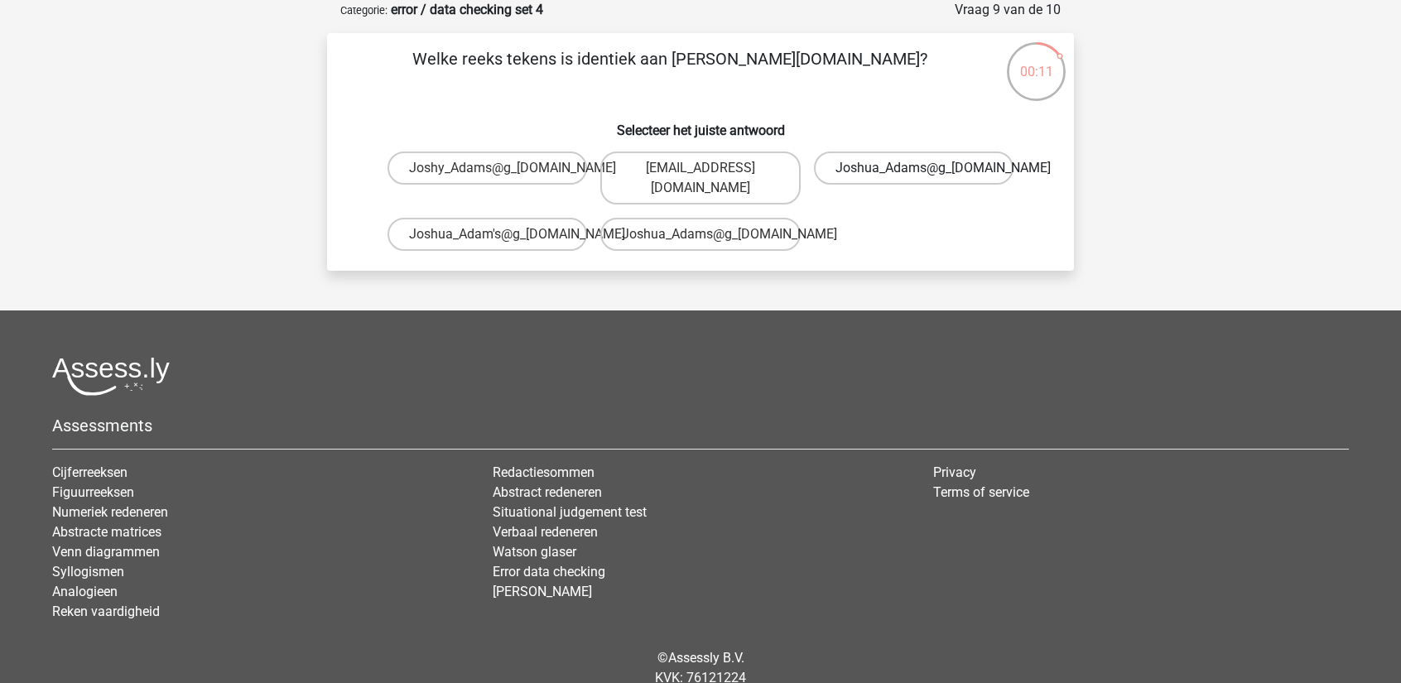
click at [841, 167] on label "Joshua_Adams@g_mail.co.uk" at bounding box center [914, 168] width 200 height 33
click at [913, 168] on input "Joshua_Adams@g_mail.co.uk" at bounding box center [918, 173] width 11 height 11
radio input "true"
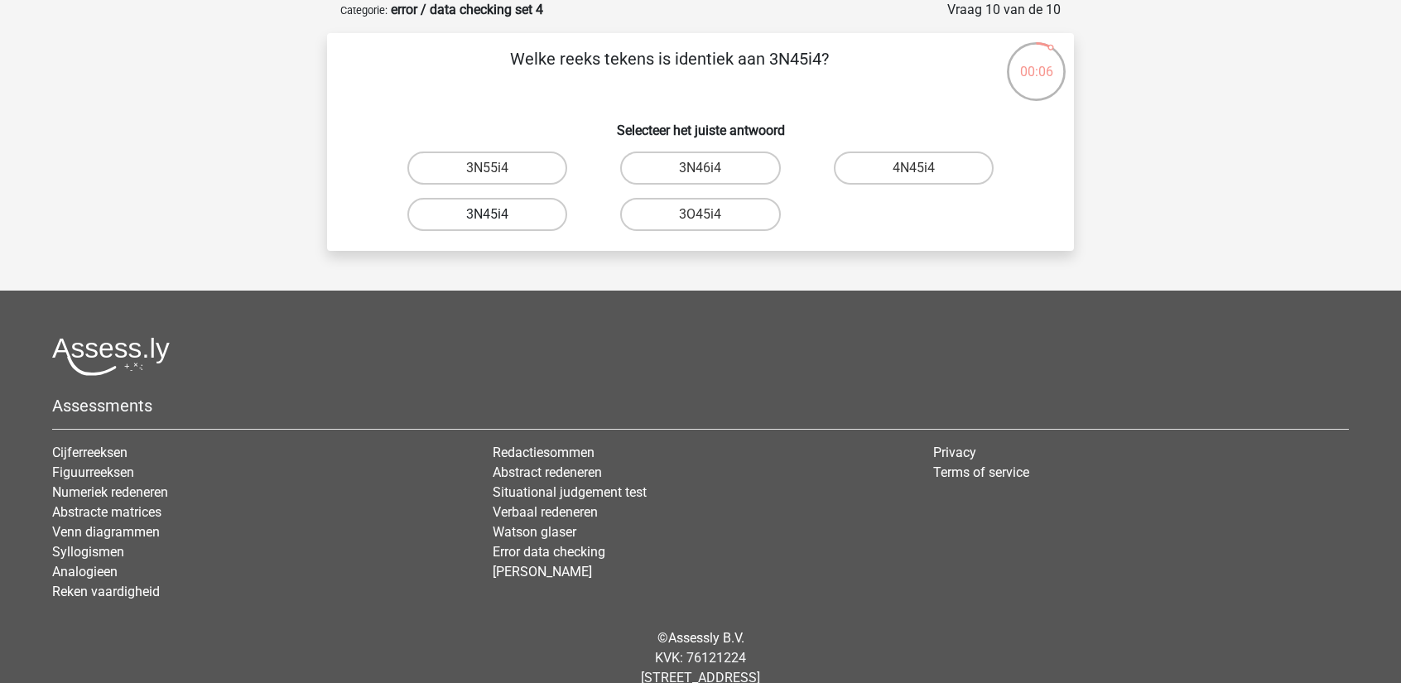
click at [527, 213] on label "3N45i4" at bounding box center [487, 214] width 160 height 33
click at [498, 214] on input "3N45i4" at bounding box center [493, 219] width 11 height 11
radio input "true"
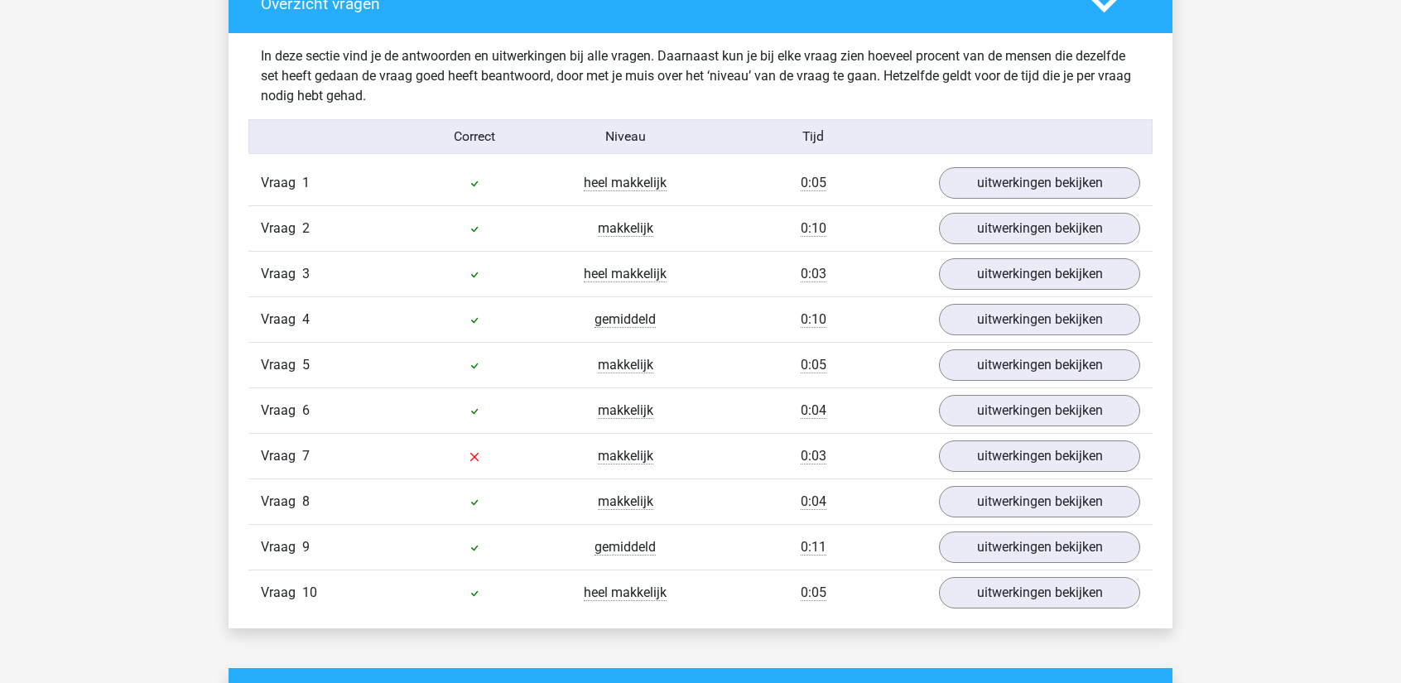
scroll to position [1490, 0]
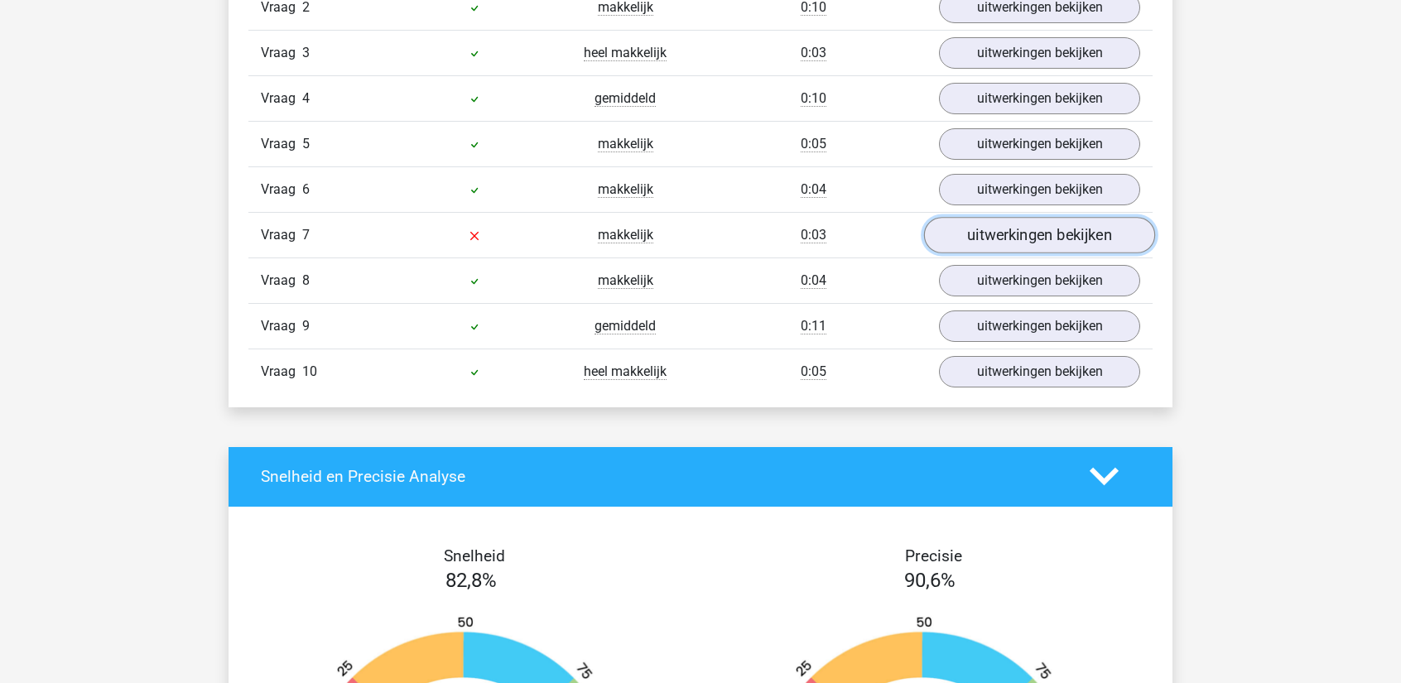
click at [954, 231] on link "uitwerkingen bekijken" at bounding box center [1039, 235] width 231 height 36
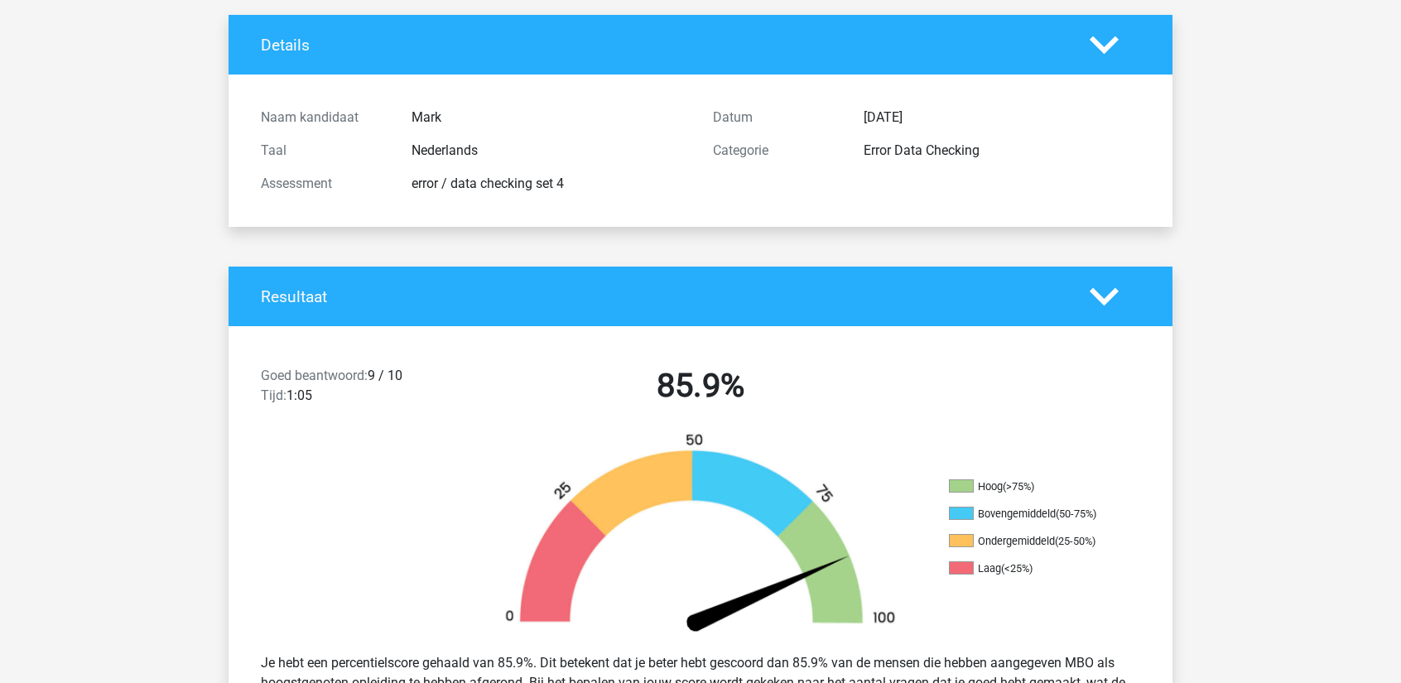
scroll to position [0, 0]
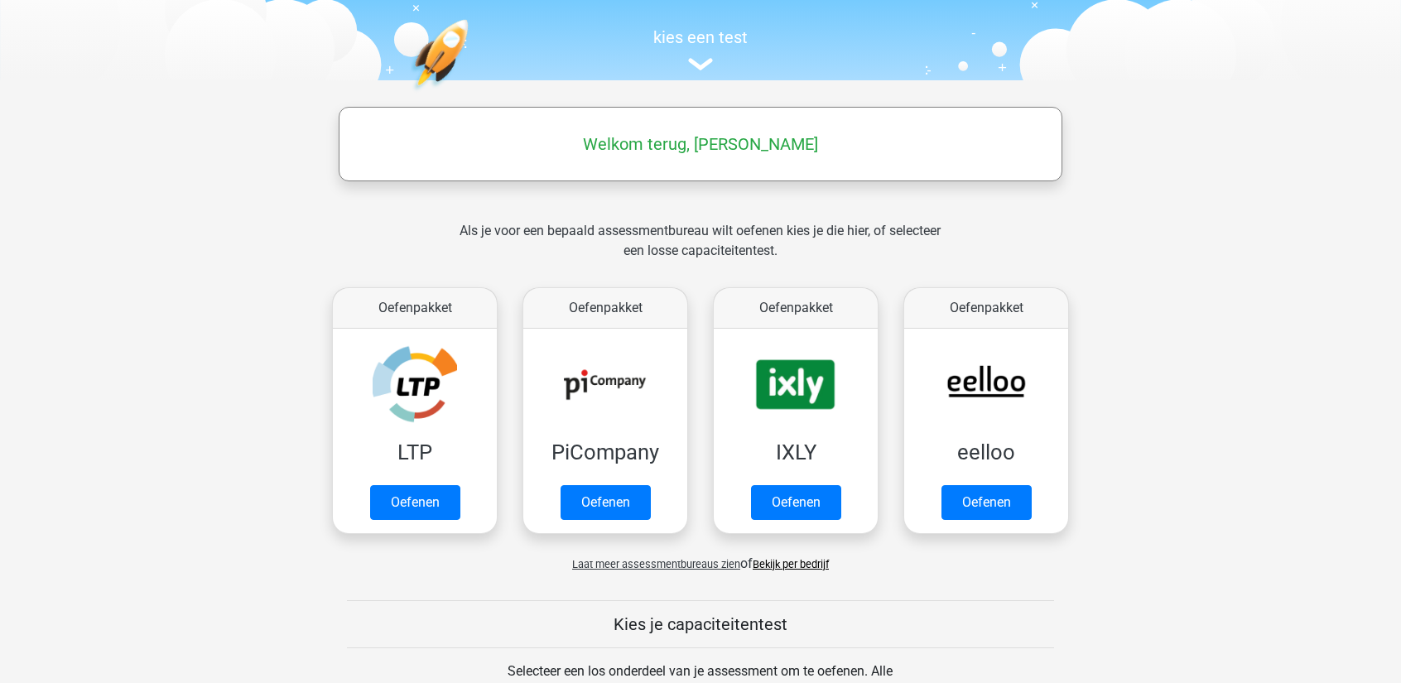
scroll to position [166, 0]
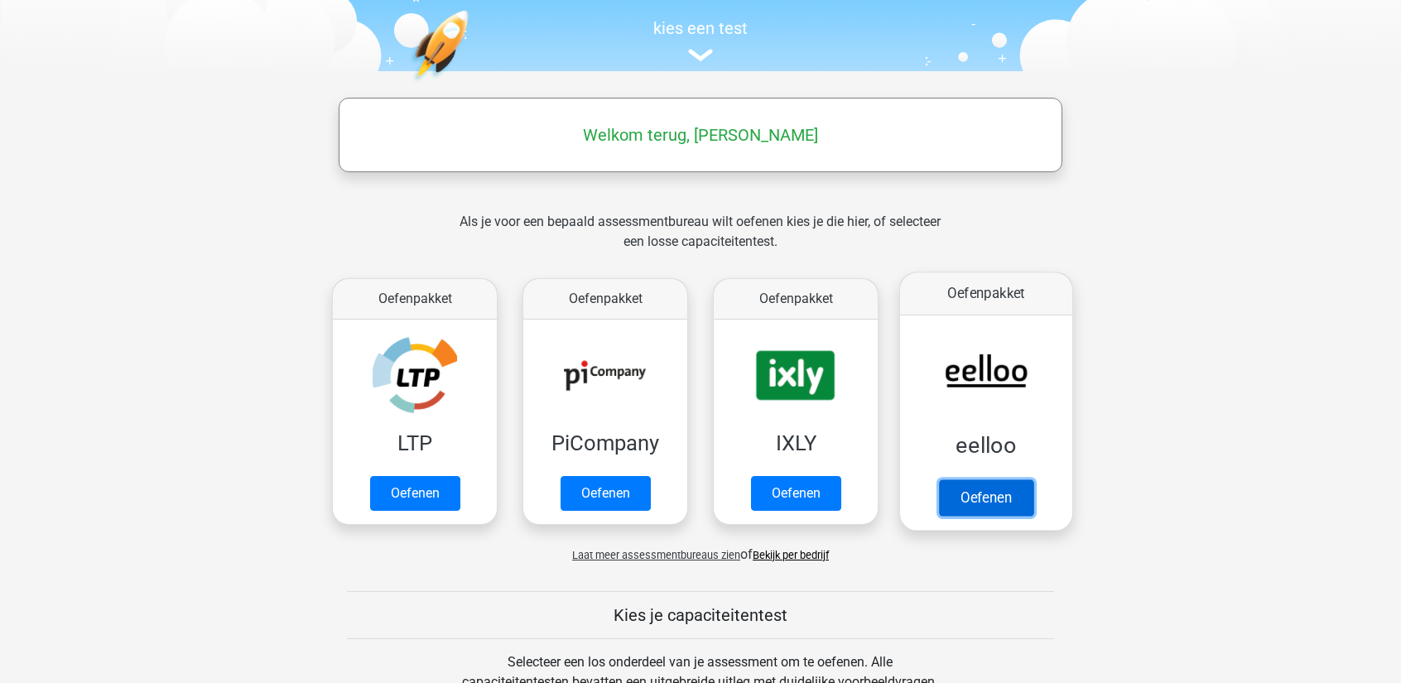
click at [1005, 495] on link "Oefenen" at bounding box center [986, 497] width 94 height 36
